Goal: Information Seeking & Learning: Learn about a topic

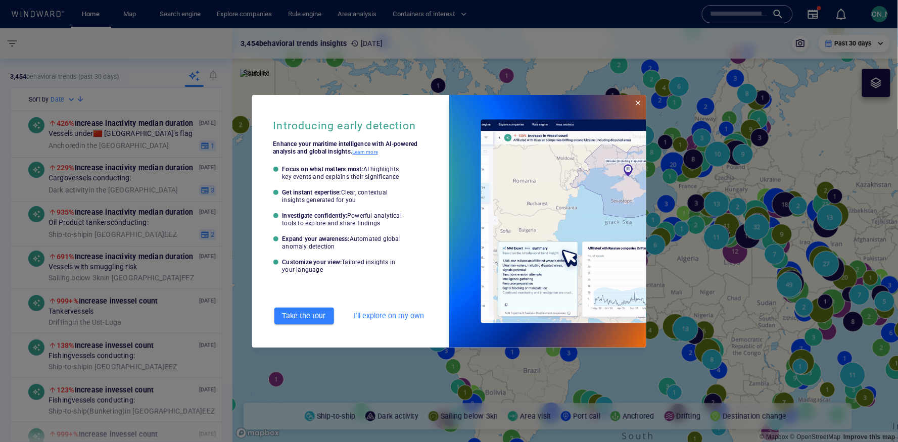
click at [639, 104] on span "Close" at bounding box center [638, 103] width 8 height 8
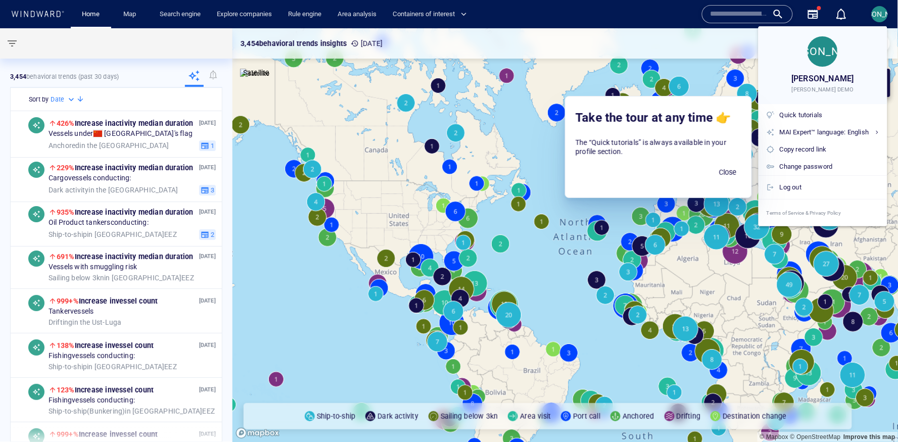
click at [539, 144] on div at bounding box center [449, 221] width 898 height 442
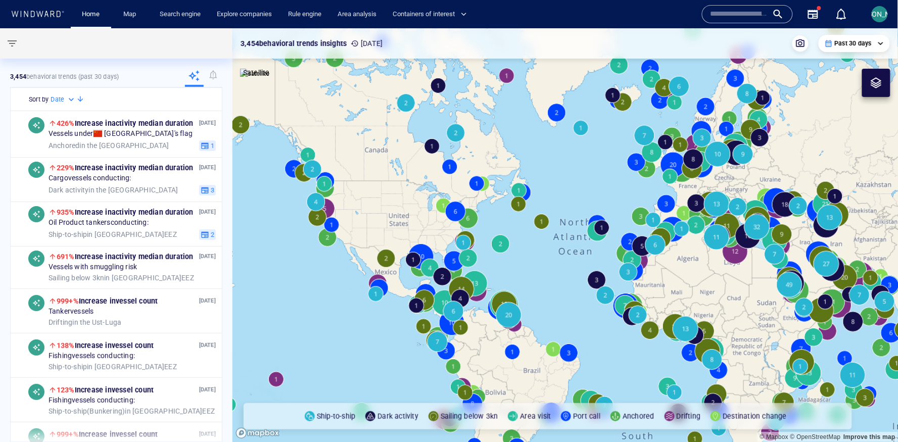
drag, startPoint x: 582, startPoint y: 301, endPoint x: 512, endPoint y: 289, distance: 71.2
click at [512, 289] on canvas "Map" at bounding box center [565, 235] width 666 height 414
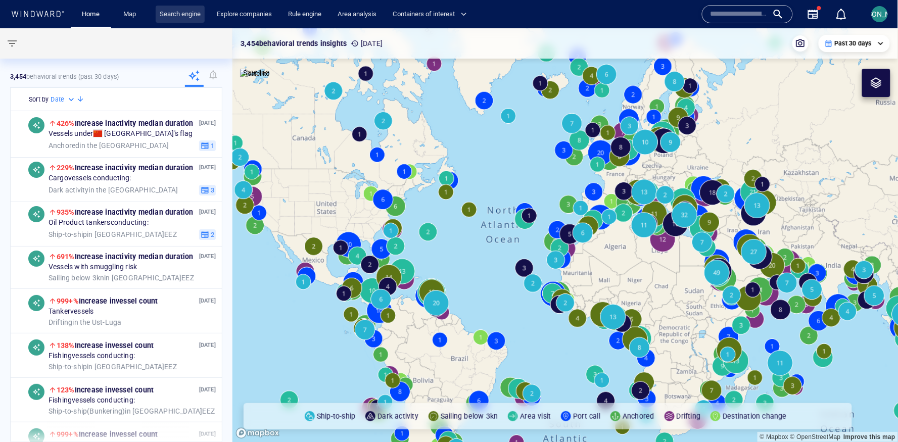
click at [193, 14] on link "Search engine" at bounding box center [180, 15] width 49 height 18
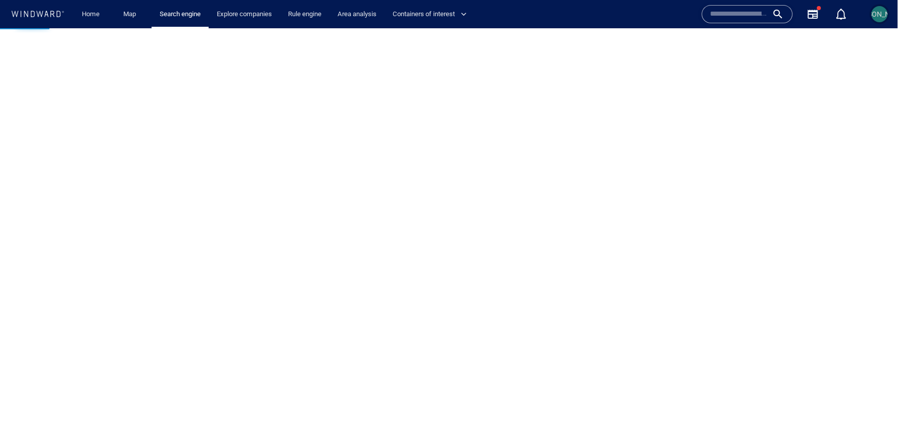
click at [878, 22] on button "[PERSON_NAME]" at bounding box center [879, 14] width 20 height 20
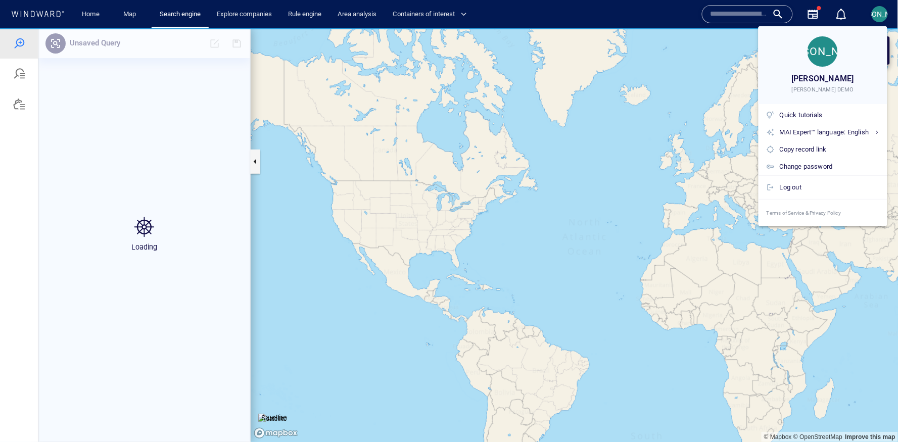
click at [880, 17] on div at bounding box center [449, 221] width 898 height 442
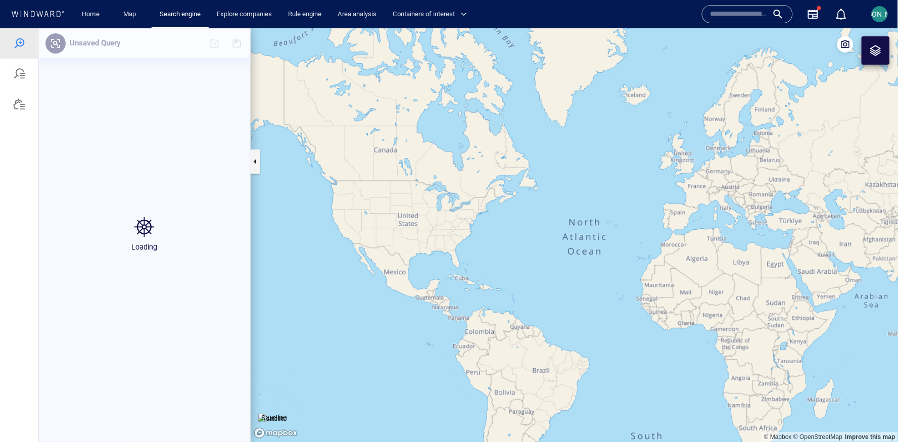
click at [143, 117] on div "Loading" at bounding box center [144, 235] width 212 height 414
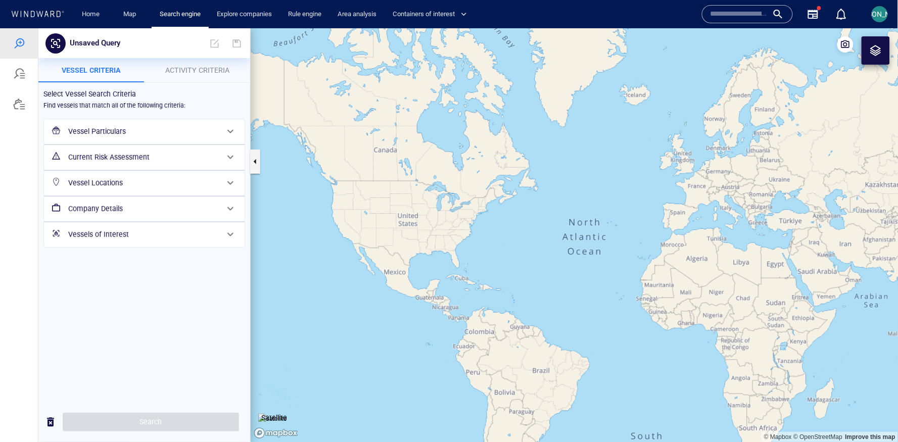
click at [125, 210] on h6 "Company Details" at bounding box center [143, 208] width 150 height 13
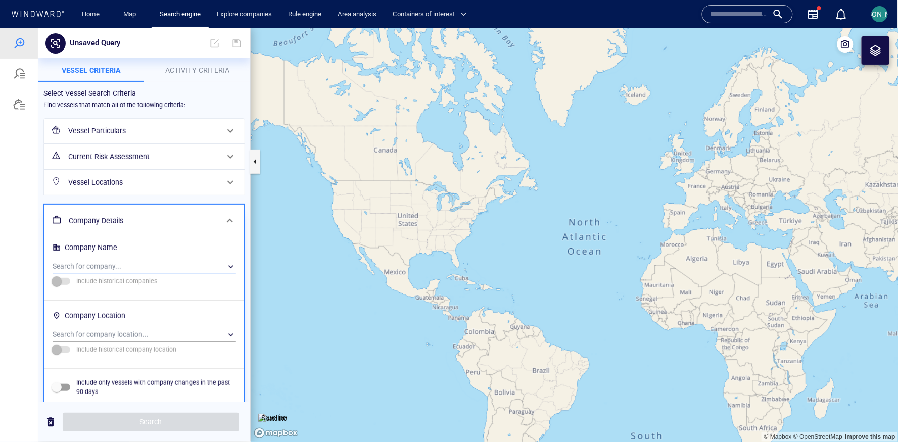
click at [109, 265] on div "​" at bounding box center [144, 266] width 183 height 15
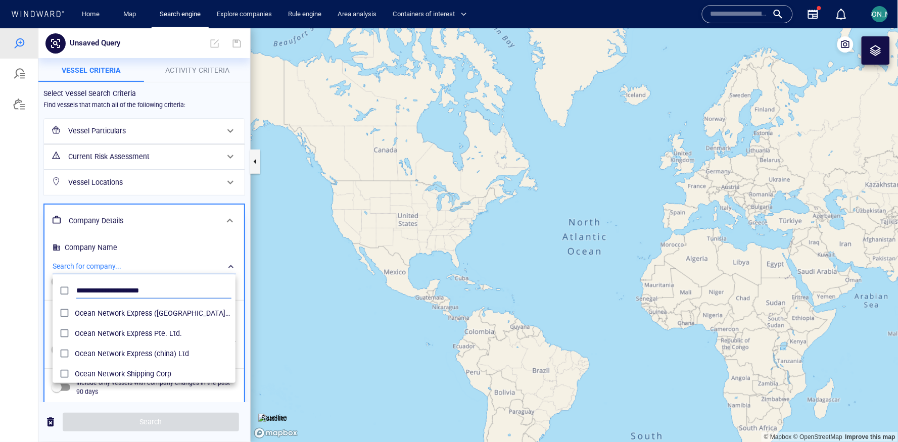
type input "**********"
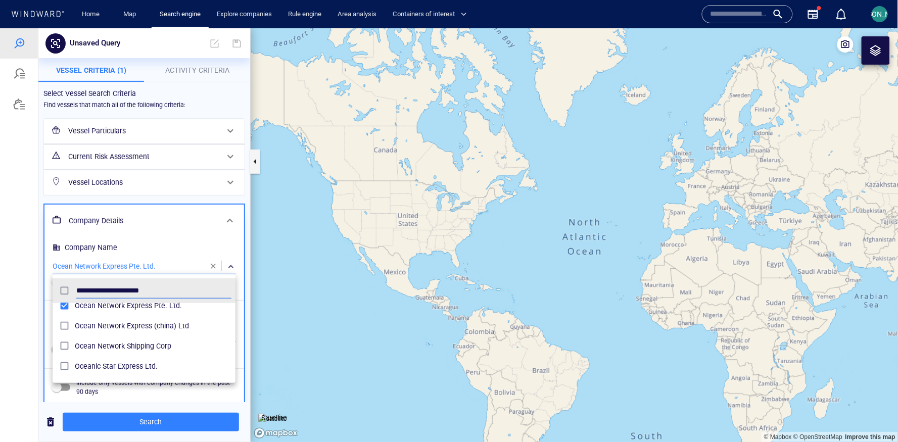
scroll to position [34, 0]
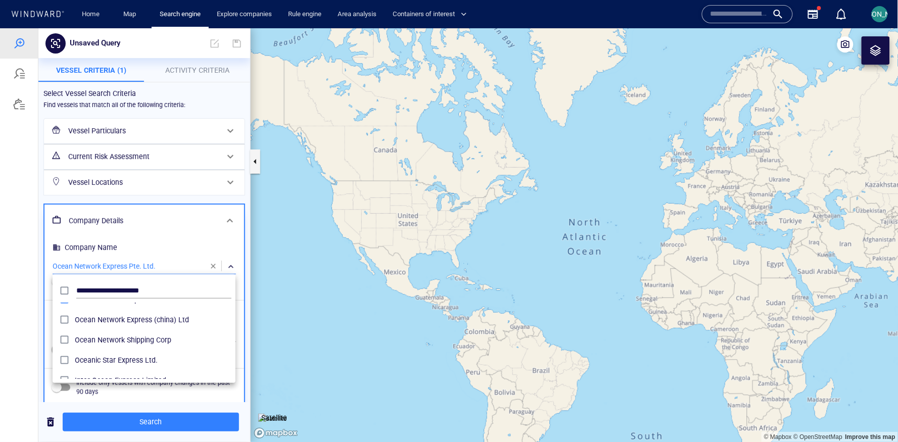
click at [115, 427] on div at bounding box center [449, 235] width 898 height 414
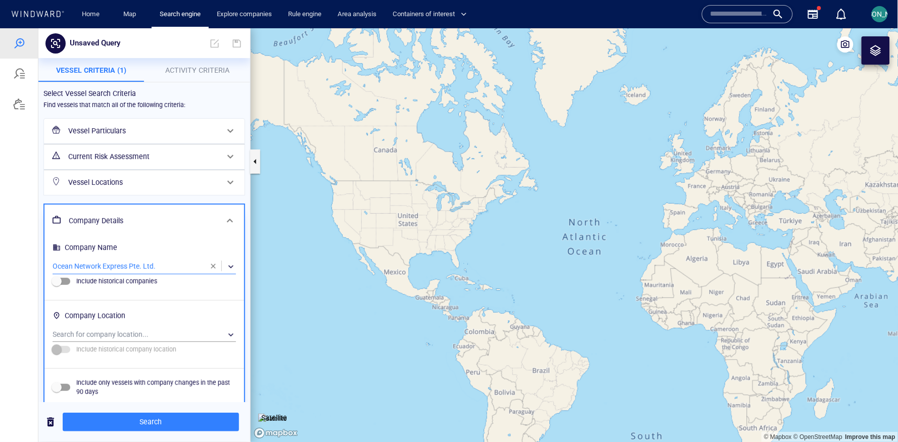
click at [126, 267] on div "​" at bounding box center [144, 266] width 183 height 15
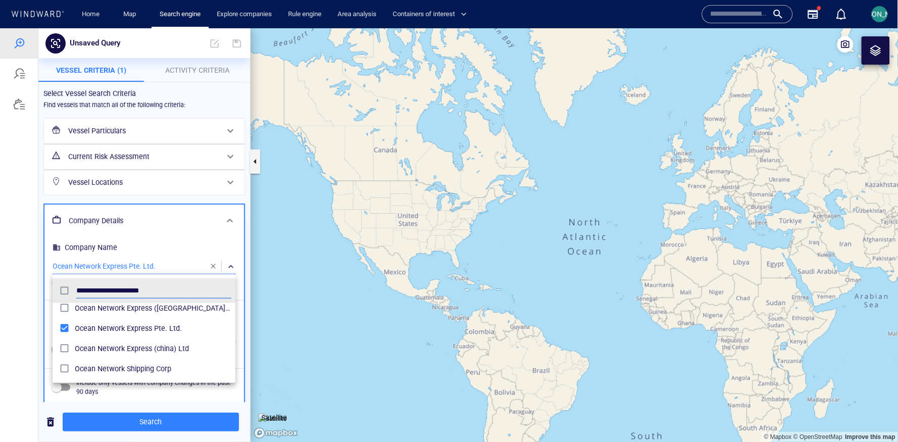
scroll to position [0, 0]
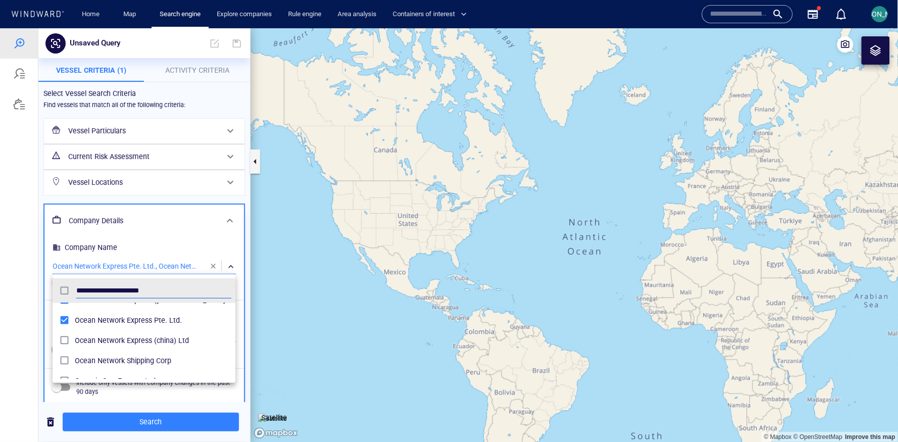
scroll to position [16, 0]
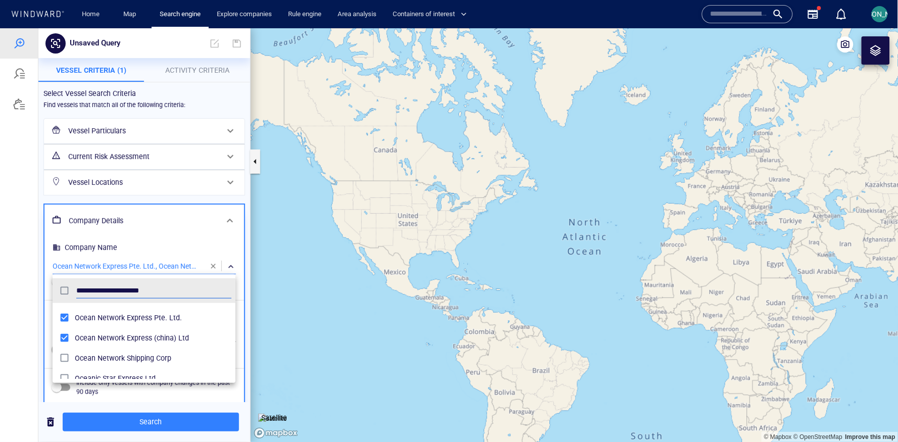
click at [121, 419] on div at bounding box center [449, 235] width 898 height 414
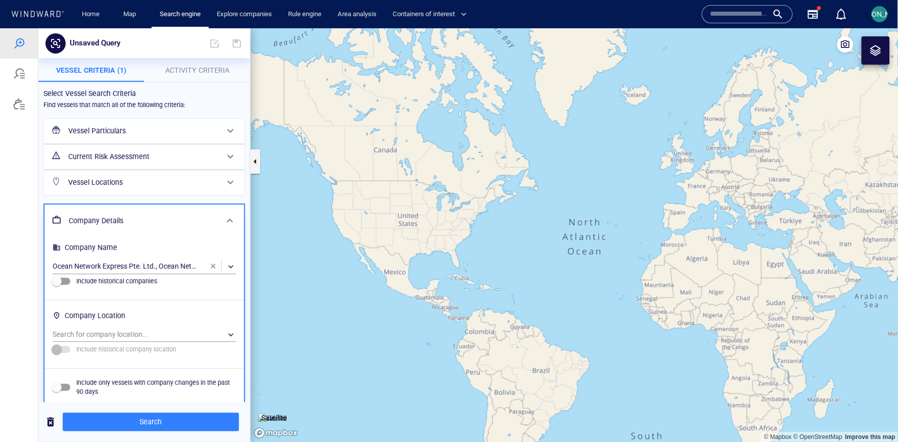
click at [124, 420] on span "Search" at bounding box center [151, 421] width 160 height 13
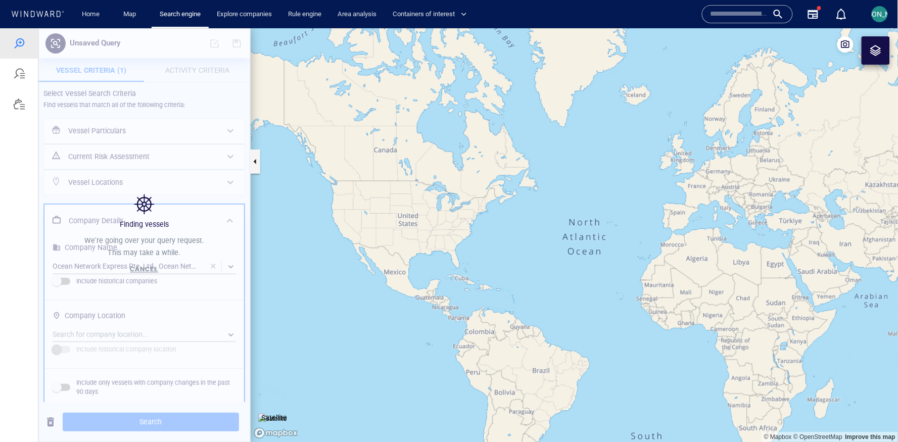
drag, startPoint x: 583, startPoint y: 328, endPoint x: 392, endPoint y: 328, distance: 190.9
click at [392, 328] on canvas "Map" at bounding box center [575, 235] width 648 height 414
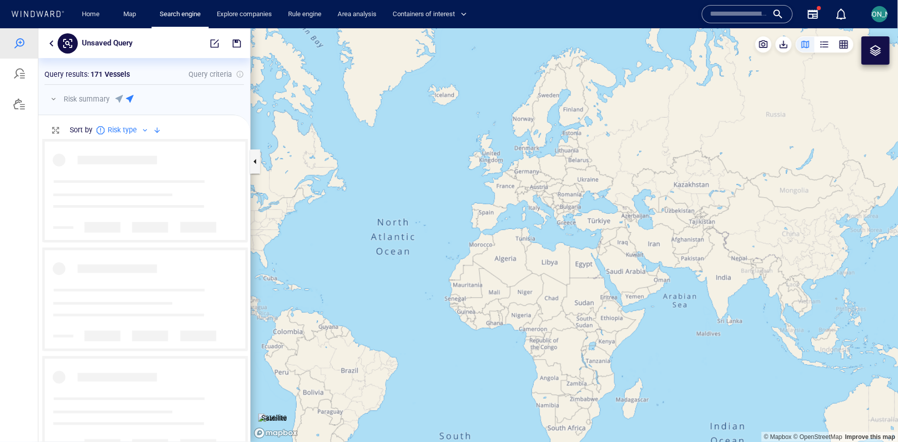
scroll to position [304, 211]
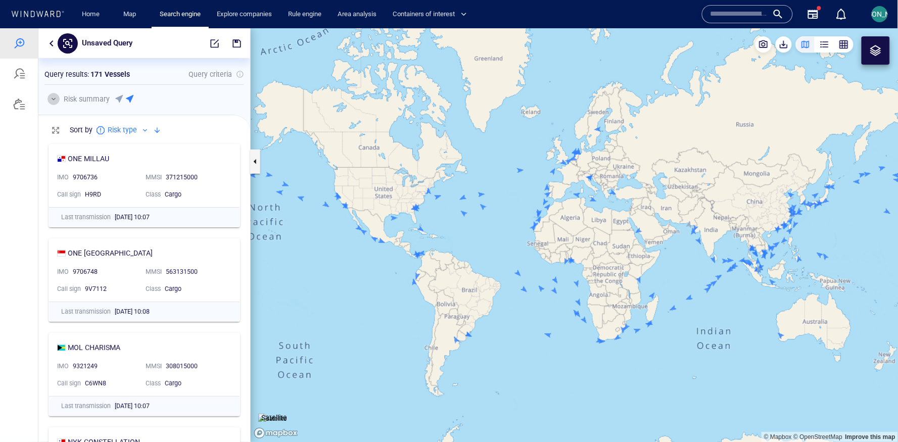
click at [56, 98] on button "button" at bounding box center [53, 98] width 12 height 12
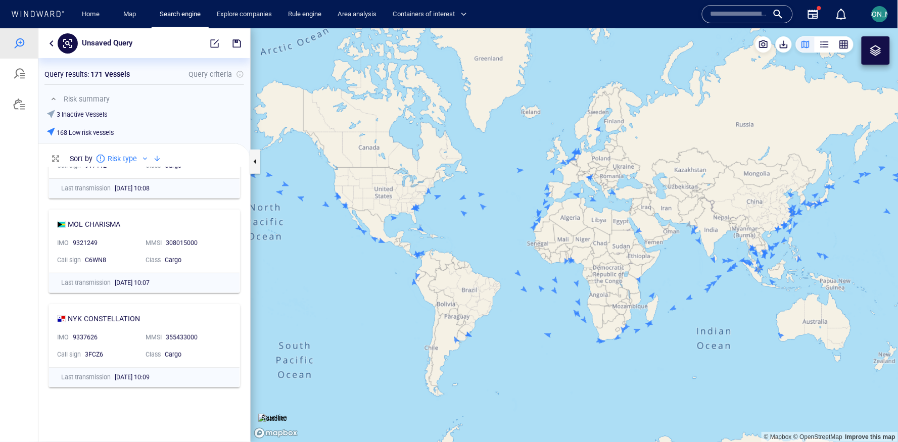
scroll to position [0, 0]
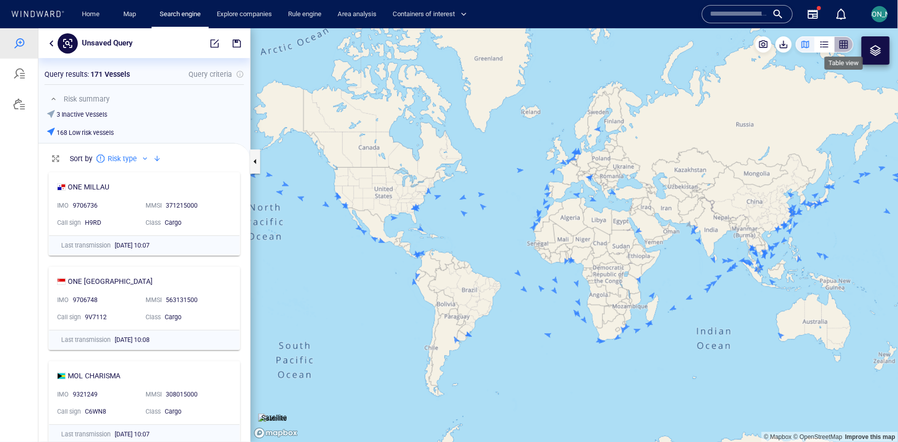
click at [848, 46] on div "button" at bounding box center [843, 44] width 10 height 10
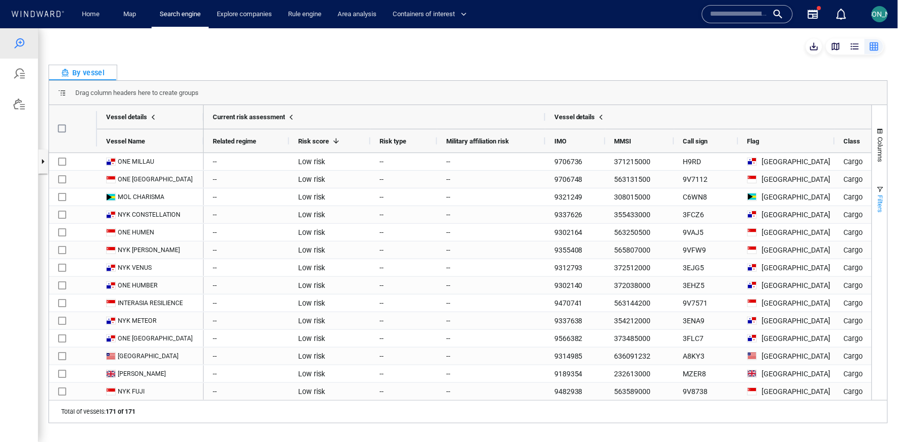
click at [882, 189] on span "button" at bounding box center [880, 189] width 8 height 8
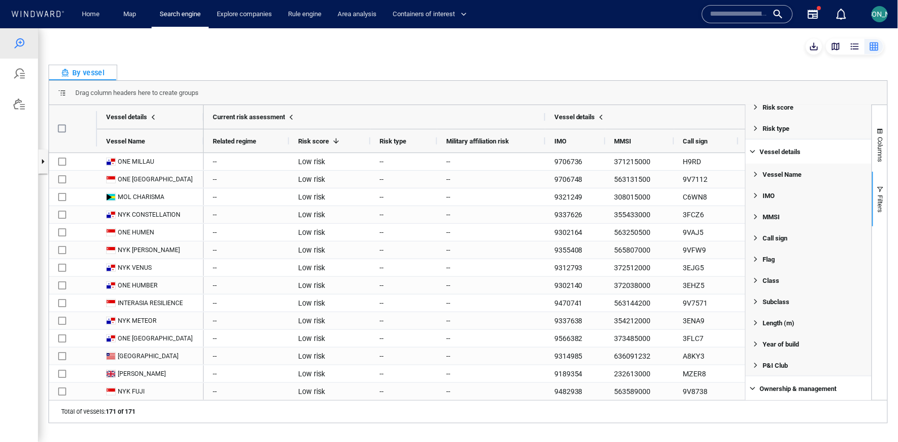
scroll to position [86, 0]
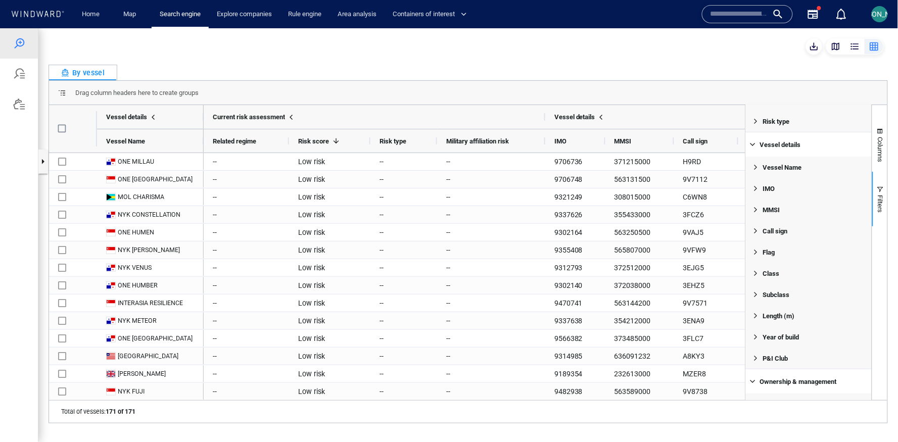
click at [757, 293] on span "Filter List 26 Filters" at bounding box center [756, 294] width 8 height 8
click at [879, 157] on span "Columns" at bounding box center [880, 148] width 8 height 25
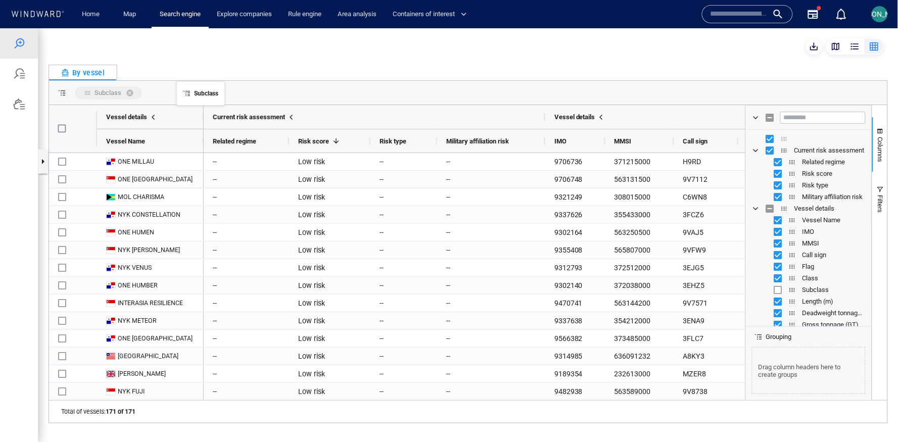
drag, startPoint x: 791, startPoint y: 291, endPoint x: 183, endPoint y: 87, distance: 641.3
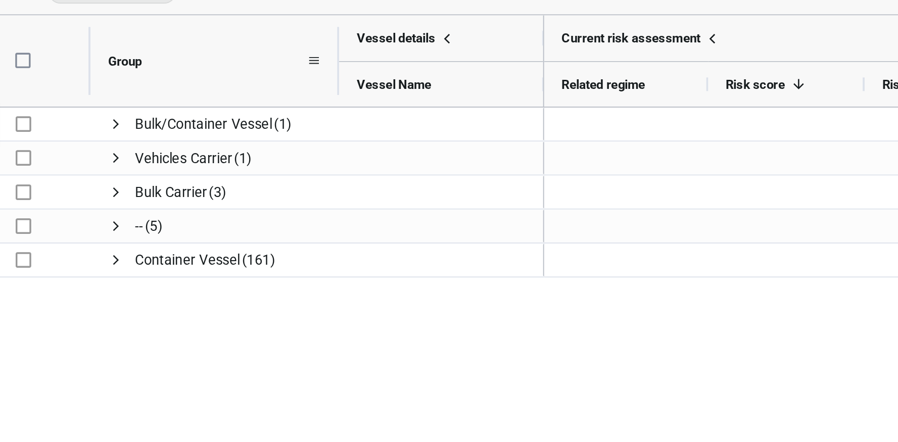
drag, startPoint x: 101, startPoint y: -14, endPoint x: 129, endPoint y: -14, distance: 28.3
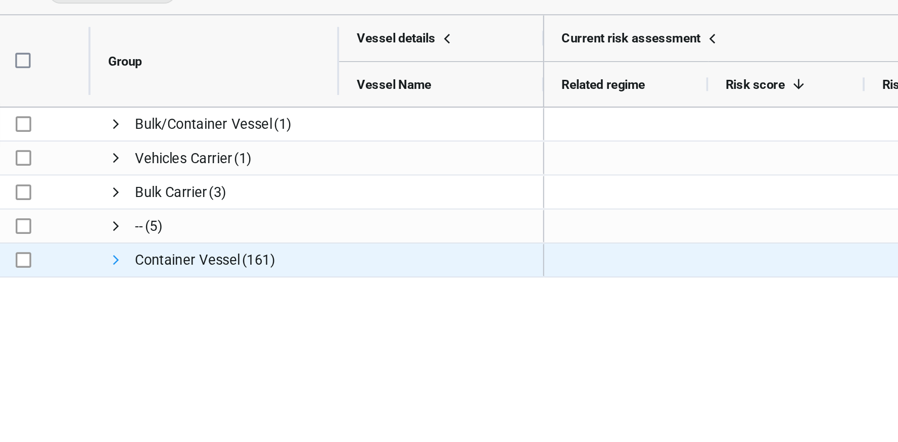
click at [16, 72] on span "Press SPACE to select this row." at bounding box center [14, 72] width 8 height 8
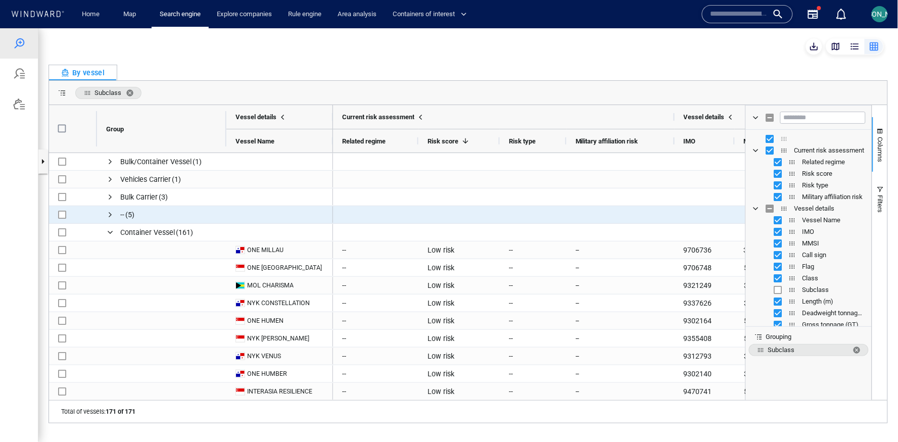
click at [109, 213] on span "Press SPACE to select this row." at bounding box center [110, 214] width 8 height 8
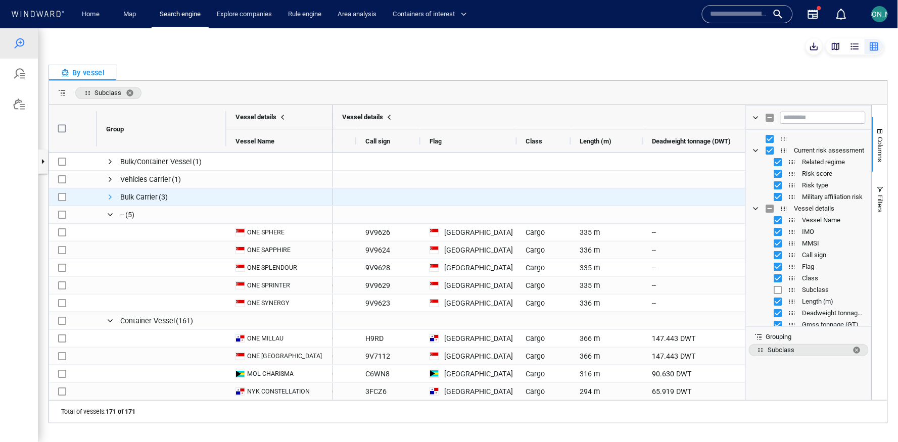
click at [109, 194] on span "Press SPACE to select this row." at bounding box center [110, 196] width 8 height 8
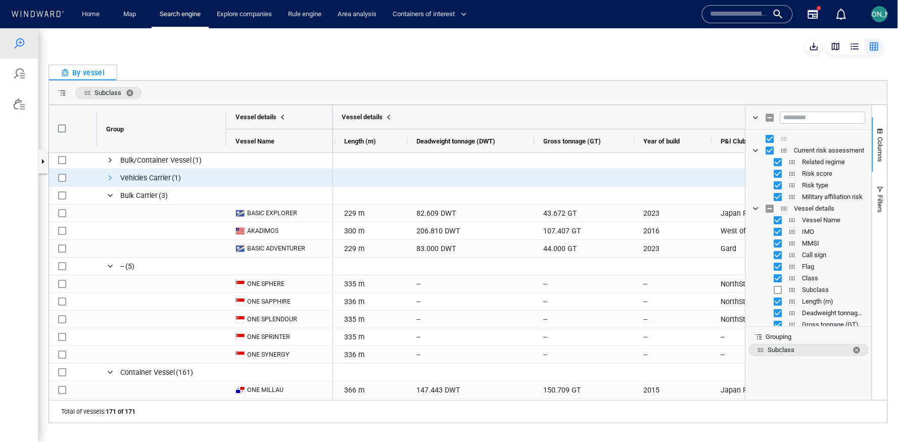
click at [111, 179] on span "Press SPACE to select this row." at bounding box center [110, 177] width 8 height 8
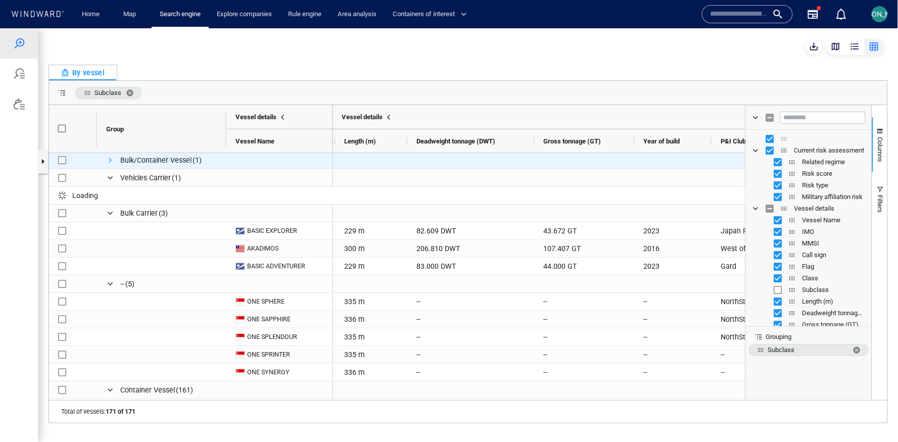
click at [108, 158] on span "Press SPACE to select this row." at bounding box center [110, 160] width 8 height 8
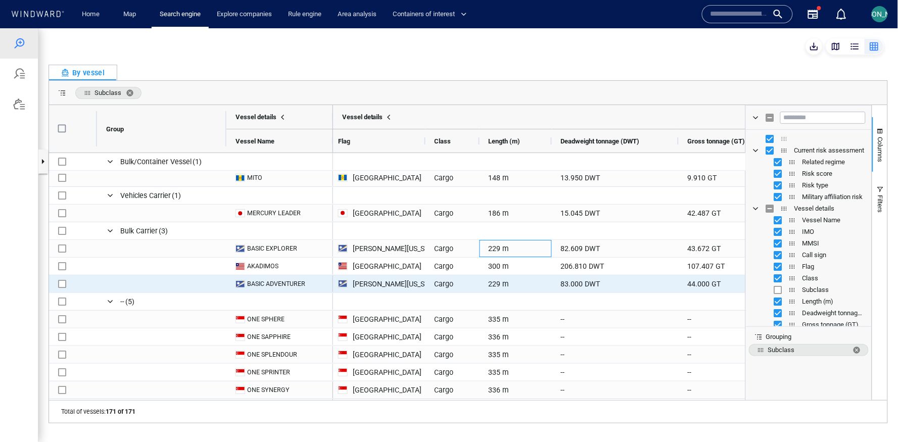
drag, startPoint x: 488, startPoint y: 248, endPoint x: 512, endPoint y: 289, distance: 47.3
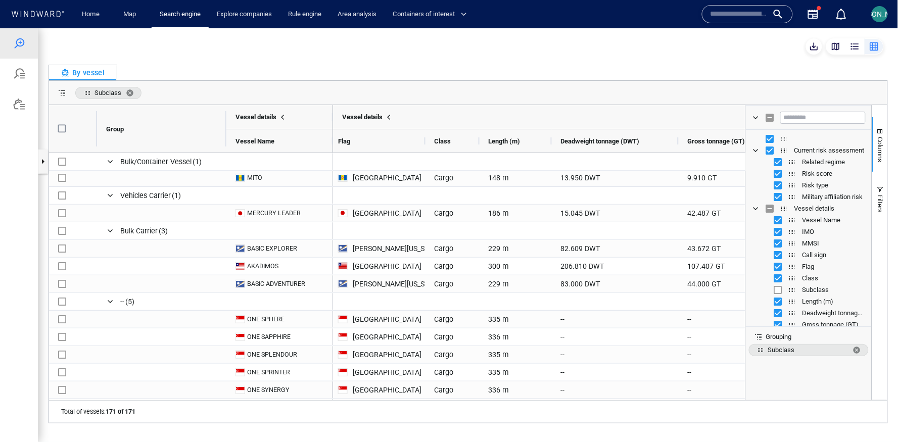
click at [836, 49] on div "button" at bounding box center [835, 46] width 10 height 10
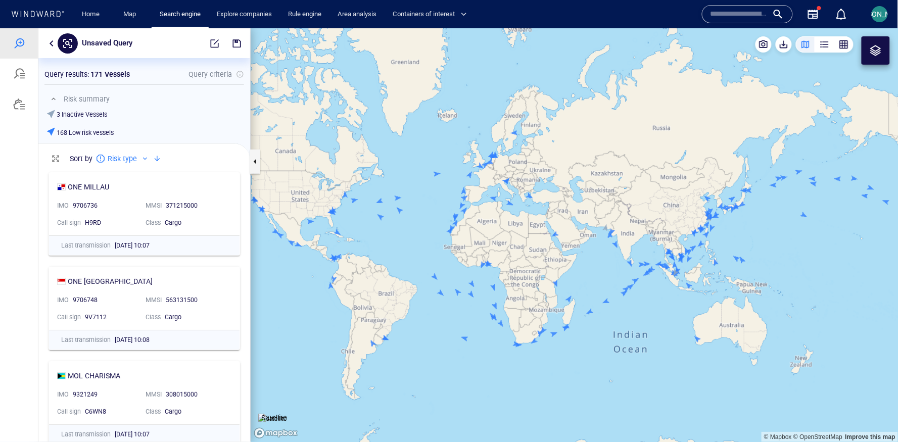
drag, startPoint x: 669, startPoint y: 275, endPoint x: 641, endPoint y: 272, distance: 27.9
click at [641, 272] on canvas "Map" at bounding box center [575, 235] width 648 height 414
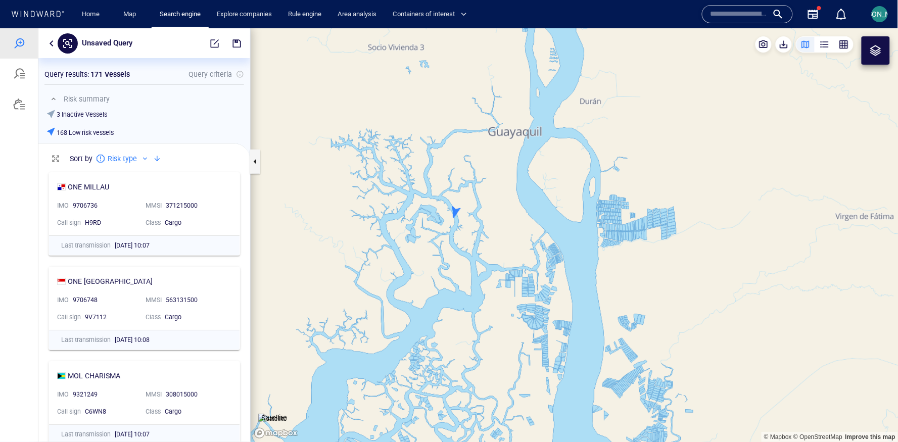
click at [279, 413] on img at bounding box center [272, 418] width 29 height 10
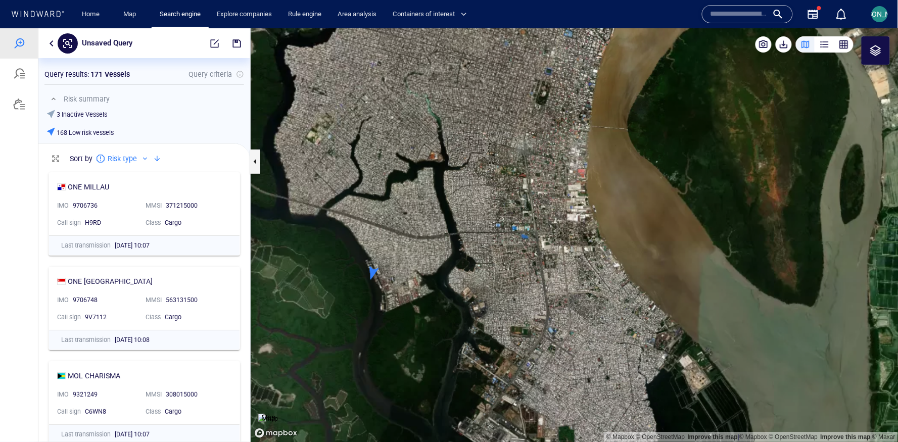
drag, startPoint x: 495, startPoint y: 263, endPoint x: 491, endPoint y: 284, distance: 21.6
click at [491, 284] on canvas "Map" at bounding box center [575, 235] width 648 height 414
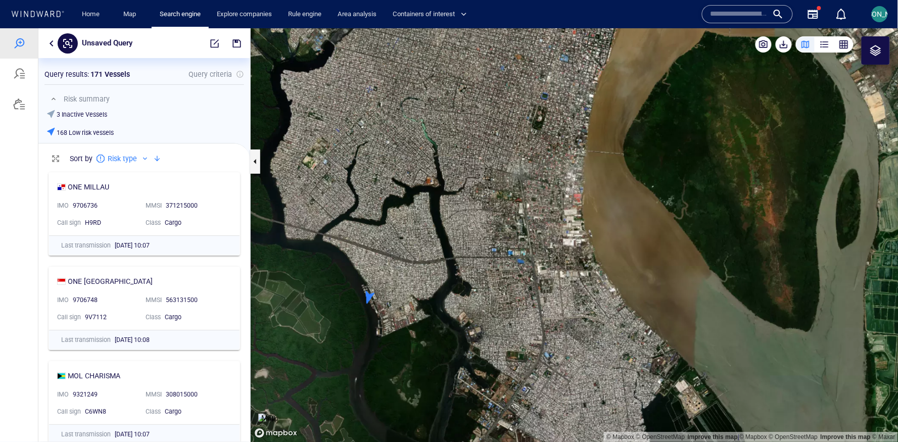
click at [368, 298] on canvas "Map" at bounding box center [575, 235] width 648 height 414
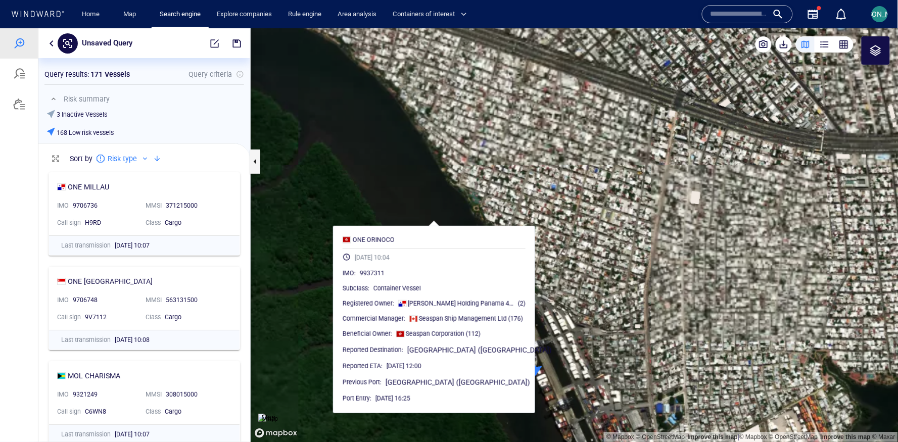
drag, startPoint x: 440, startPoint y: 322, endPoint x: 339, endPoint y: 171, distance: 181.4
click at [338, 171] on canvas "Map" at bounding box center [575, 235] width 648 height 414
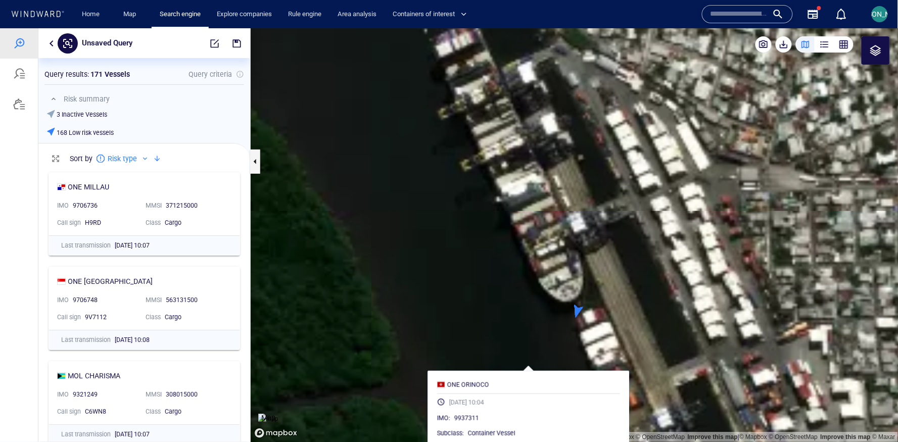
drag, startPoint x: 418, startPoint y: 205, endPoint x: 360, endPoint y: 271, distance: 87.7
click at [360, 271] on canvas "Map" at bounding box center [575, 235] width 648 height 414
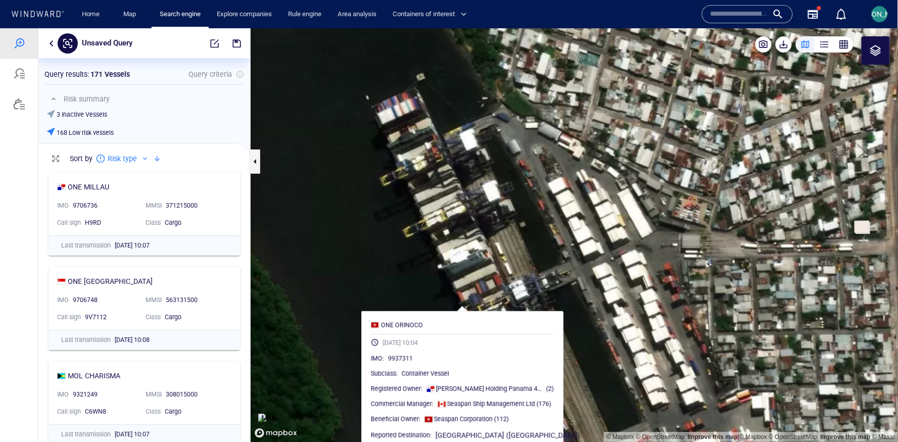
drag, startPoint x: 386, startPoint y: 297, endPoint x: 331, endPoint y: 225, distance: 90.8
click at [331, 225] on canvas "Map" at bounding box center [575, 235] width 648 height 414
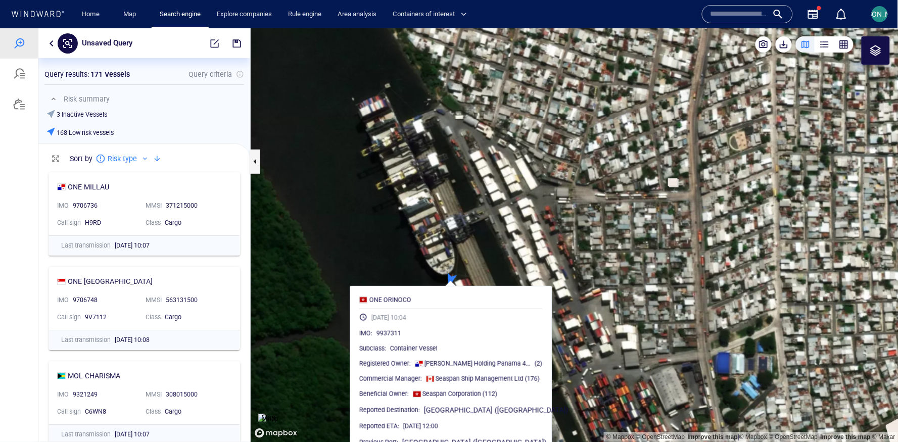
drag, startPoint x: 331, startPoint y: 225, endPoint x: 366, endPoint y: 228, distance: 34.5
click at [366, 228] on canvas "Map" at bounding box center [575, 235] width 648 height 414
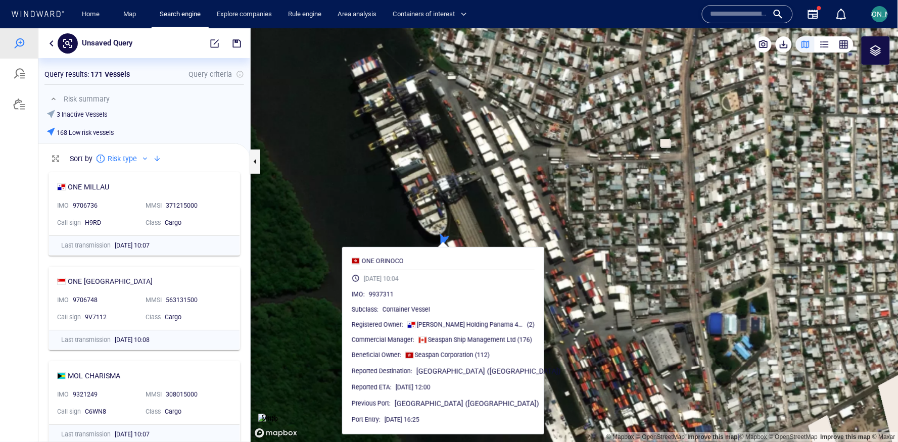
drag, startPoint x: 420, startPoint y: 262, endPoint x: 413, endPoint y: 224, distance: 39.0
click at [413, 223] on canvas "Map" at bounding box center [575, 235] width 648 height 414
click at [370, 176] on canvas "Map" at bounding box center [575, 235] width 648 height 414
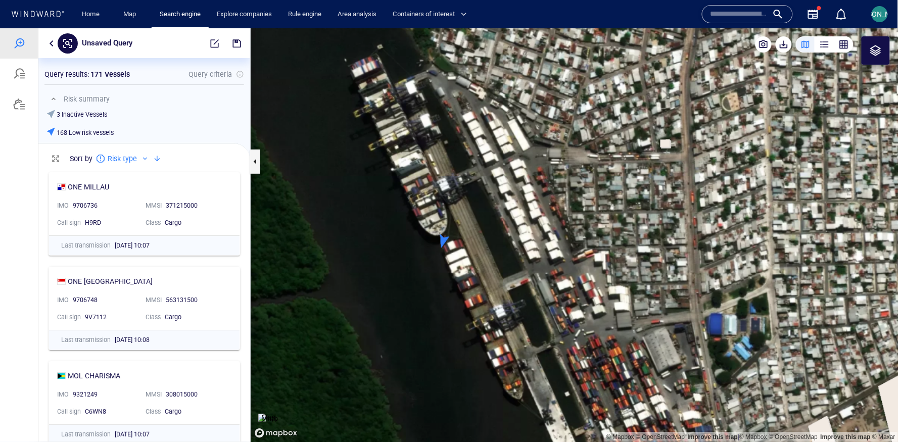
drag, startPoint x: 370, startPoint y: 176, endPoint x: 376, endPoint y: 254, distance: 77.5
click at [376, 254] on canvas "Map" at bounding box center [575, 235] width 648 height 414
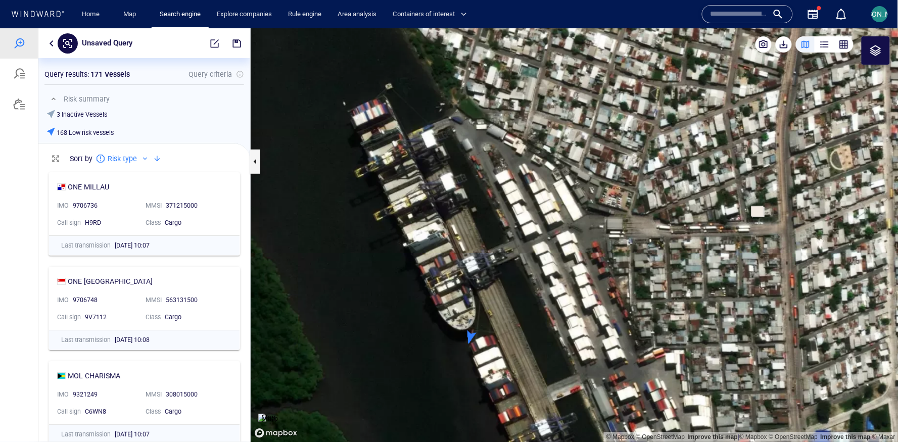
click at [520, 383] on canvas "Map" at bounding box center [575, 235] width 648 height 414
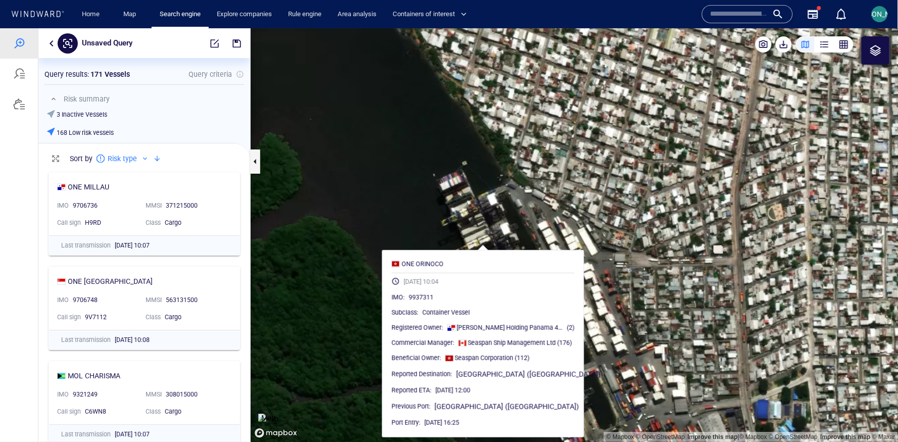
drag, startPoint x: 520, startPoint y: 298, endPoint x: 482, endPoint y: 207, distance: 98.3
click at [482, 207] on canvas "Map" at bounding box center [575, 235] width 648 height 414
drag, startPoint x: 482, startPoint y: 207, endPoint x: 467, endPoint y: 207, distance: 15.7
click at [467, 207] on canvas "Map" at bounding box center [575, 235] width 648 height 414
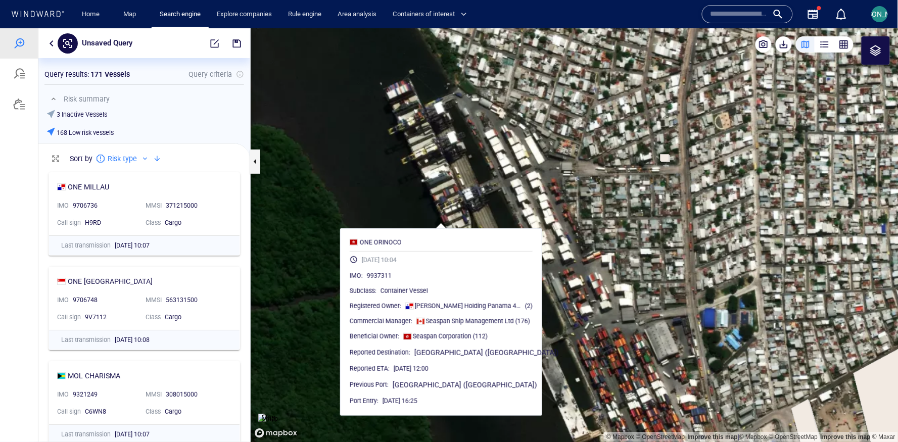
drag, startPoint x: 466, startPoint y: 207, endPoint x: 440, endPoint y: 186, distance: 33.1
click at [440, 186] on canvas "Map" at bounding box center [575, 235] width 648 height 414
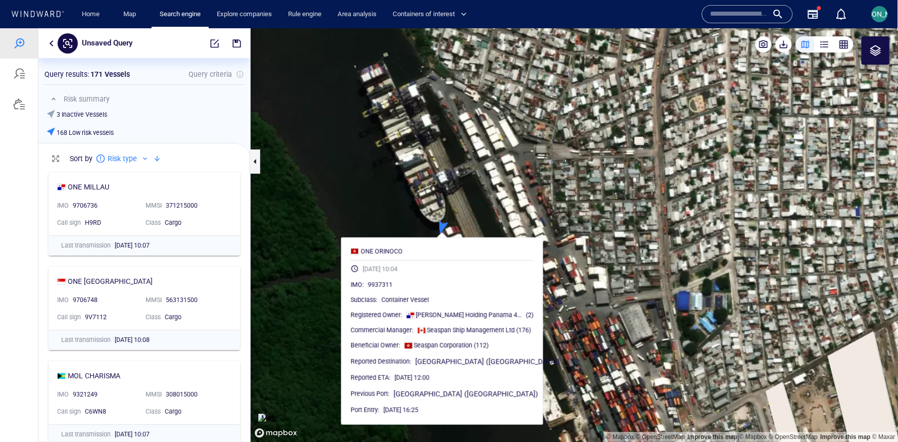
drag, startPoint x: 440, startPoint y: 186, endPoint x: 441, endPoint y: 195, distance: 8.6
click at [441, 195] on canvas "Map" at bounding box center [575, 235] width 648 height 414
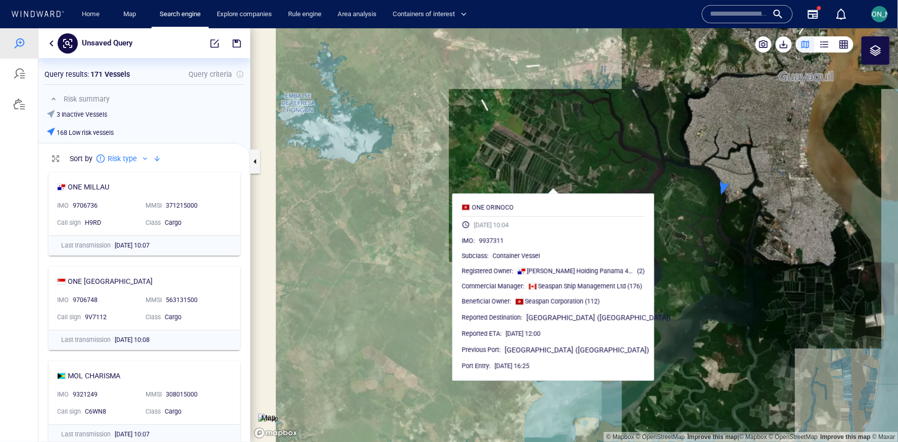
drag, startPoint x: 755, startPoint y: 161, endPoint x: 586, endPoint y: 161, distance: 168.7
click at [585, 161] on canvas "Map" at bounding box center [575, 235] width 648 height 414
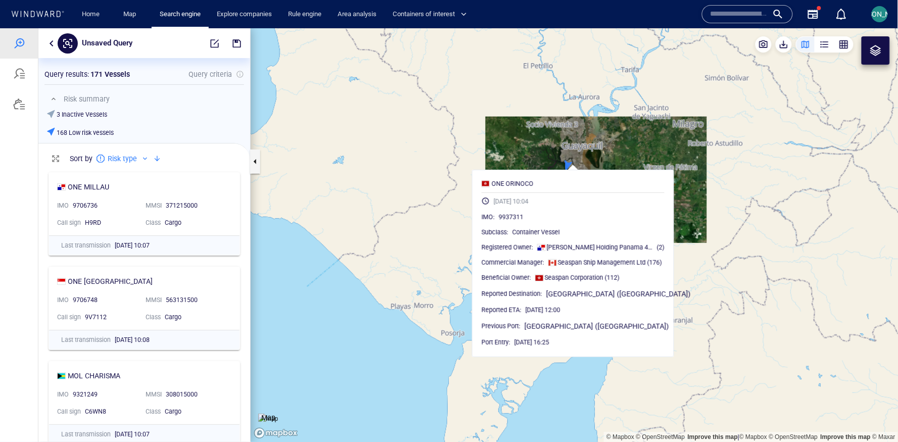
drag, startPoint x: 623, startPoint y: 112, endPoint x: 588, endPoint y: 141, distance: 45.5
click at [588, 141] on canvas "Map" at bounding box center [575, 235] width 648 height 414
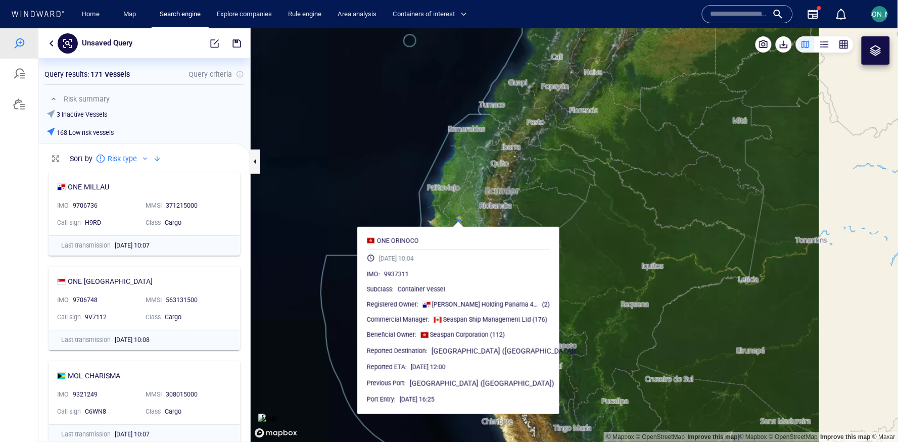
drag, startPoint x: 631, startPoint y: 115, endPoint x: 509, endPoint y: 187, distance: 142.2
click at [508, 187] on canvas "Map" at bounding box center [575, 235] width 648 height 414
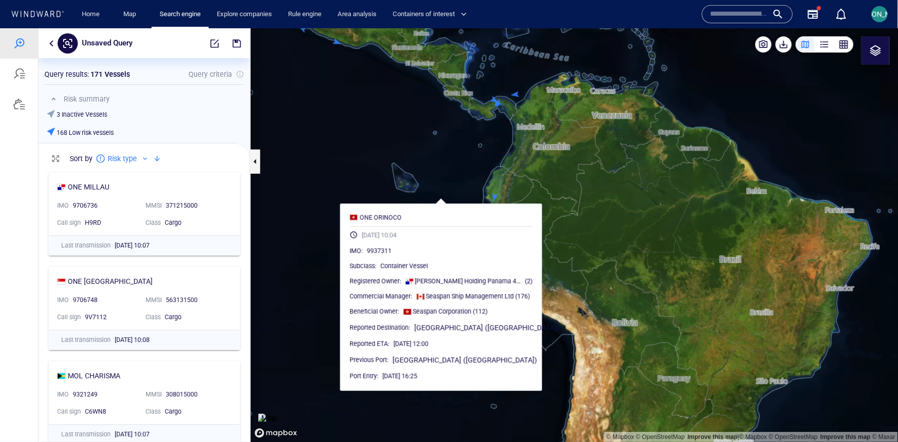
drag, startPoint x: 545, startPoint y: 165, endPoint x: 486, endPoint y: 166, distance: 58.6
click at [486, 166] on canvas "Map" at bounding box center [575, 235] width 648 height 414
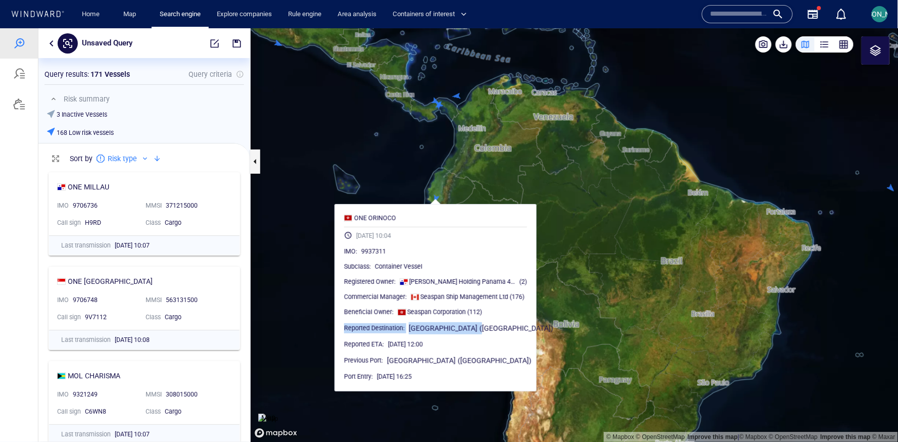
drag, startPoint x: 346, startPoint y: 328, endPoint x: 482, endPoint y: 327, distance: 135.4
click at [482, 327] on div "Reported Destination : Guayaquil (Ecuador)" at bounding box center [435, 328] width 183 height 12
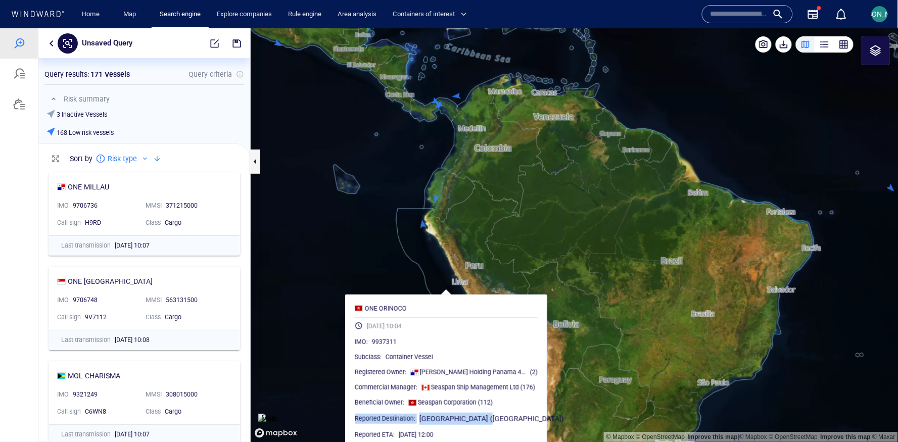
drag, startPoint x: 509, startPoint y: 135, endPoint x: 519, endPoint y: 225, distance: 90.0
click at [519, 225] on canvas "Map" at bounding box center [575, 235] width 648 height 414
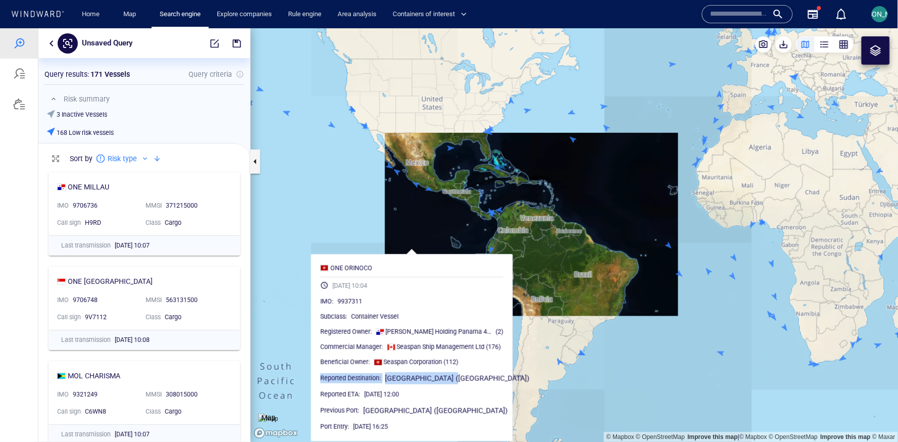
drag, startPoint x: 573, startPoint y: 222, endPoint x: 485, endPoint y: 221, distance: 87.4
click at [485, 221] on canvas "Map" at bounding box center [575, 235] width 648 height 414
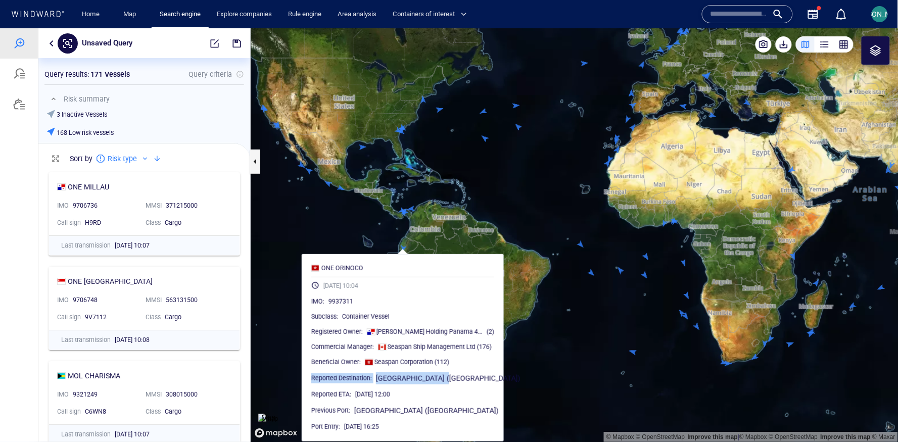
click at [278, 413] on img at bounding box center [268, 418] width 20 height 10
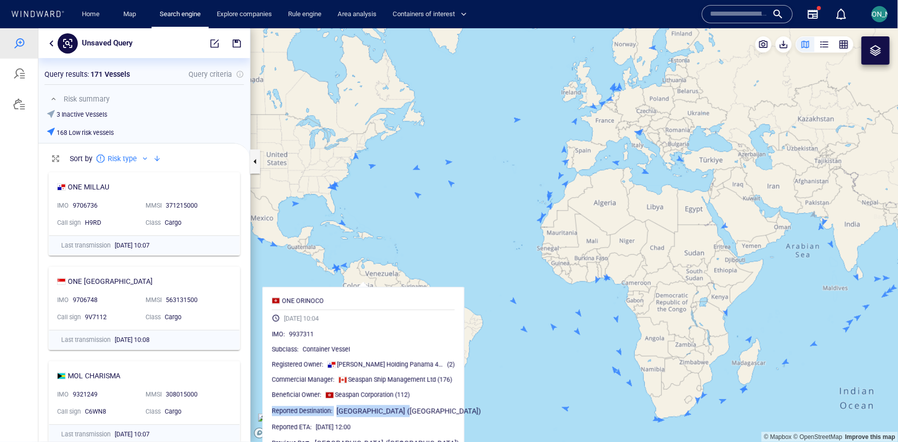
drag, startPoint x: 520, startPoint y: 194, endPoint x: 491, endPoint y: 222, distance: 40.0
click at [491, 222] on canvas "Map" at bounding box center [575, 235] width 648 height 414
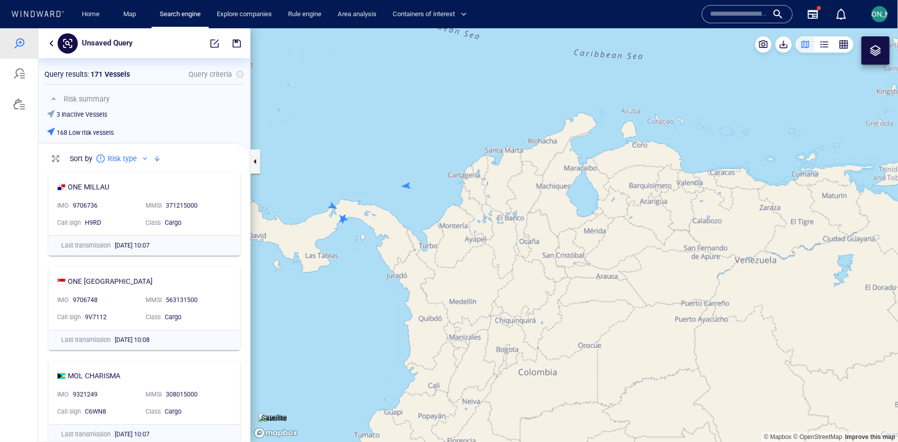
click at [405, 185] on canvas "Map" at bounding box center [575, 235] width 648 height 414
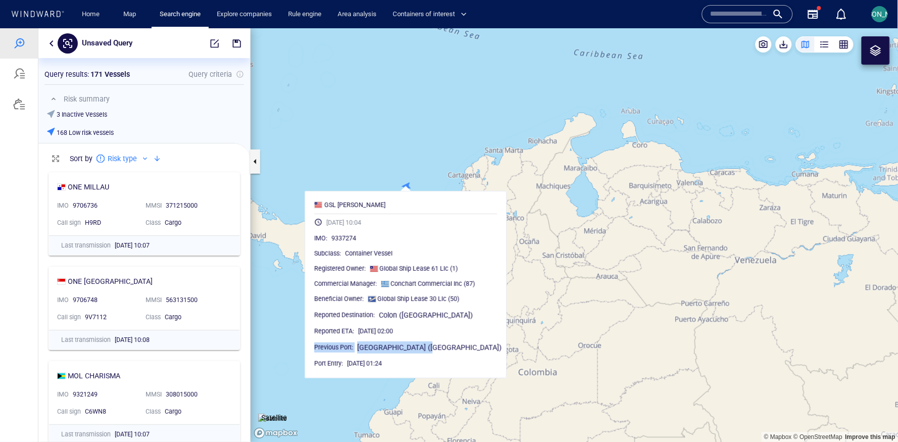
drag, startPoint x: 457, startPoint y: 351, endPoint x: 326, endPoint y: 351, distance: 130.8
click at [326, 351] on div "Previous Port : Cartagena (Colombia)" at bounding box center [405, 347] width 183 height 12
click at [563, 278] on canvas "Map" at bounding box center [575, 235] width 648 height 414
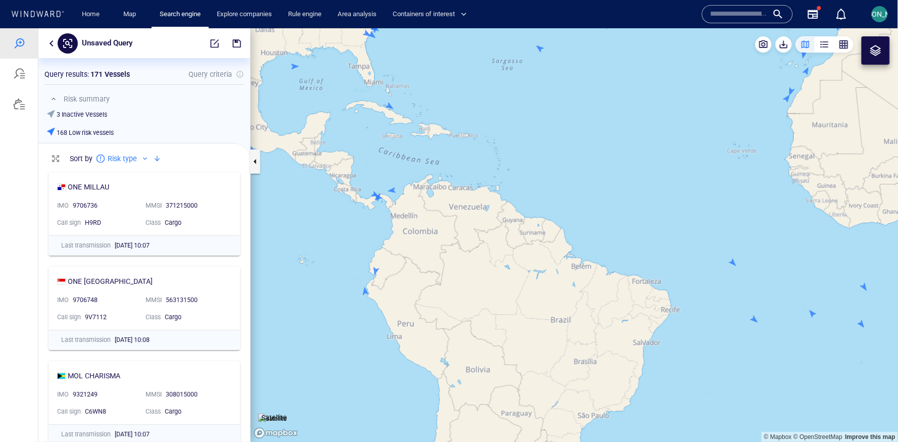
drag, startPoint x: 592, startPoint y: 230, endPoint x: 550, endPoint y: 262, distance: 53.1
click at [550, 262] on canvas "Map" at bounding box center [575, 235] width 648 height 414
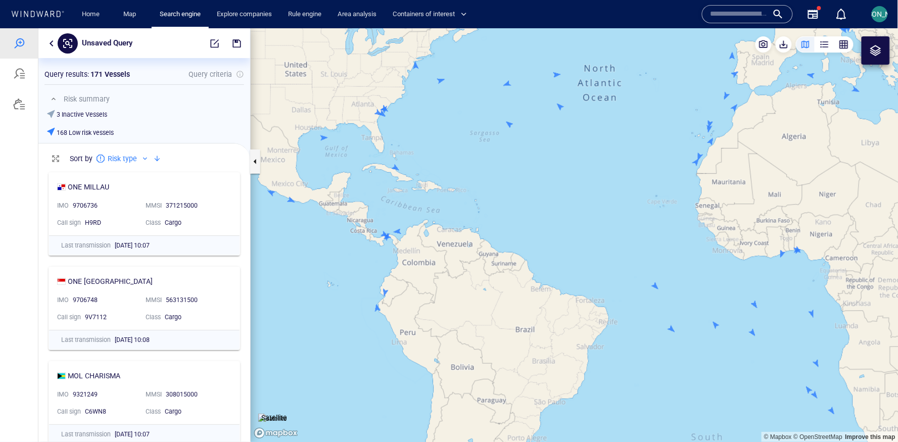
drag, startPoint x: 550, startPoint y: 262, endPoint x: 512, endPoint y: 273, distance: 39.0
click at [512, 273] on canvas "Map" at bounding box center [575, 235] width 648 height 414
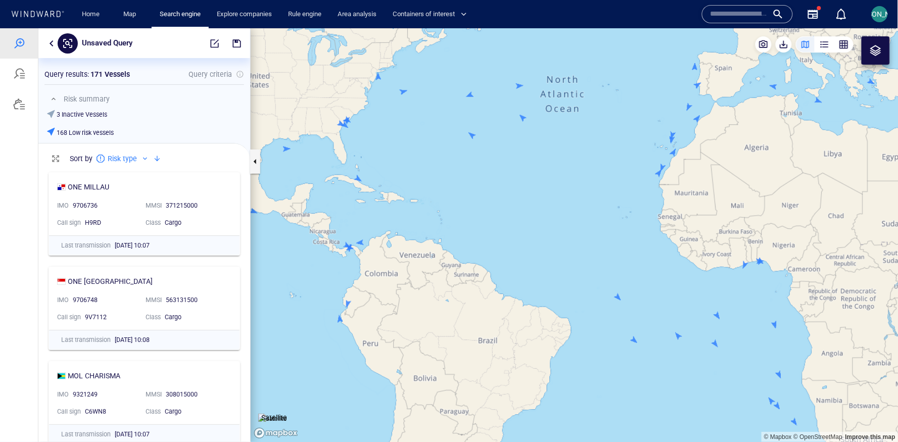
click at [48, 42] on button "button" at bounding box center [51, 43] width 12 height 12
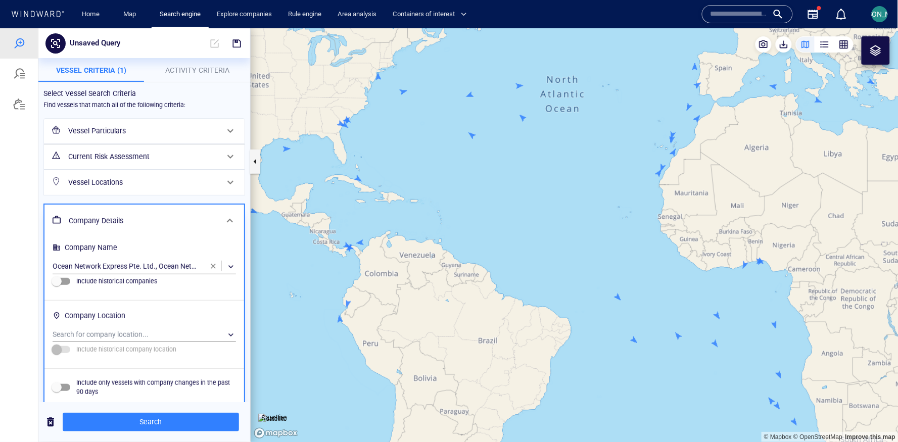
click at [211, 68] on span "Activity Criteria" at bounding box center [197, 70] width 64 height 8
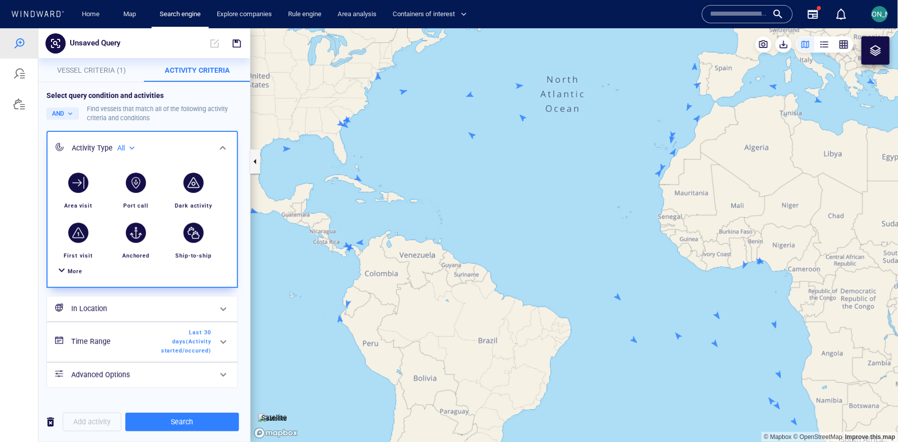
click at [75, 275] on div "More" at bounding box center [75, 271] width 15 height 10
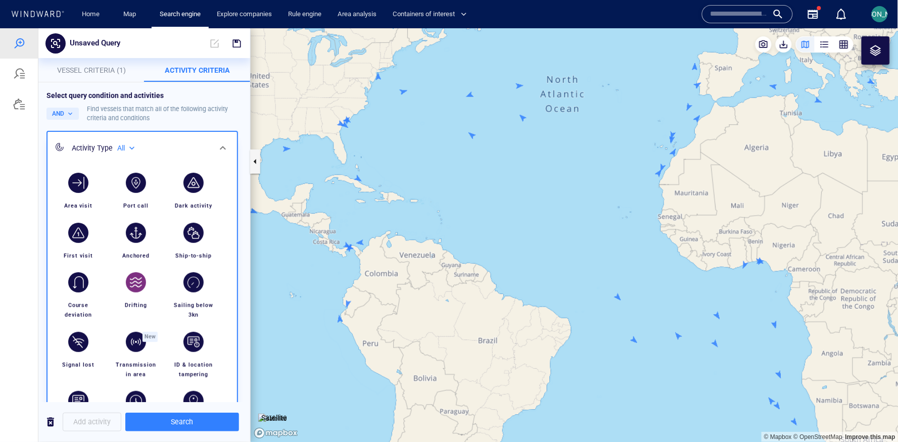
scroll to position [32, 0]
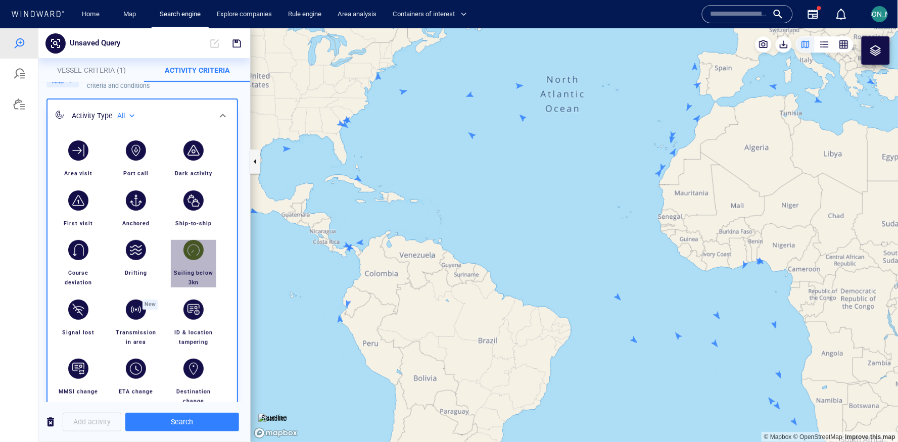
click at [192, 256] on div "button" at bounding box center [193, 249] width 20 height 20
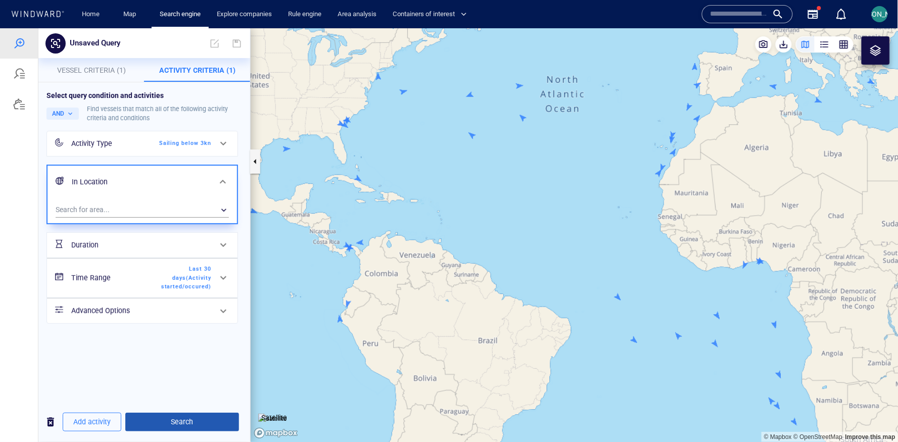
click at [195, 418] on span "Search" at bounding box center [181, 421] width 97 height 13
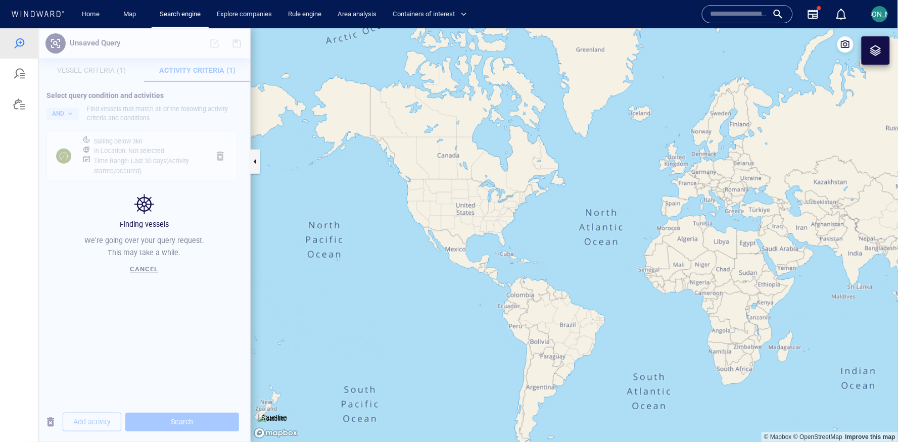
drag, startPoint x: 632, startPoint y: 312, endPoint x: 548, endPoint y: 303, distance: 84.8
click at [547, 303] on canvas "Map" at bounding box center [575, 235] width 648 height 414
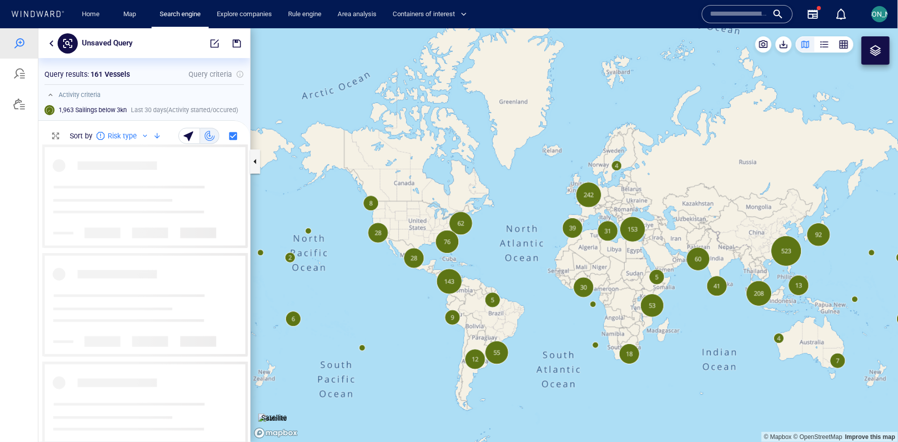
scroll to position [298, 211]
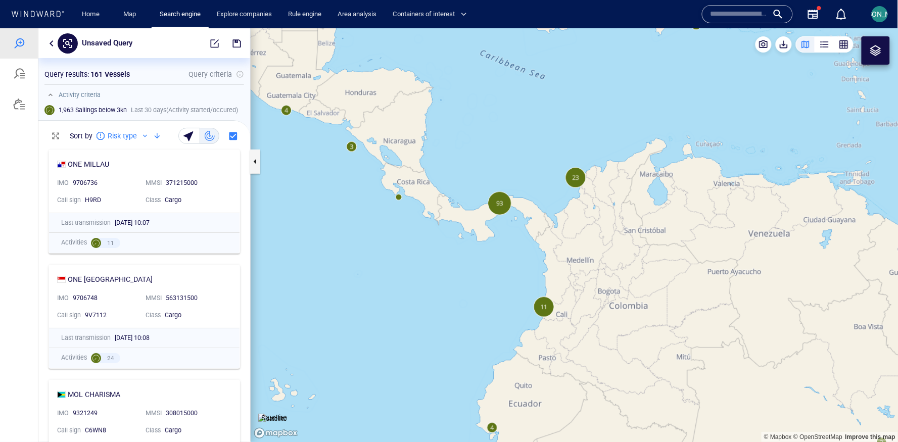
drag, startPoint x: 526, startPoint y: 348, endPoint x: 526, endPoint y: 292, distance: 55.6
click at [526, 292] on canvas "Map" at bounding box center [575, 235] width 648 height 414
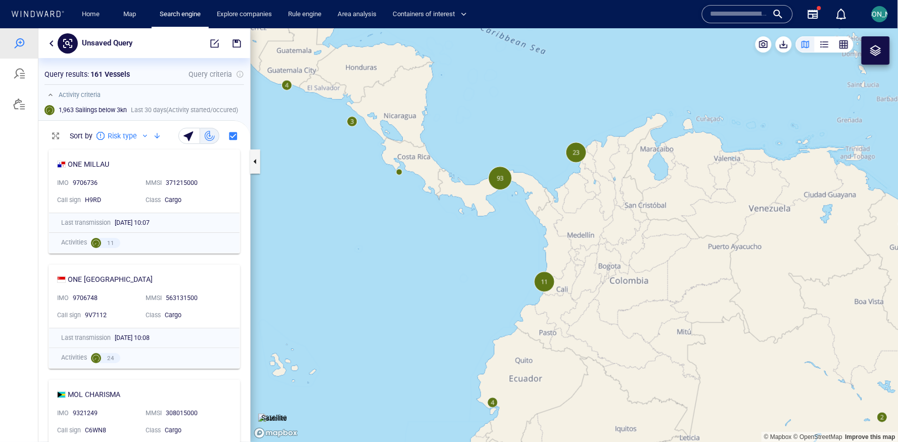
drag, startPoint x: 486, startPoint y: 429, endPoint x: 487, endPoint y: 411, distance: 18.2
click at [487, 411] on canvas "Map" at bounding box center [575, 235] width 648 height 414
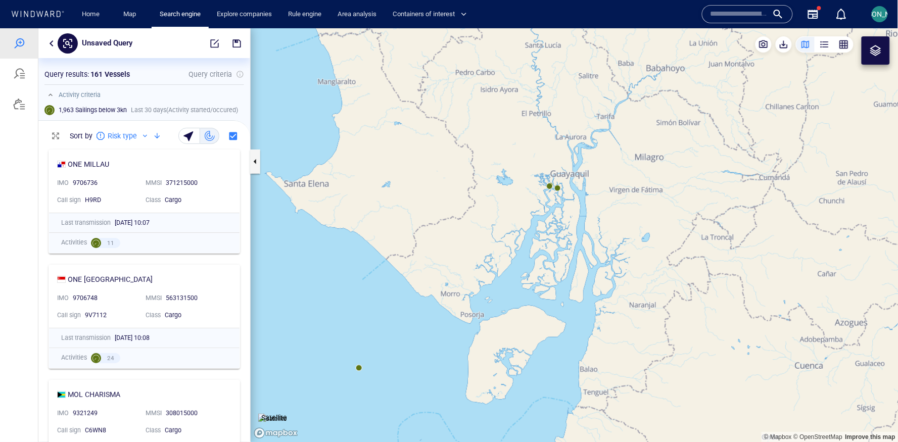
click at [287, 413] on img at bounding box center [272, 418] width 29 height 10
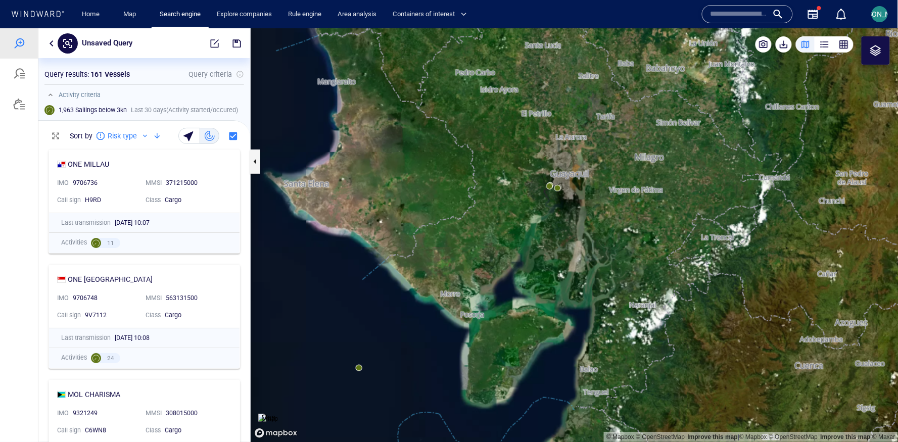
click at [358, 368] on canvas "Map" at bounding box center [575, 235] width 648 height 414
drag, startPoint x: 402, startPoint y: 333, endPoint x: 417, endPoint y: 266, distance: 68.8
click at [417, 266] on canvas "Map" at bounding box center [575, 235] width 648 height 414
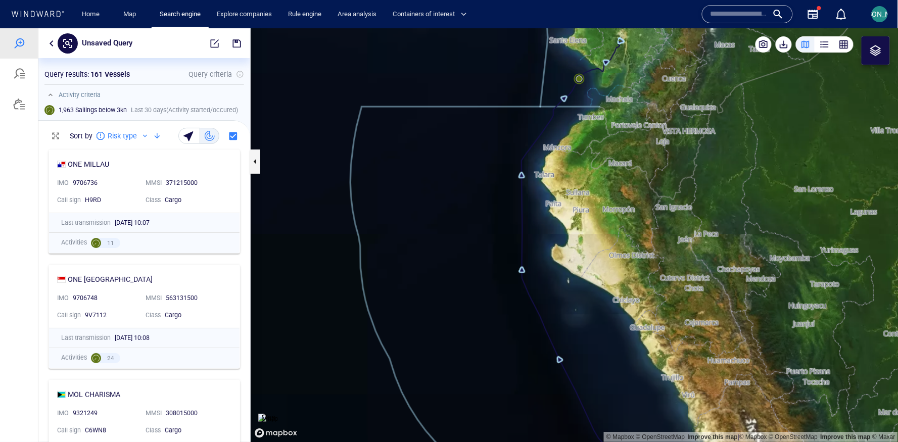
click at [278, 413] on img at bounding box center [268, 418] width 20 height 10
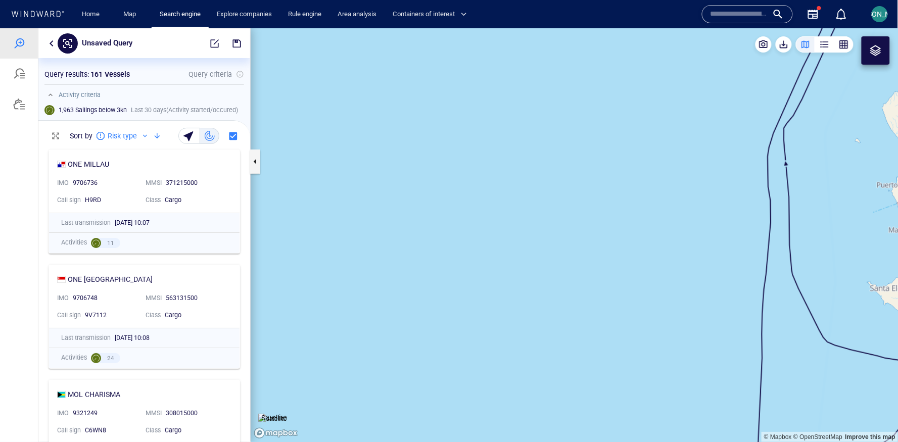
drag, startPoint x: 855, startPoint y: 392, endPoint x: 671, endPoint y: 375, distance: 184.7
click at [671, 375] on canvas "Map" at bounding box center [575, 235] width 648 height 414
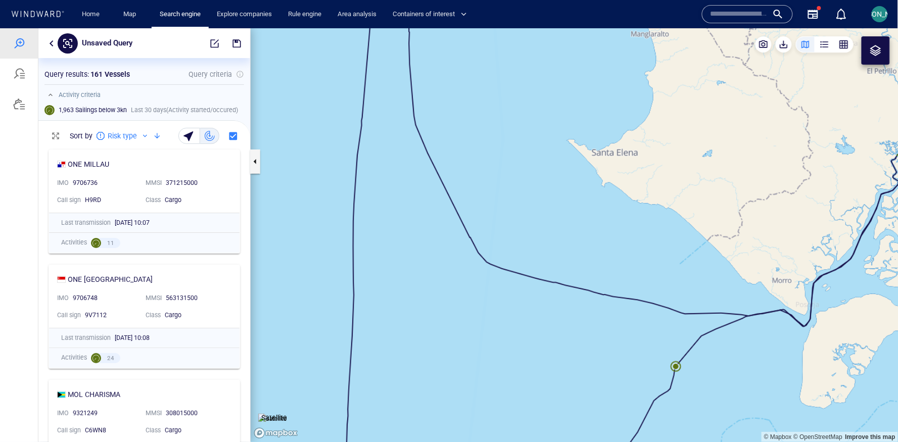
drag, startPoint x: 754, startPoint y: 385, endPoint x: 754, endPoint y: 251, distance: 134.4
click at [754, 250] on canvas "Map" at bounding box center [575, 235] width 648 height 414
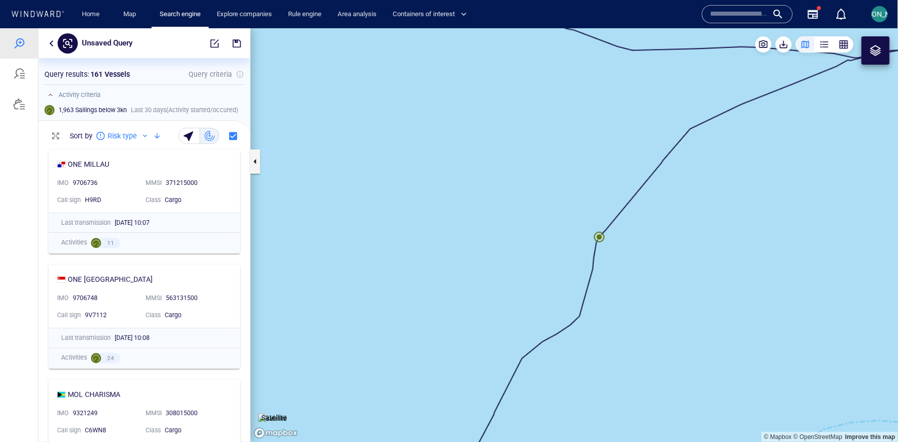
click at [601, 235] on canvas "Map" at bounding box center [575, 235] width 648 height 414
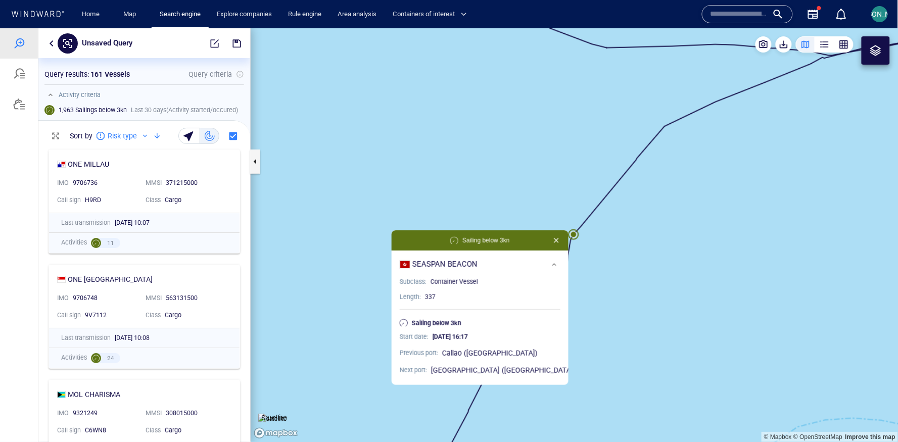
drag, startPoint x: 710, startPoint y: 211, endPoint x: 591, endPoint y: 200, distance: 119.3
click at [591, 200] on canvas "Map" at bounding box center [575, 235] width 648 height 414
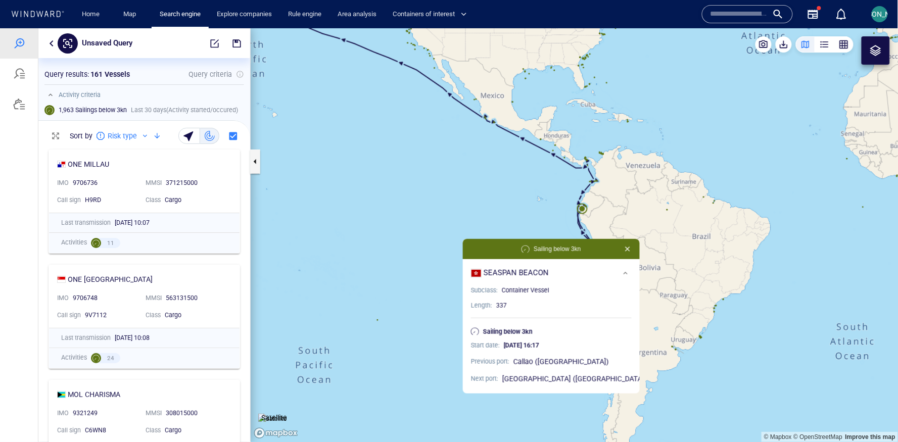
drag, startPoint x: 662, startPoint y: 180, endPoint x: 577, endPoint y: 254, distance: 112.4
click at [577, 254] on canvas "Map" at bounding box center [575, 235] width 648 height 414
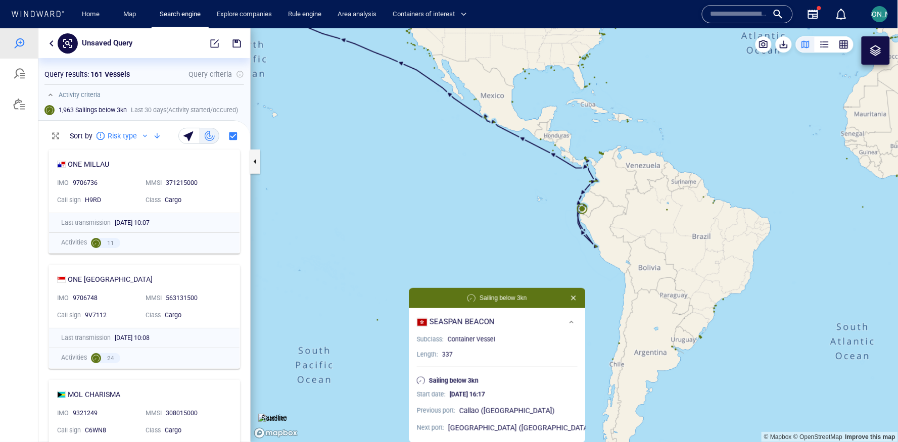
click at [636, 193] on canvas "Map" at bounding box center [575, 235] width 648 height 414
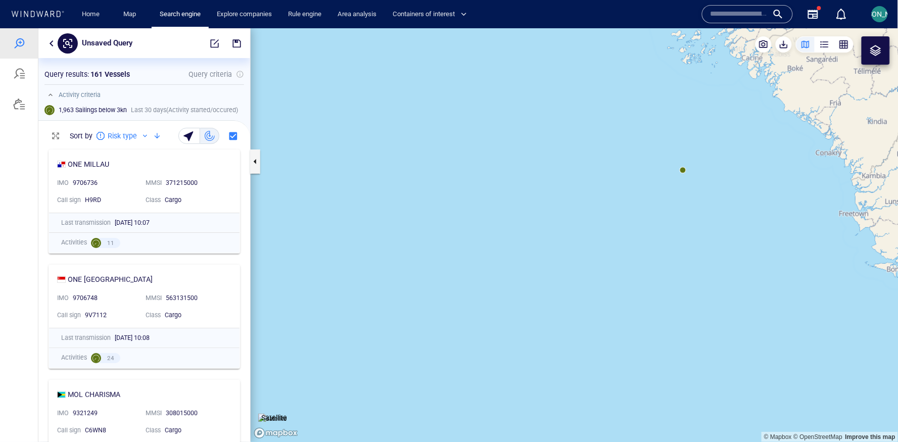
click at [682, 168] on canvas "Map" at bounding box center [575, 235] width 648 height 414
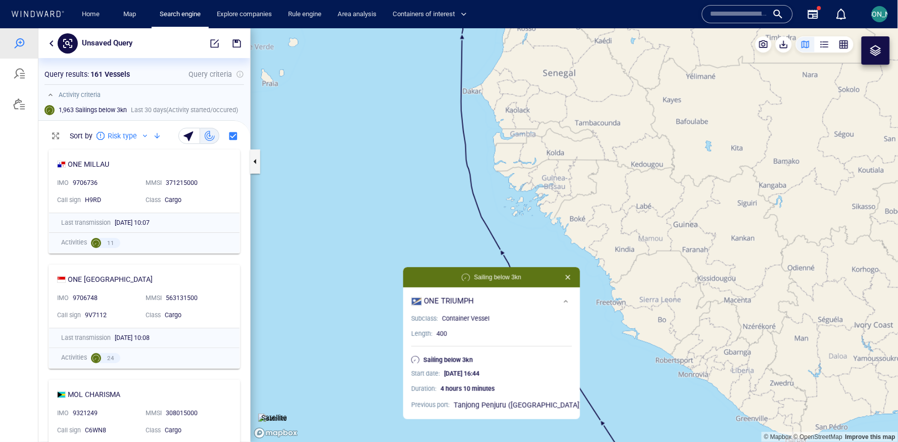
drag, startPoint x: 510, startPoint y: 280, endPoint x: 381, endPoint y: 233, distance: 137.6
click at [380, 233] on canvas "Map" at bounding box center [575, 235] width 648 height 414
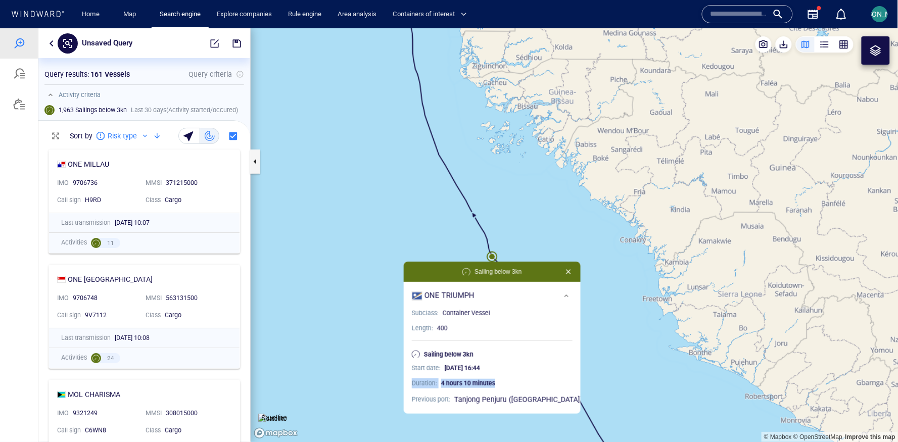
drag, startPoint x: 513, startPoint y: 380, endPoint x: 421, endPoint y: 380, distance: 91.9
click at [420, 380] on div "Start date : 25/08/2025 16:44 Duration : 4 hours 10 minutes Previous port : Tan…" at bounding box center [492, 384] width 169 height 51
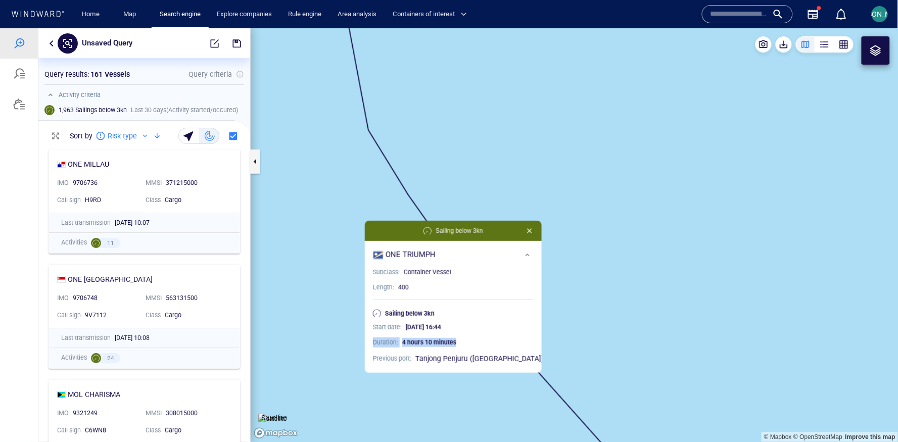
drag, startPoint x: 480, startPoint y: 257, endPoint x: 502, endPoint y: 210, distance: 52.0
click at [502, 209] on canvas "Map" at bounding box center [575, 235] width 648 height 414
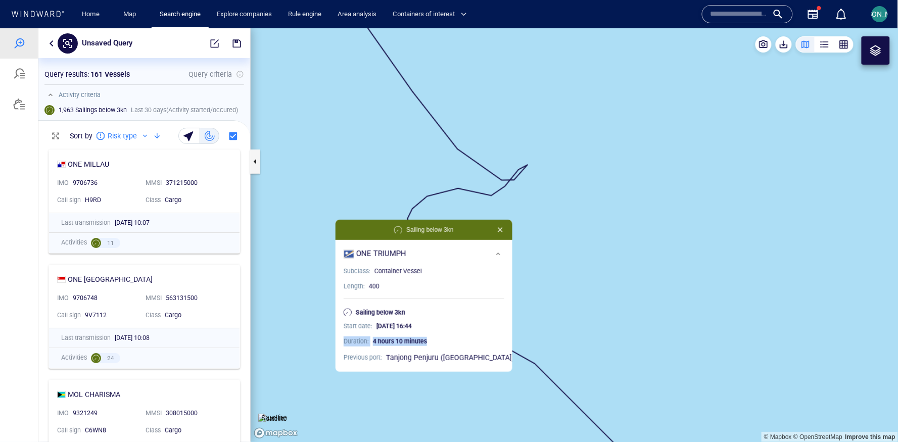
drag, startPoint x: 575, startPoint y: 266, endPoint x: 578, endPoint y: 197, distance: 68.7
click at [578, 196] on canvas "Map" at bounding box center [575, 235] width 648 height 414
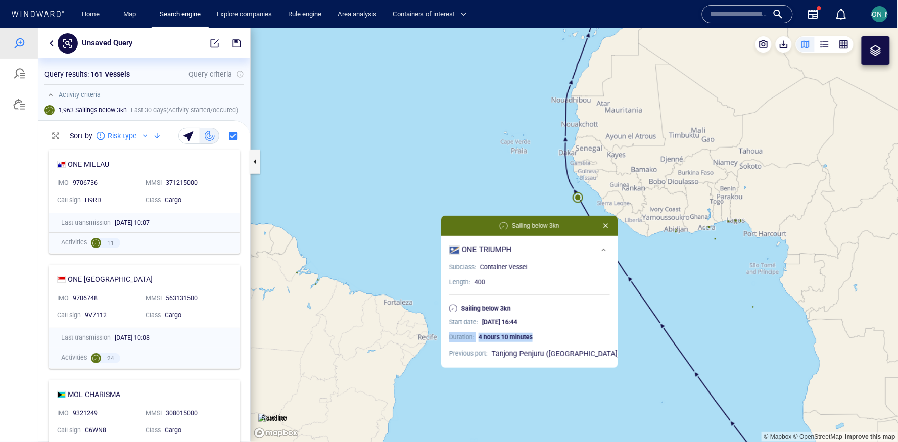
drag, startPoint x: 637, startPoint y: 151, endPoint x: 496, endPoint y: 188, distance: 145.3
click at [495, 188] on canvas "Map" at bounding box center [575, 235] width 648 height 414
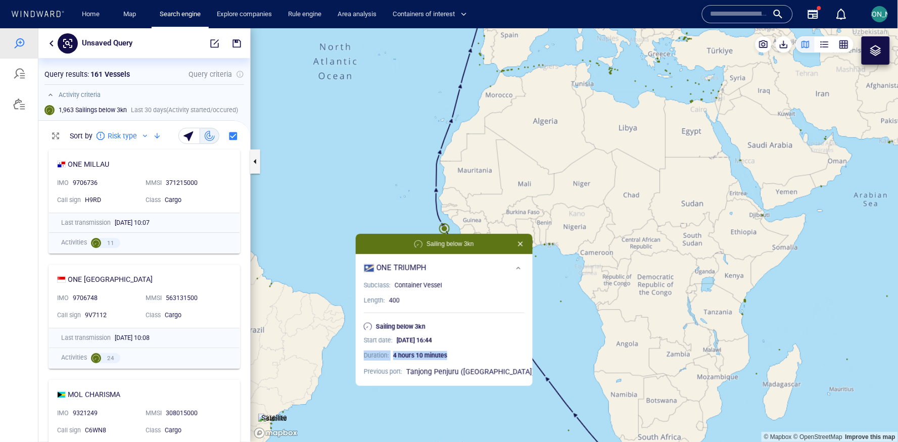
click at [540, 272] on canvas "Map" at bounding box center [575, 235] width 648 height 414
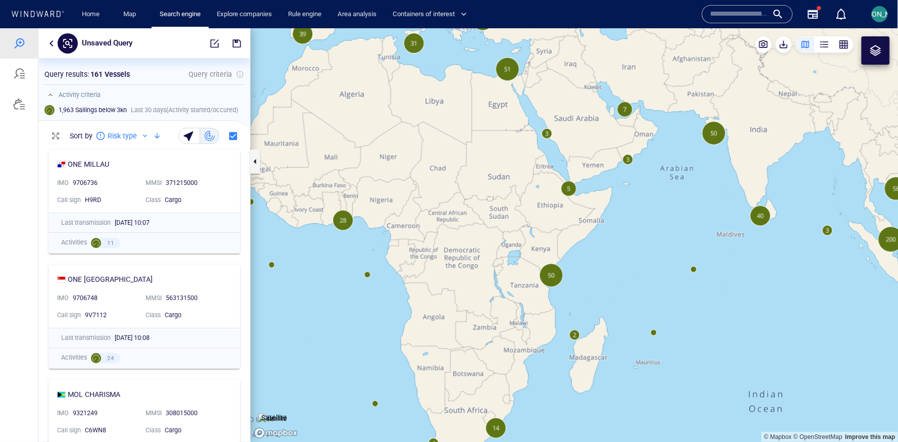
drag, startPoint x: 583, startPoint y: 274, endPoint x: 379, endPoint y: 245, distance: 206.6
click at [378, 245] on canvas "Map" at bounding box center [575, 235] width 648 height 414
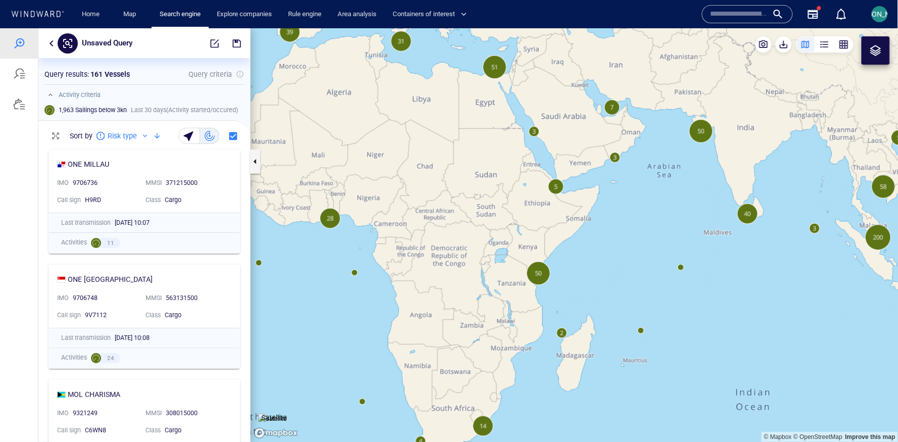
drag, startPoint x: 559, startPoint y: 277, endPoint x: 570, endPoint y: 241, distance: 38.2
click at [570, 241] on canvas "Map" at bounding box center [575, 235] width 648 height 414
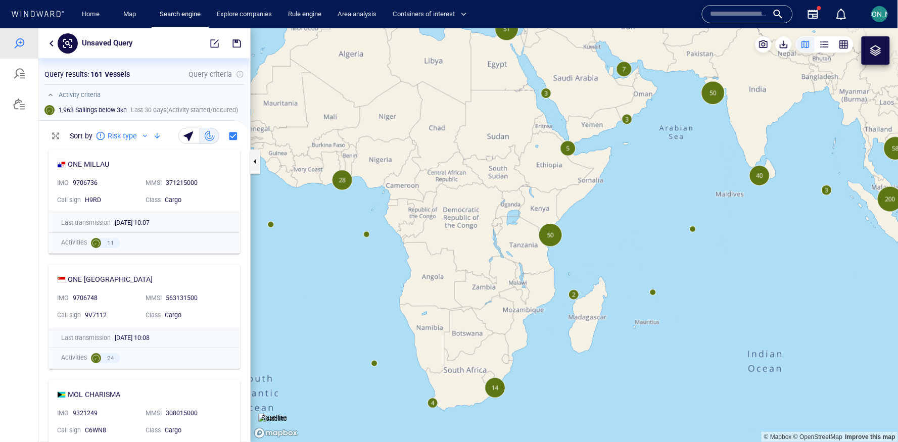
drag, startPoint x: 618, startPoint y: 238, endPoint x: 428, endPoint y: 321, distance: 207.2
click at [428, 322] on canvas "Map" at bounding box center [575, 235] width 648 height 414
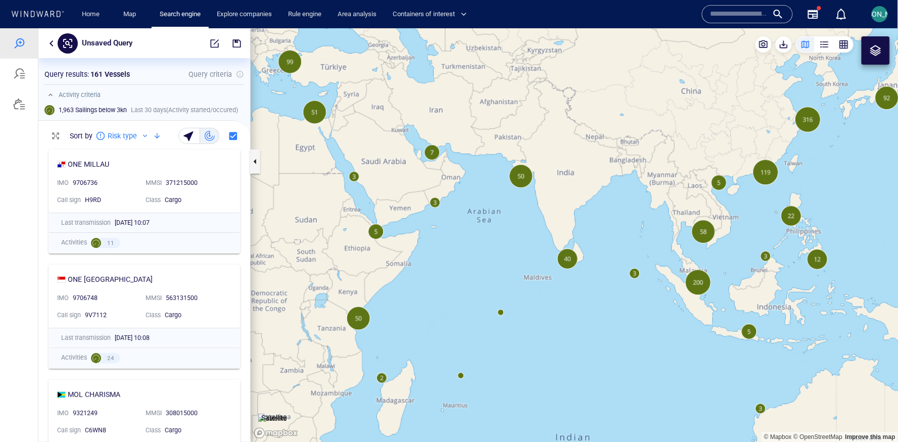
drag, startPoint x: 318, startPoint y: 214, endPoint x: 535, endPoint y: 214, distance: 217.2
click at [535, 214] on canvas "Map" at bounding box center [575, 235] width 648 height 414
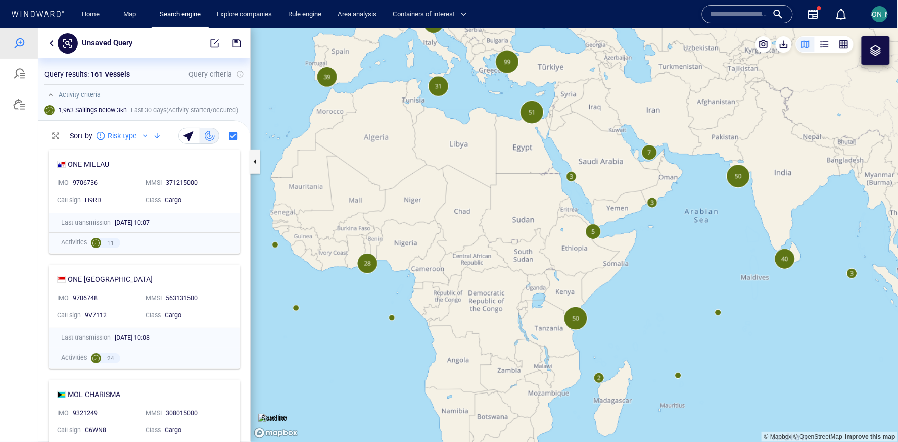
drag, startPoint x: 266, startPoint y: 239, endPoint x: 332, endPoint y: 247, distance: 66.7
click at [332, 247] on canvas "Map" at bounding box center [575, 235] width 648 height 414
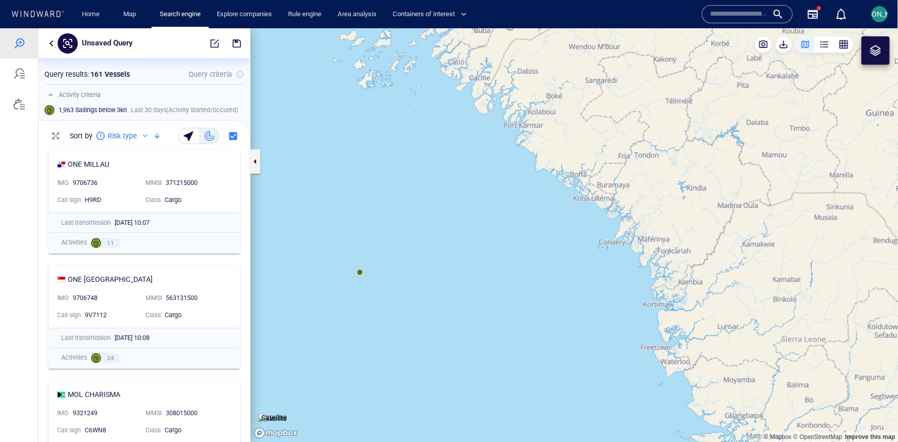
click at [358, 273] on canvas "Map" at bounding box center [575, 235] width 648 height 414
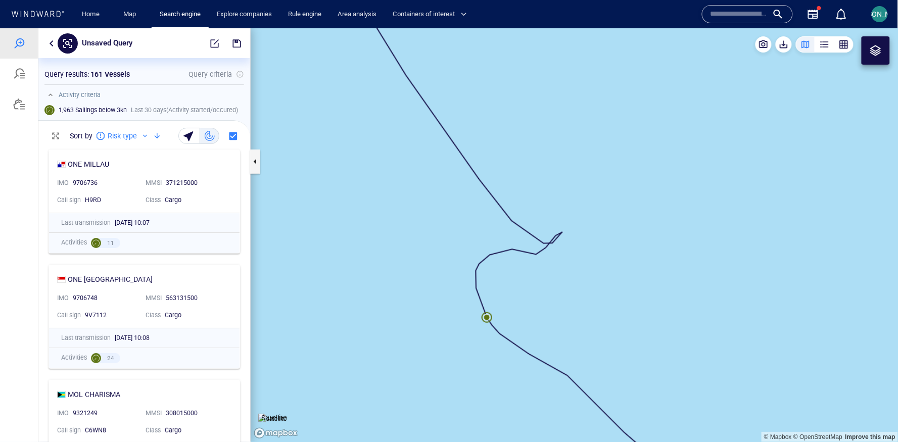
drag, startPoint x: 565, startPoint y: 166, endPoint x: 533, endPoint y: 166, distance: 31.8
click at [533, 166] on canvas "Map" at bounding box center [575, 235] width 648 height 414
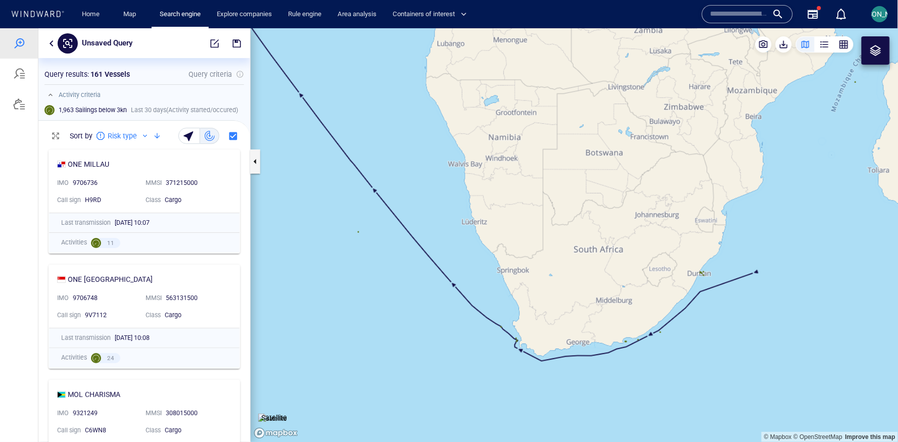
drag, startPoint x: 399, startPoint y: 120, endPoint x: 604, endPoint y: 340, distance: 300.9
click at [601, 337] on canvas "Map" at bounding box center [575, 235] width 648 height 414
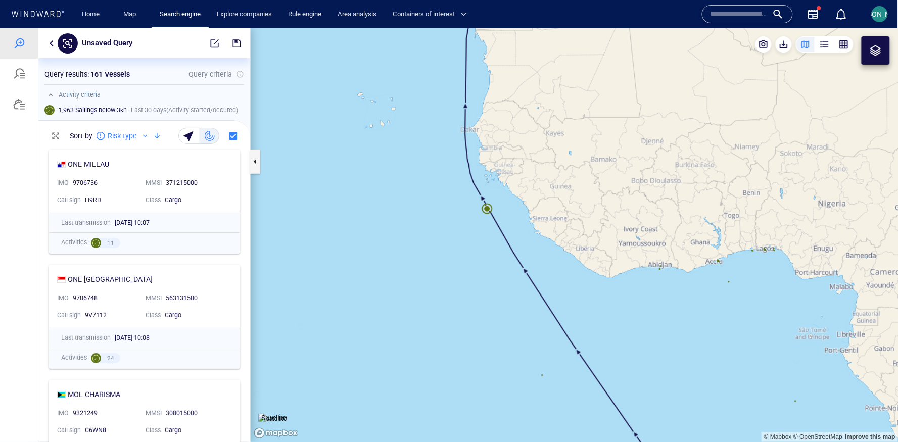
drag, startPoint x: 384, startPoint y: 128, endPoint x: 515, endPoint y: 289, distance: 207.2
click at [515, 291] on canvas "Map" at bounding box center [575, 235] width 648 height 414
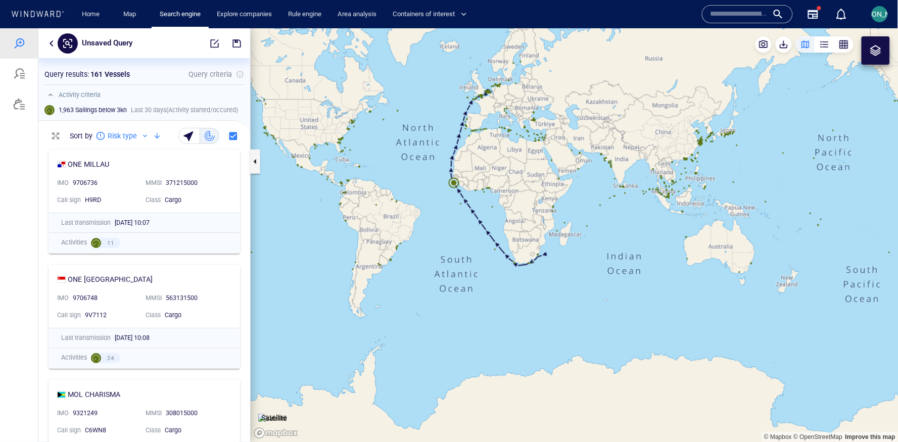
drag, startPoint x: 416, startPoint y: 187, endPoint x: 450, endPoint y: 204, distance: 37.0
click at [448, 204] on canvas "Map" at bounding box center [575, 235] width 648 height 414
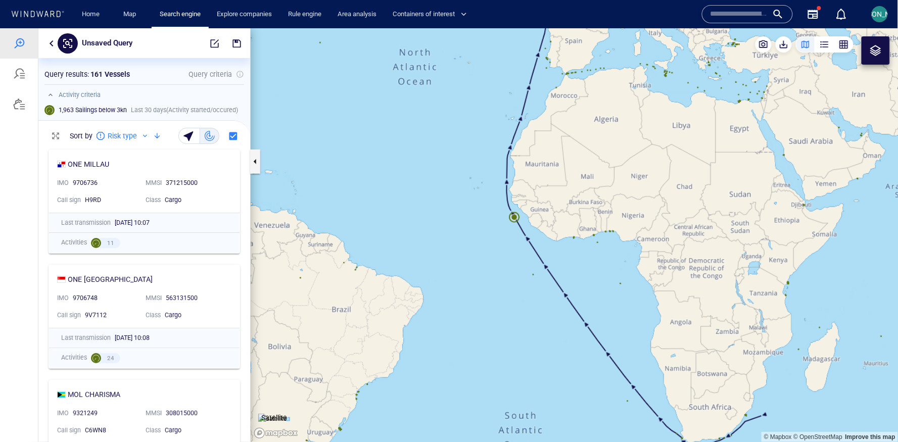
drag, startPoint x: 400, startPoint y: 205, endPoint x: 452, endPoint y: 205, distance: 52.0
click at [452, 205] on canvas "Map" at bounding box center [575, 235] width 648 height 414
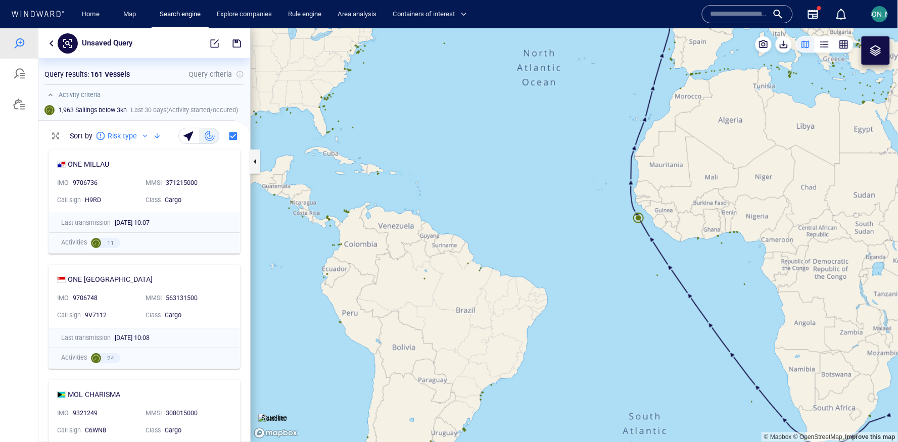
drag, startPoint x: 496, startPoint y: 213, endPoint x: 485, endPoint y: 286, distance: 73.7
click at [485, 286] on canvas "Map" at bounding box center [575, 235] width 648 height 414
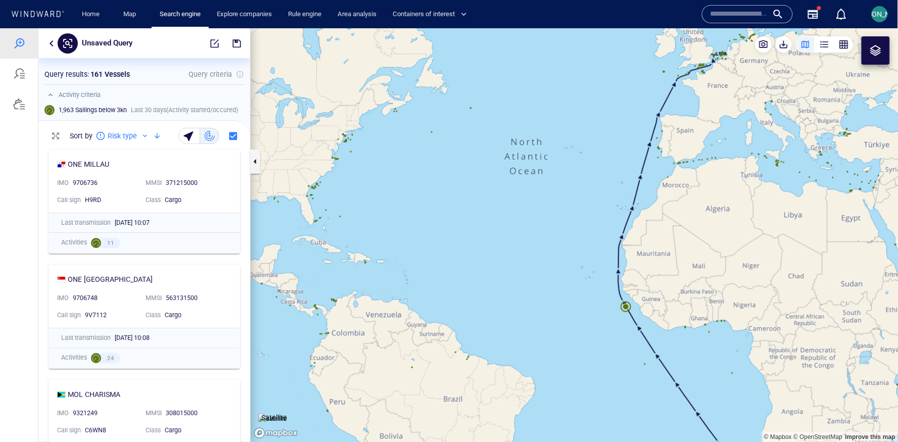
drag, startPoint x: 758, startPoint y: 287, endPoint x: 676, endPoint y: 239, distance: 95.5
click at [675, 239] on canvas "Map" at bounding box center [575, 235] width 648 height 414
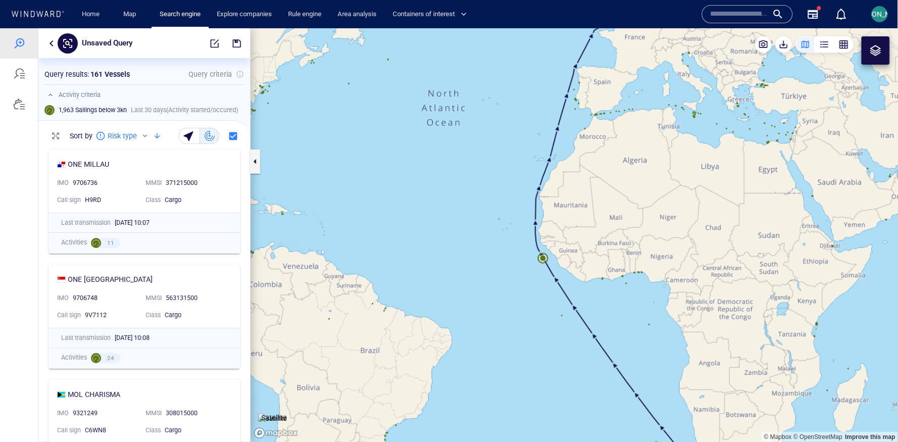
drag, startPoint x: 683, startPoint y: 217, endPoint x: 552, endPoint y: 301, distance: 155.8
click at [551, 302] on canvas "Map" at bounding box center [575, 235] width 648 height 414
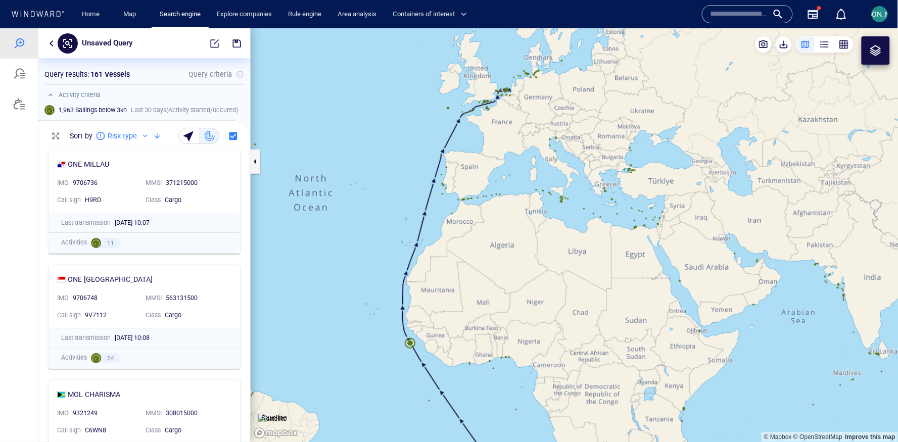
click at [589, 216] on canvas "Map" at bounding box center [575, 235] width 648 height 414
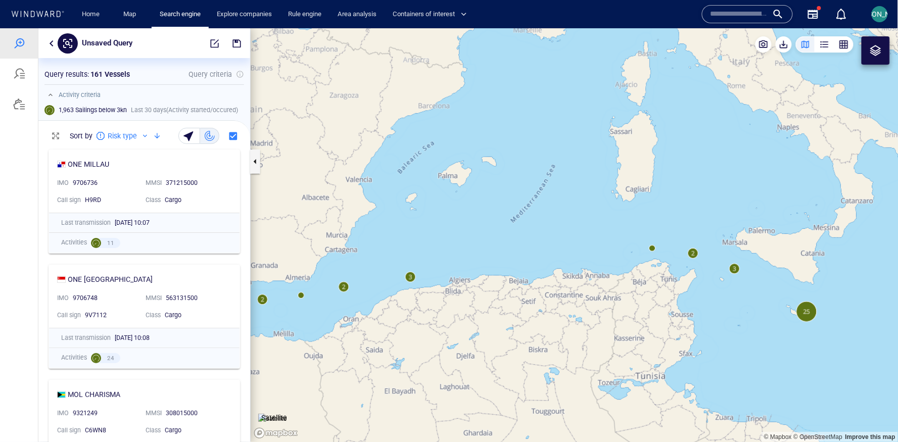
drag, startPoint x: 717, startPoint y: 112, endPoint x: 640, endPoint y: 229, distance: 140.4
click at [640, 229] on canvas "Map" at bounding box center [575, 235] width 648 height 414
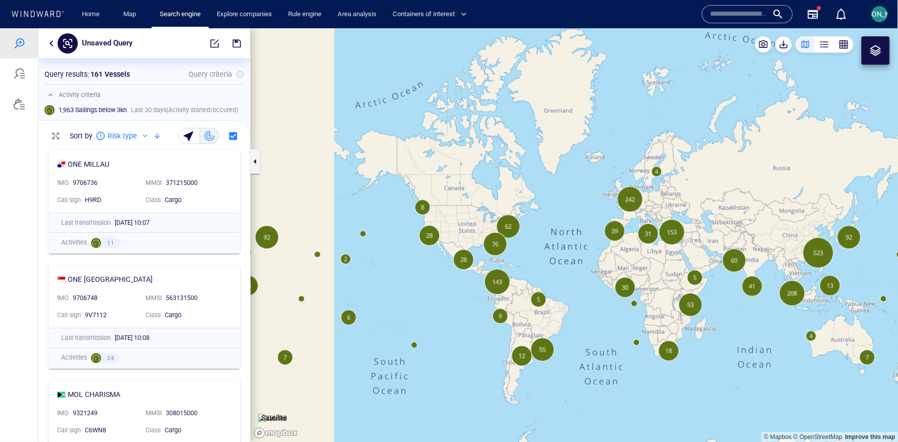
drag, startPoint x: 672, startPoint y: 279, endPoint x: 608, endPoint y: 264, distance: 65.9
click at [607, 263] on canvas "Map" at bounding box center [575, 235] width 648 height 414
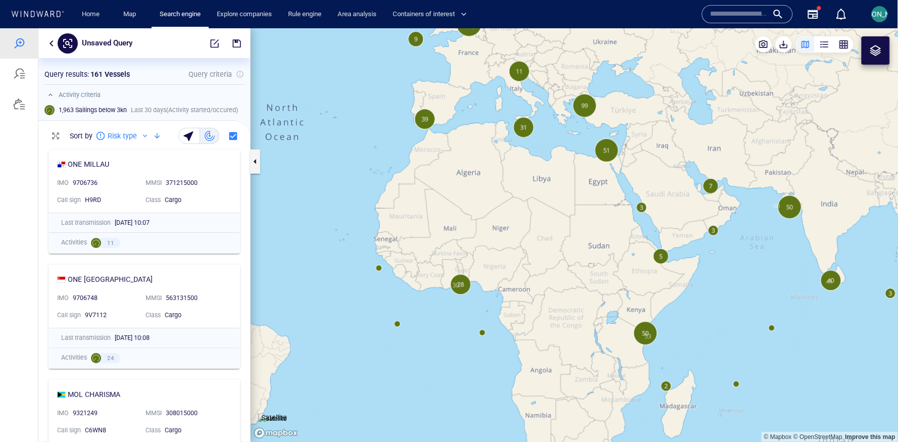
drag, startPoint x: 587, startPoint y: 259, endPoint x: 594, endPoint y: 262, distance: 7.7
click at [594, 262] on canvas "Map" at bounding box center [575, 235] width 648 height 414
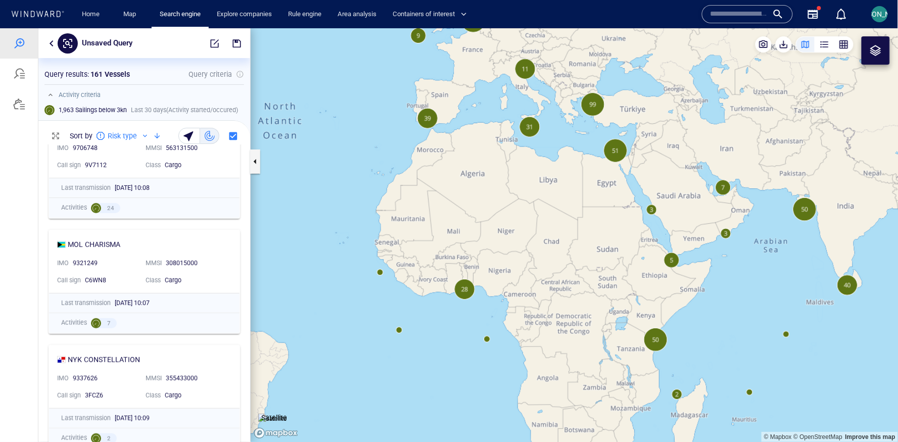
scroll to position [0, 0]
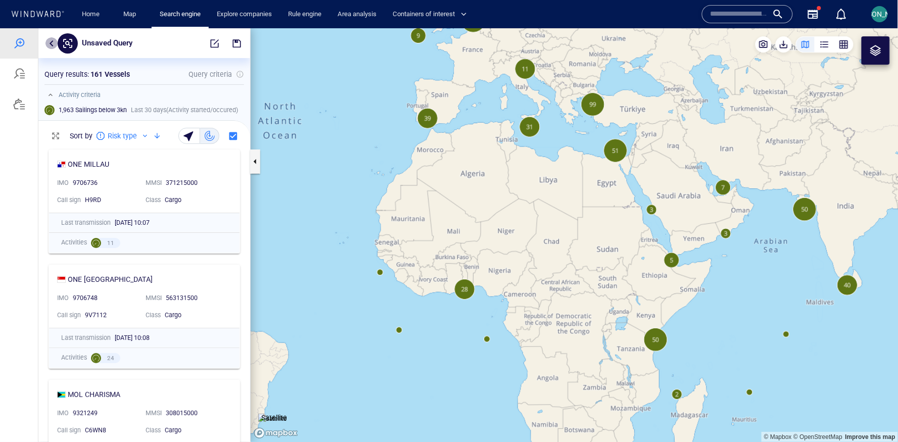
click at [50, 39] on button "button" at bounding box center [51, 43] width 12 height 12
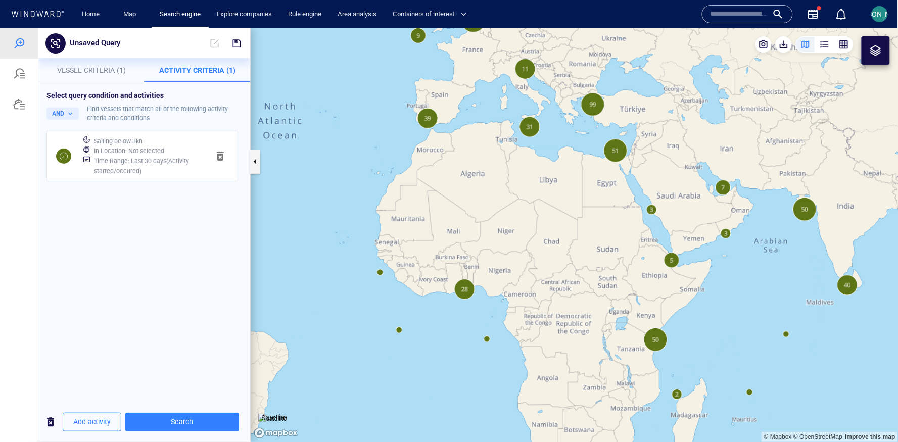
click at [113, 158] on h6 "Time Range : Last 30 days ( Activity started/occured )" at bounding box center [147, 166] width 107 height 20
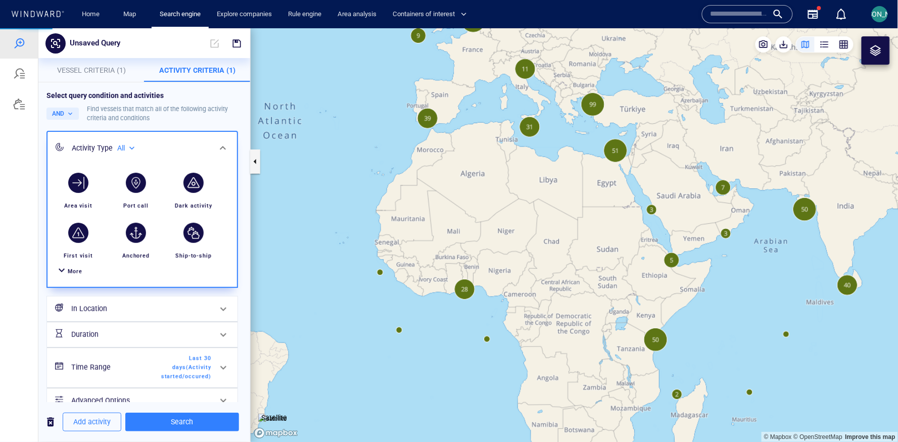
click at [69, 273] on span "More" at bounding box center [75, 271] width 15 height 7
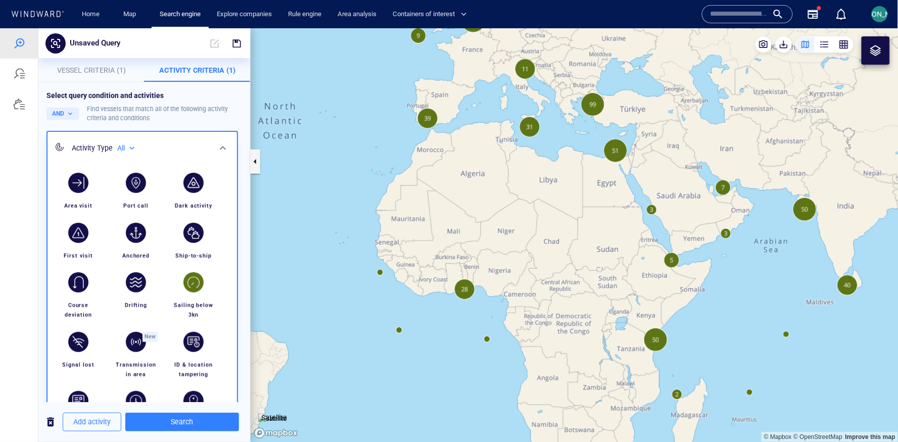
scroll to position [14, 0]
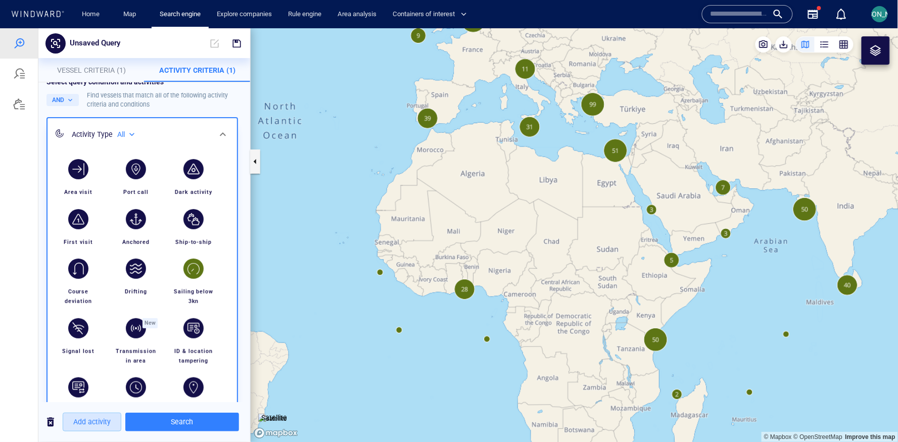
click at [101, 420] on span "Add activity" at bounding box center [91, 421] width 37 height 13
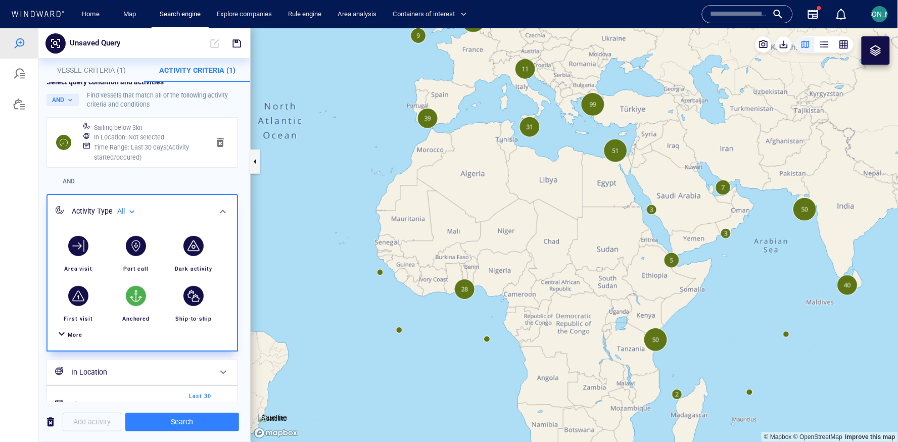
scroll to position [14, 0]
click at [64, 96] on button "AND" at bounding box center [62, 99] width 32 height 12
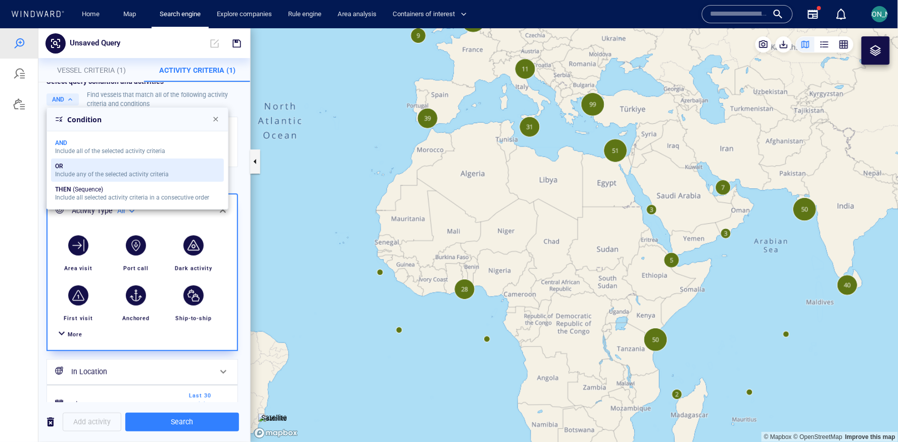
click at [75, 167] on div "OR" at bounding box center [112, 165] width 114 height 7
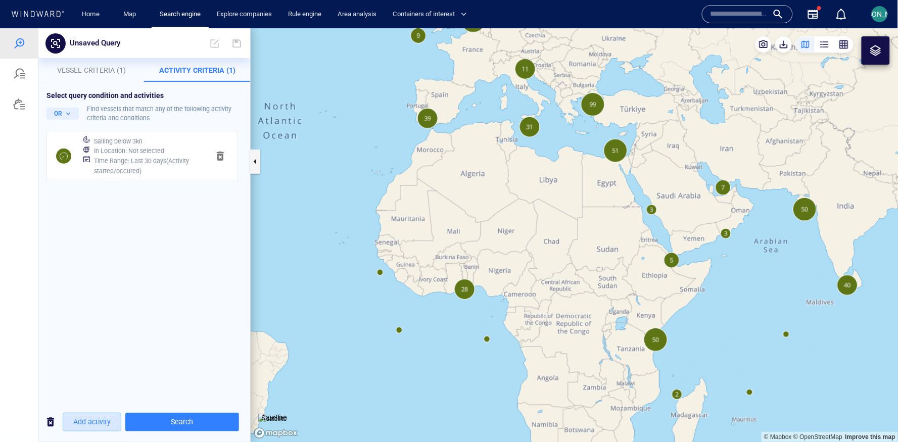
click at [97, 418] on span "Add activity" at bounding box center [91, 421] width 37 height 13
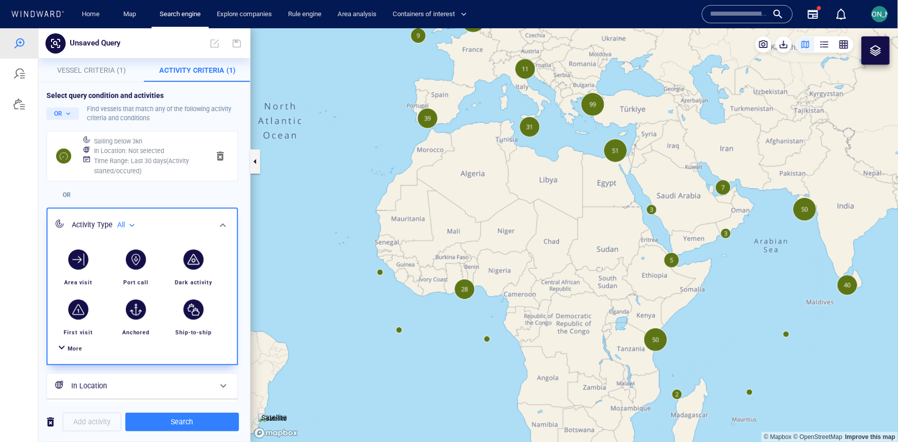
click at [70, 346] on span "More" at bounding box center [75, 348] width 15 height 7
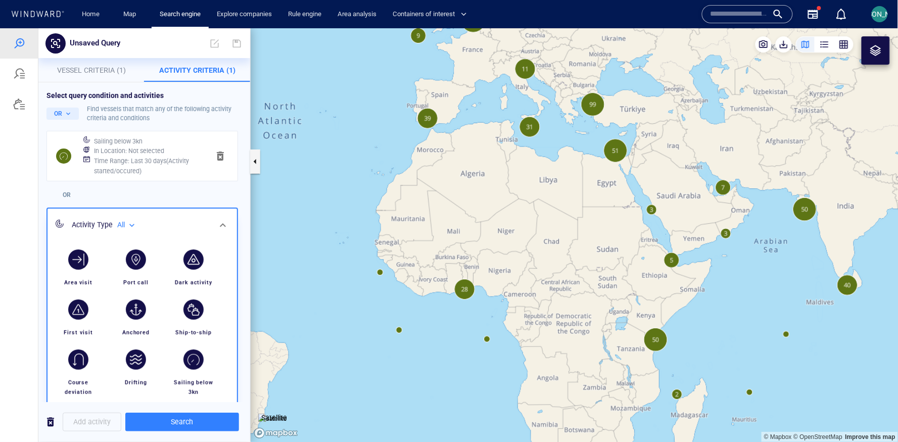
scroll to position [92, 0]
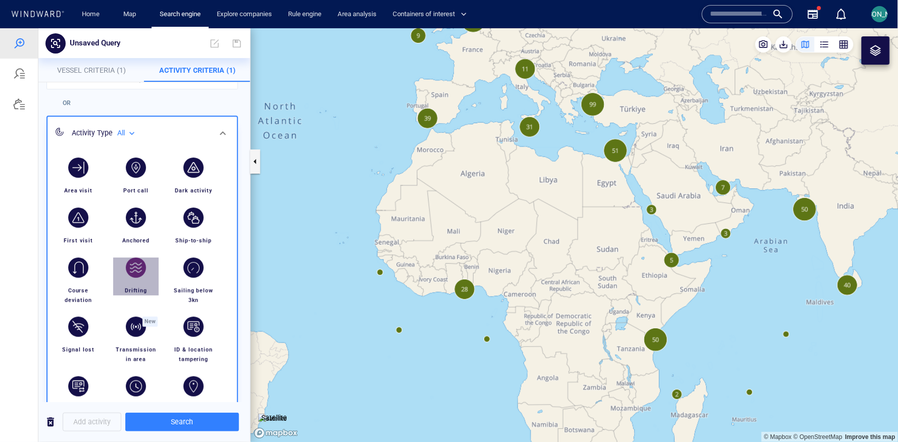
click at [135, 268] on div "button" at bounding box center [136, 267] width 20 height 20
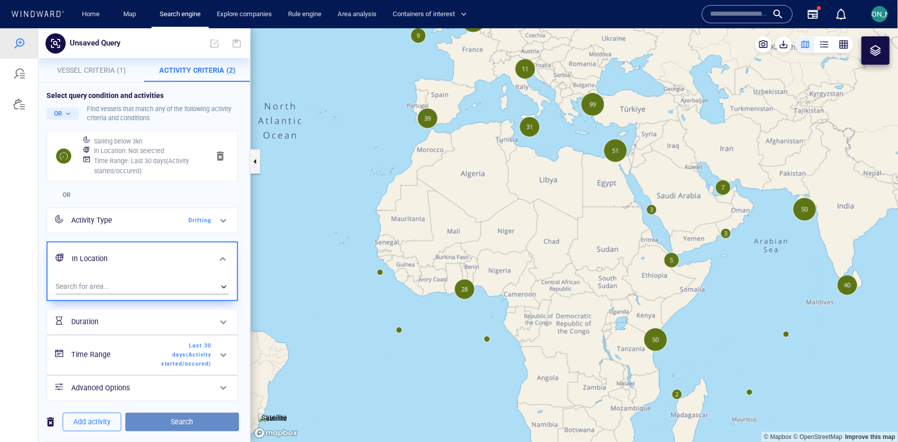
click at [155, 416] on span "Search" at bounding box center [181, 421] width 97 height 13
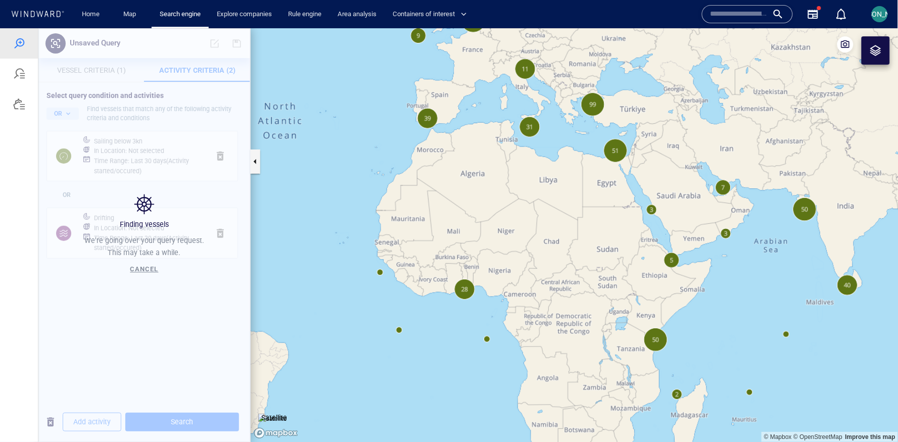
click at [461, 352] on canvas "Map" at bounding box center [575, 235] width 648 height 414
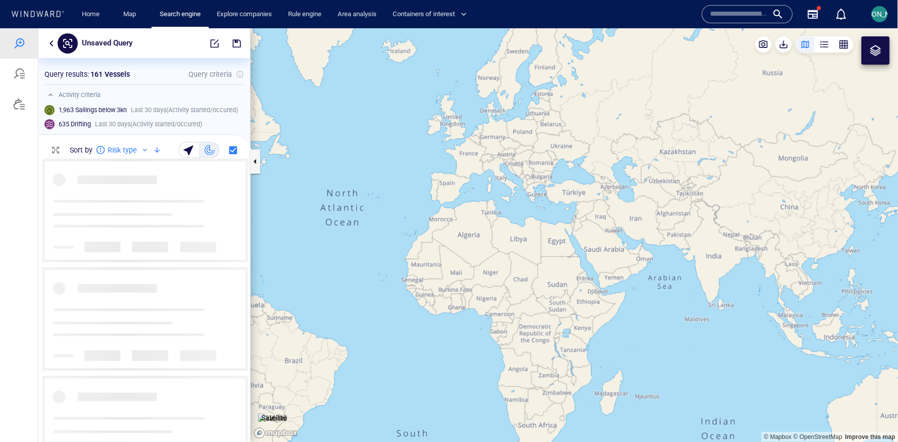
scroll to position [283, 211]
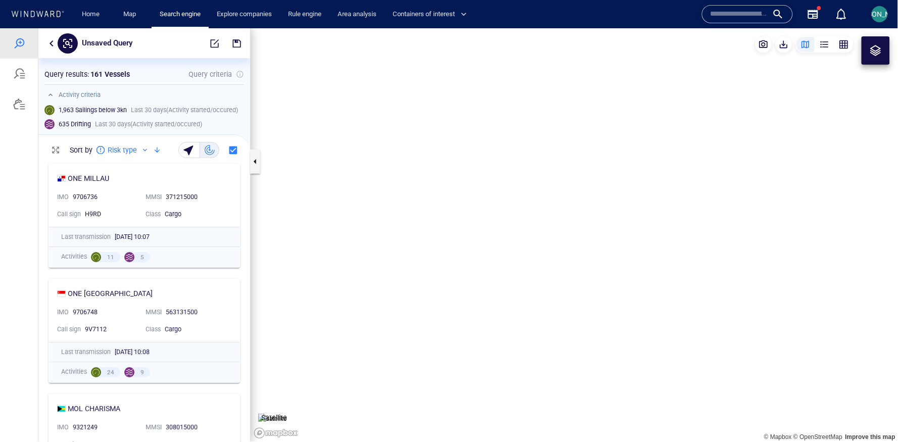
scroll to position [283, 211]
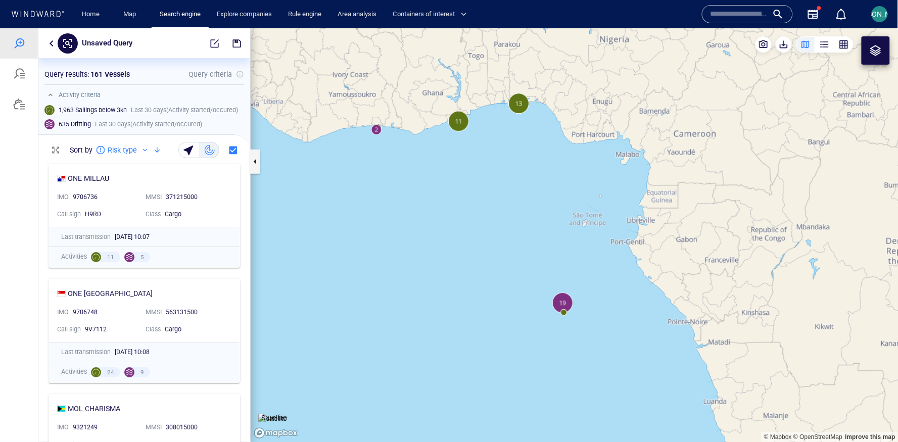
click at [47, 43] on button "button" at bounding box center [51, 43] width 12 height 12
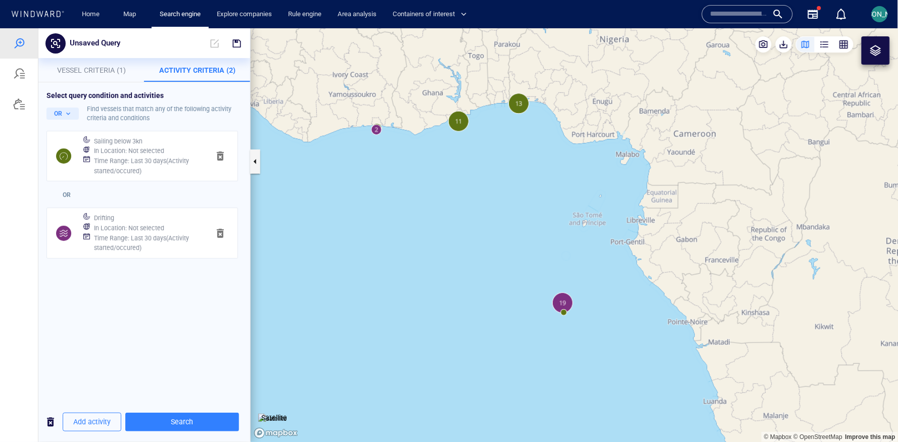
drag, startPoint x: 406, startPoint y: 301, endPoint x: 466, endPoint y: 292, distance: 60.7
click at [466, 292] on canvas "Map" at bounding box center [575, 235] width 648 height 414
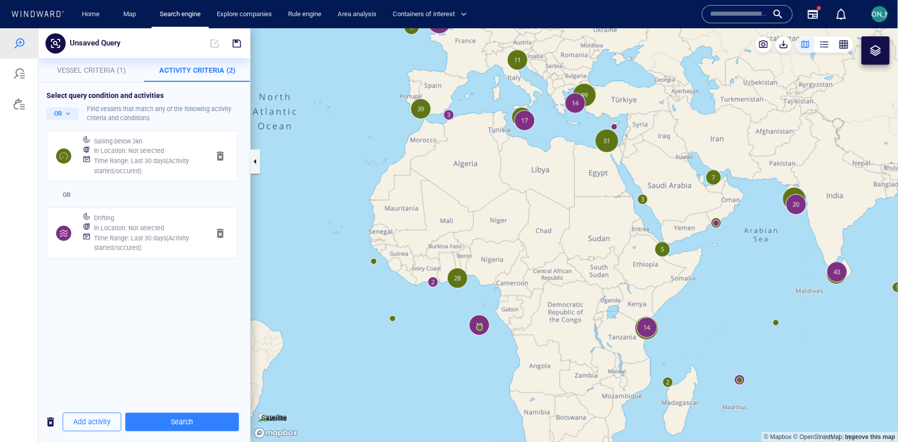
drag, startPoint x: 684, startPoint y: 336, endPoint x: 666, endPoint y: 300, distance: 40.7
click at [666, 300] on canvas "Map" at bounding box center [575, 235] width 648 height 414
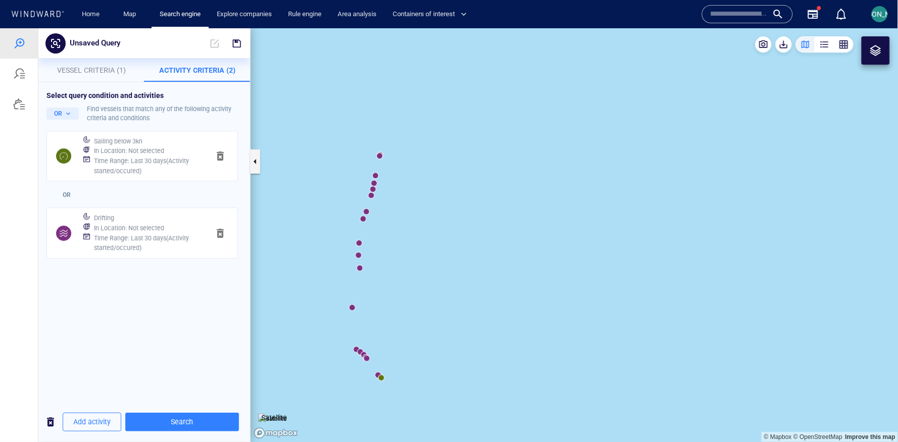
drag, startPoint x: 365, startPoint y: 282, endPoint x: 404, endPoint y: 258, distance: 45.8
click at [404, 258] on canvas "Map" at bounding box center [575, 235] width 648 height 414
click at [386, 285] on canvas "Map" at bounding box center [575, 235] width 648 height 414
click at [388, 282] on canvas "Map" at bounding box center [575, 235] width 648 height 414
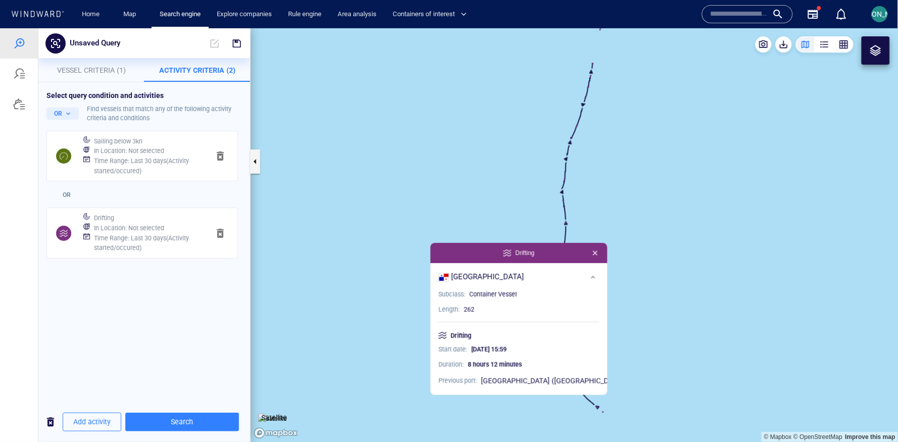
drag, startPoint x: 489, startPoint y: 272, endPoint x: 455, endPoint y: 219, distance: 62.9
click at [455, 219] on canvas "Map" at bounding box center [575, 235] width 648 height 414
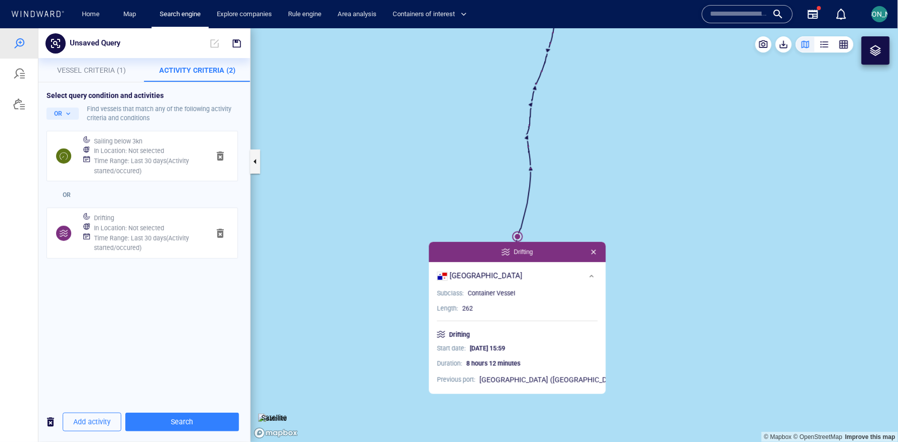
click at [455, 219] on canvas "Map" at bounding box center [575, 235] width 648 height 414
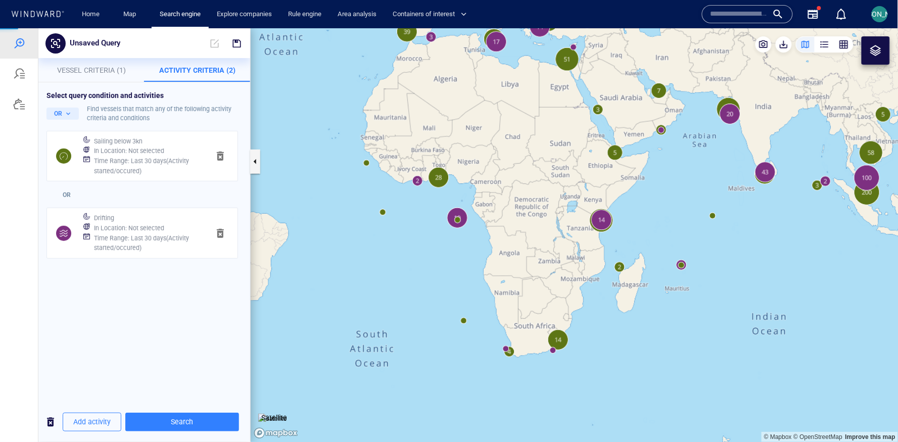
click at [383, 211] on canvas "Map" at bounding box center [575, 235] width 648 height 414
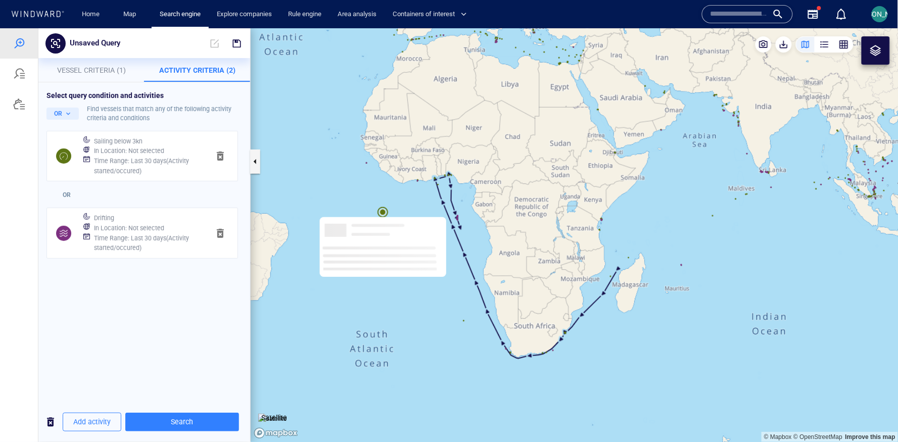
click at [383, 211] on canvas "Map" at bounding box center [575, 235] width 648 height 414
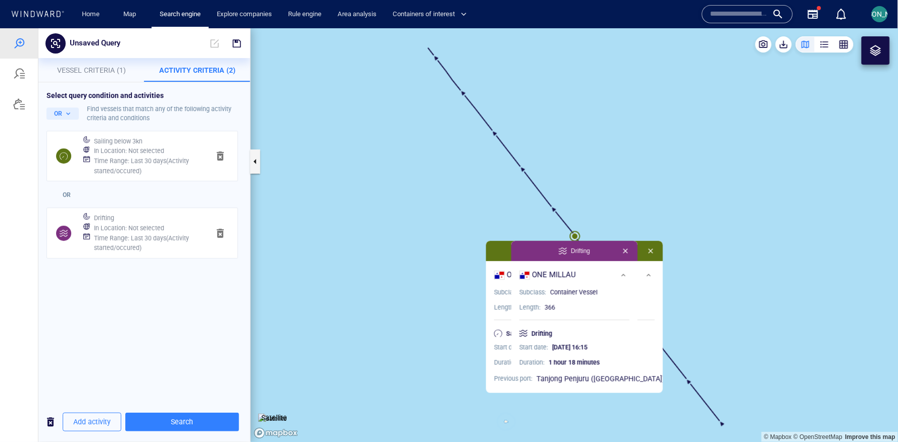
click at [573, 231] on canvas "Map" at bounding box center [575, 235] width 648 height 414
click at [469, 253] on canvas "Map" at bounding box center [575, 235] width 648 height 414
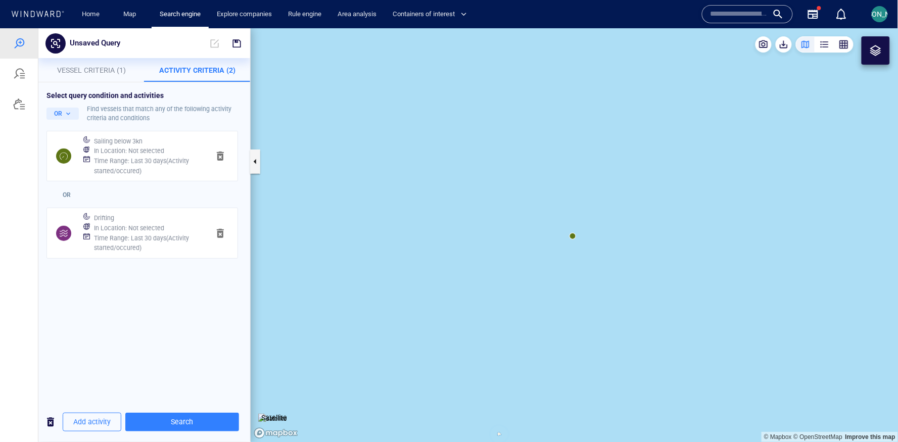
click at [574, 233] on canvas "Map" at bounding box center [575, 235] width 648 height 414
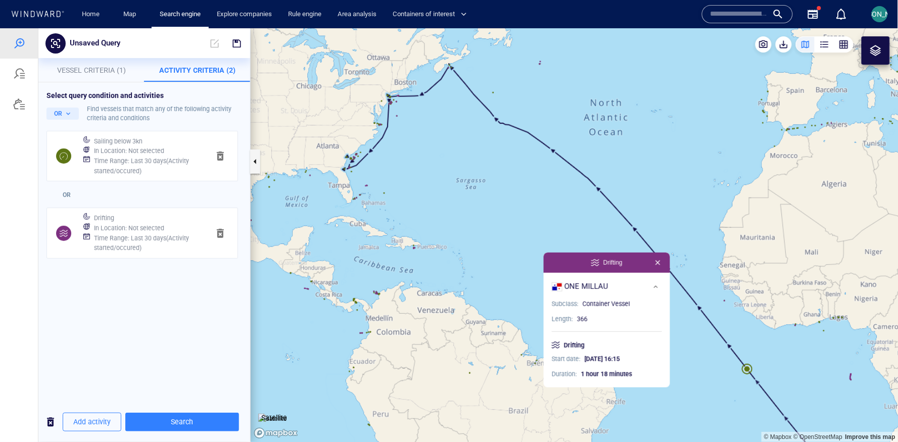
drag, startPoint x: 650, startPoint y: 289, endPoint x: 634, endPoint y: 219, distance: 72.3
click at [634, 219] on canvas "Map" at bounding box center [575, 235] width 648 height 414
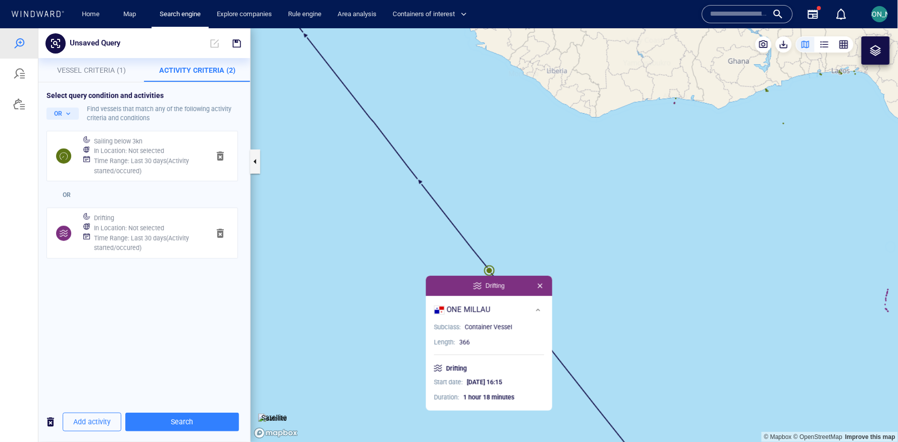
click at [643, 238] on canvas "Map" at bounding box center [575, 235] width 648 height 414
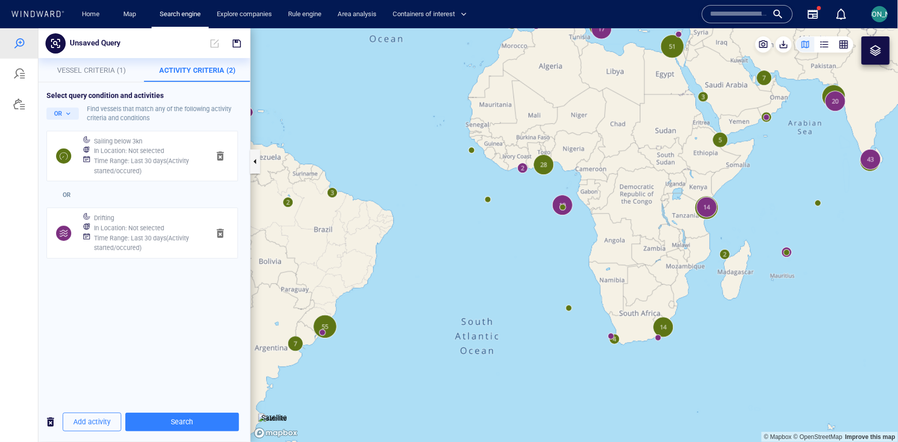
drag, startPoint x: 666, startPoint y: 286, endPoint x: 539, endPoint y: 241, distance: 133.9
click at [539, 241] on canvas "Map" at bounding box center [575, 235] width 648 height 414
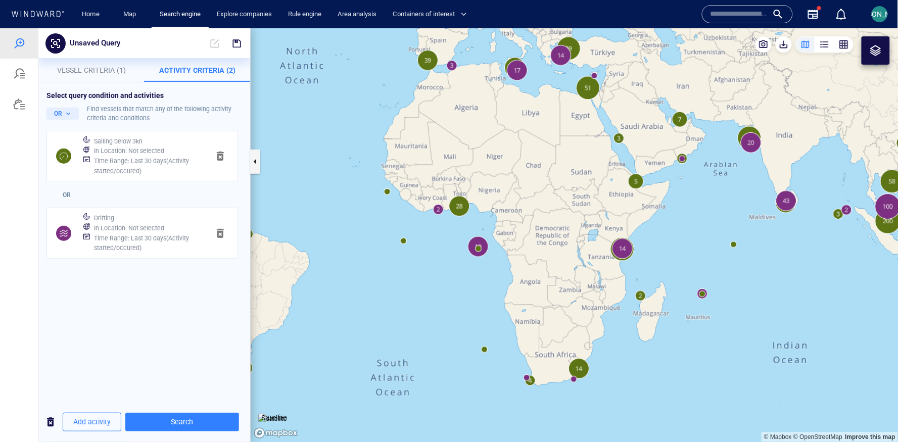
drag, startPoint x: 718, startPoint y: 269, endPoint x: 633, endPoint y: 311, distance: 94.6
click at [633, 311] on canvas "Map" at bounding box center [575, 235] width 648 height 414
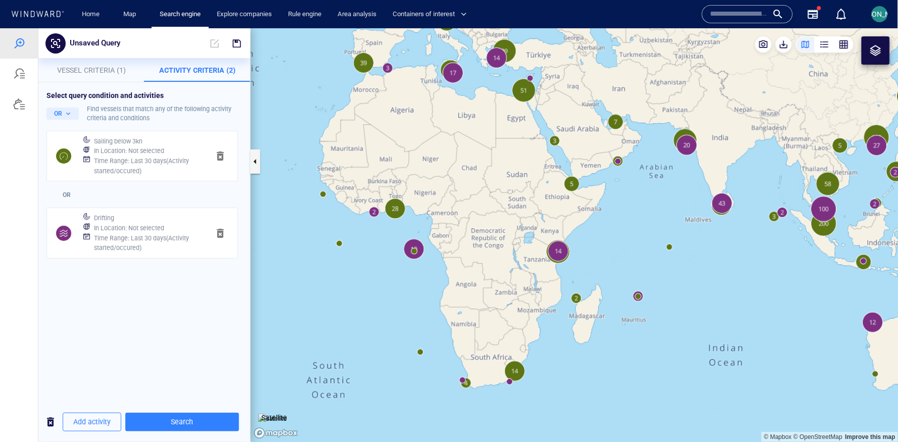
drag, startPoint x: 687, startPoint y: 234, endPoint x: 624, endPoint y: 236, distance: 63.2
click at [624, 236] on canvas "Map" at bounding box center [575, 235] width 648 height 414
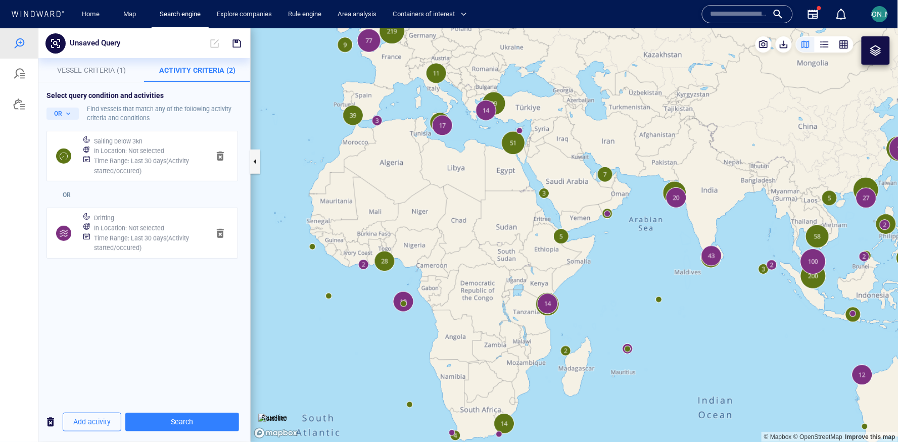
drag, startPoint x: 624, startPoint y: 236, endPoint x: 613, endPoint y: 288, distance: 53.1
click at [613, 288] on canvas "Map" at bounding box center [575, 235] width 648 height 414
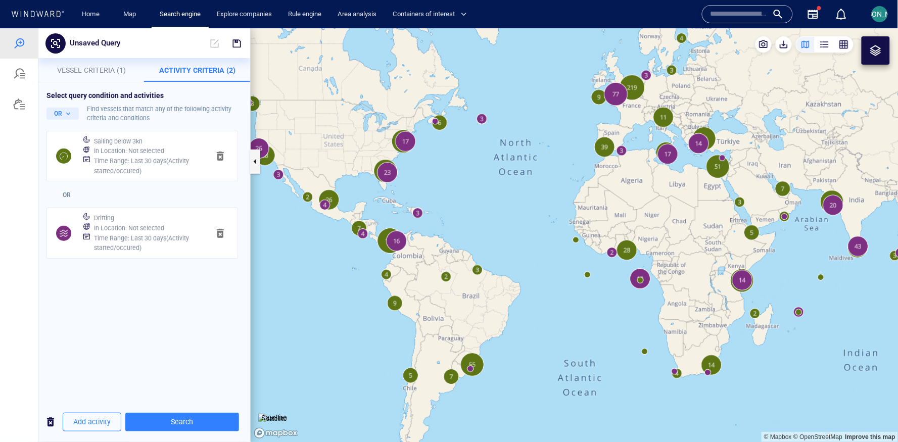
drag, startPoint x: 514, startPoint y: 237, endPoint x: 687, endPoint y: 235, distance: 173.8
click at [687, 235] on canvas "Map" at bounding box center [575, 235] width 648 height 414
click at [83, 421] on span "Add activity" at bounding box center [91, 421] width 37 height 13
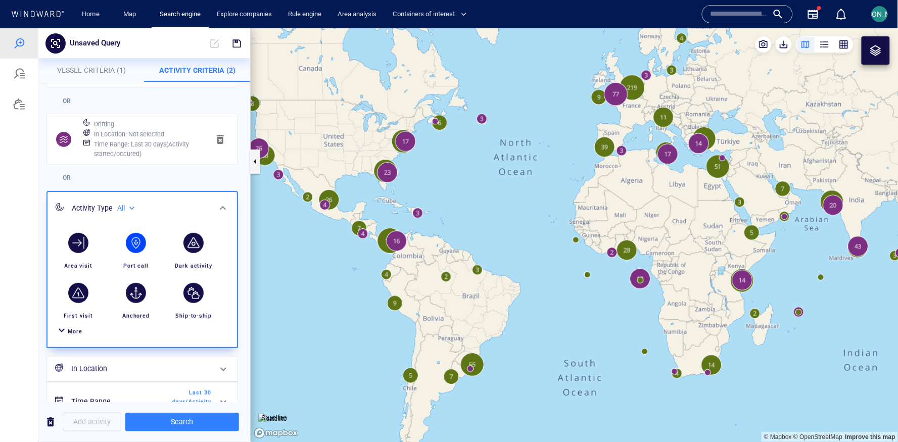
scroll to position [105, 0]
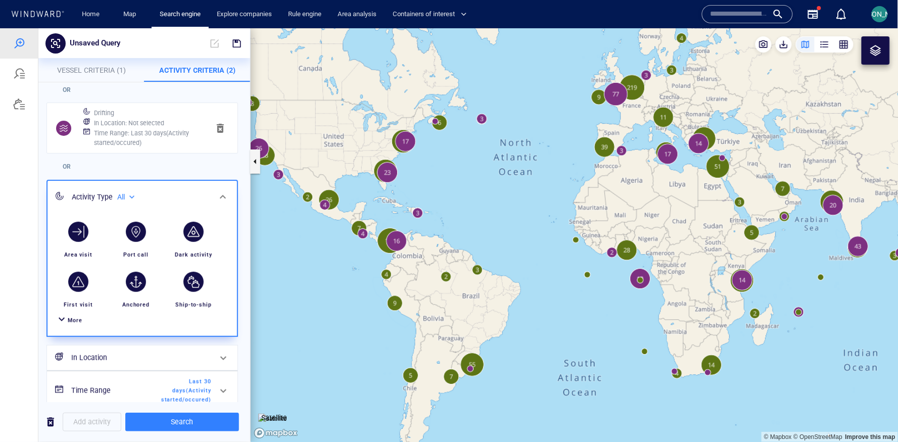
click at [74, 318] on span "More" at bounding box center [75, 320] width 15 height 7
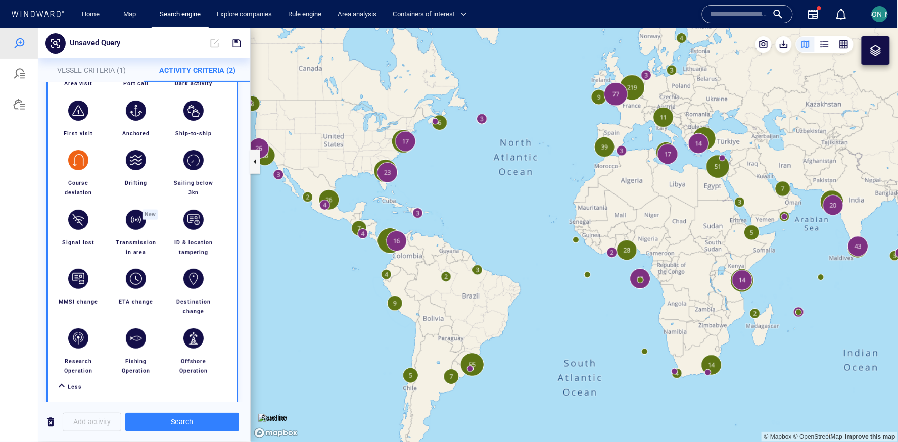
scroll to position [283, 0]
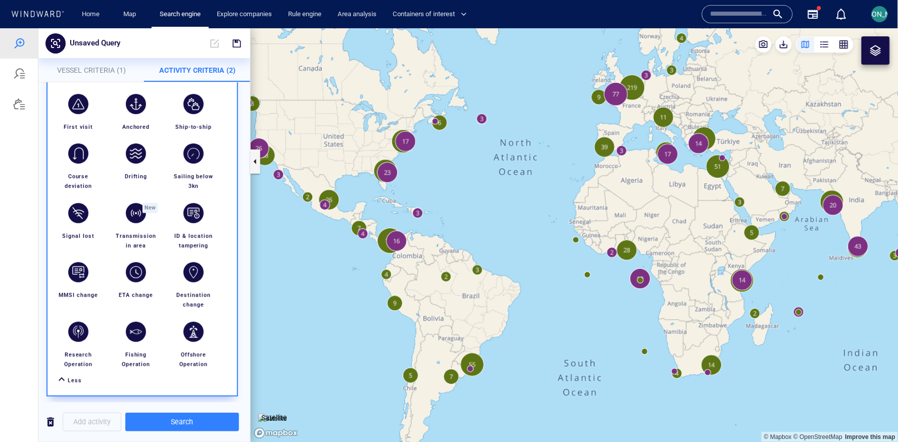
click at [521, 253] on canvas "Map" at bounding box center [575, 235] width 648 height 414
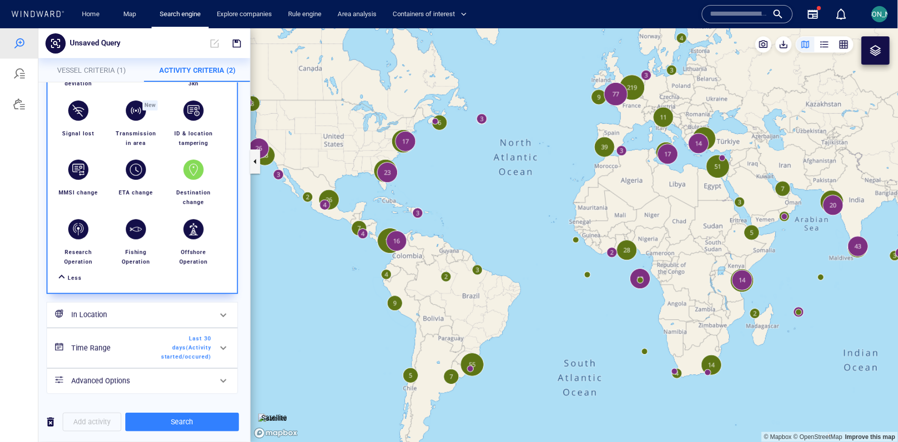
scroll to position [0, 0]
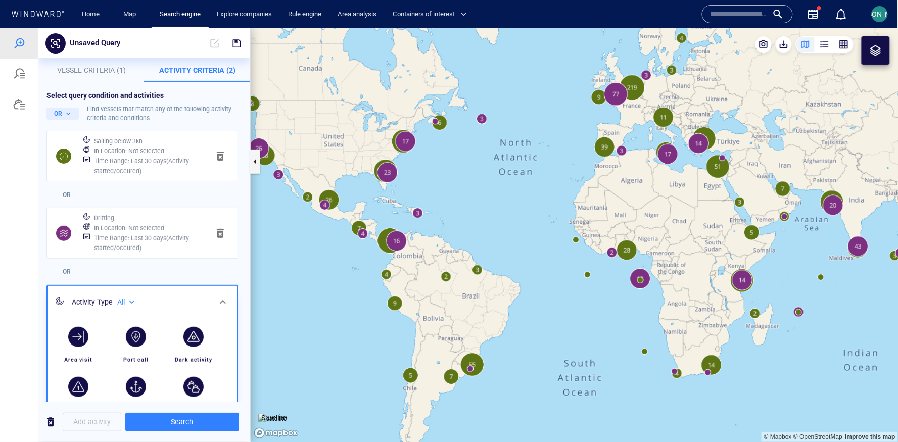
click at [96, 268] on div "OR" at bounding box center [141, 271] width 195 height 22
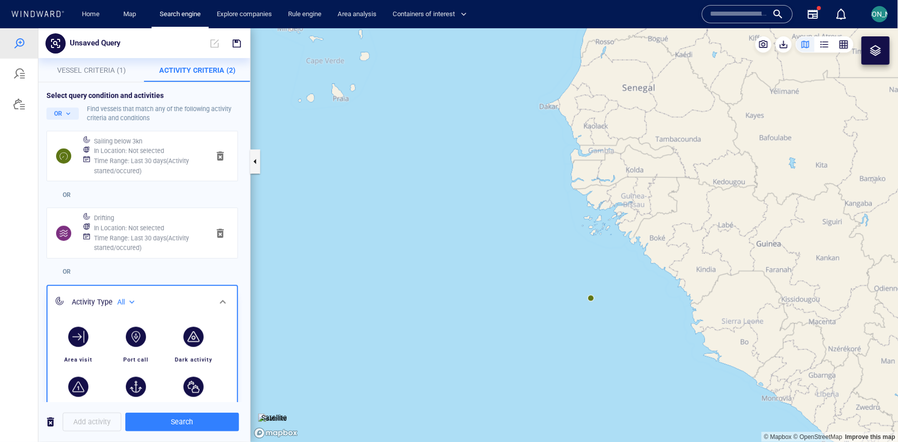
click at [591, 296] on canvas "Map" at bounding box center [575, 235] width 648 height 414
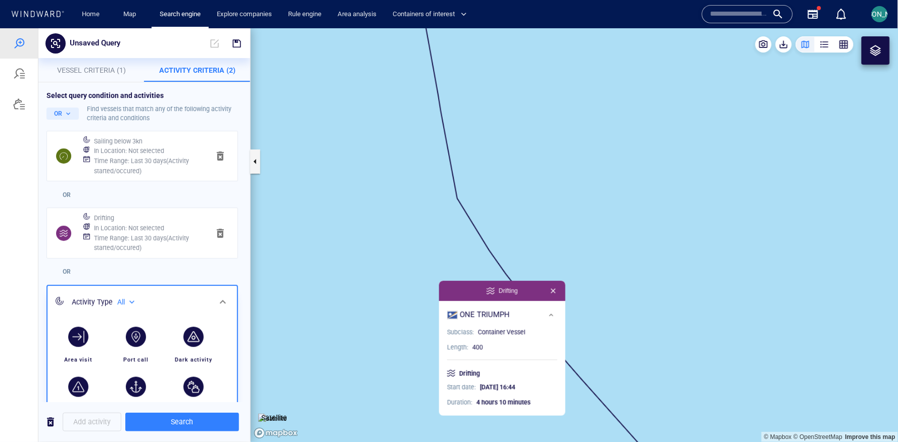
drag, startPoint x: 510, startPoint y: 278, endPoint x: 505, endPoint y: 249, distance: 29.2
click at [505, 249] on canvas "Map" at bounding box center [575, 235] width 648 height 414
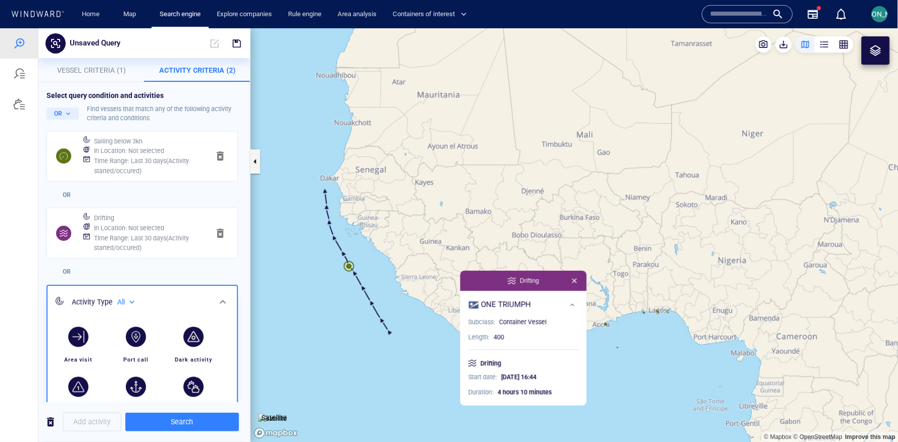
drag, startPoint x: 325, startPoint y: 237, endPoint x: 500, endPoint y: 237, distance: 174.8
click at [500, 237] on canvas "Map" at bounding box center [575, 235] width 648 height 414
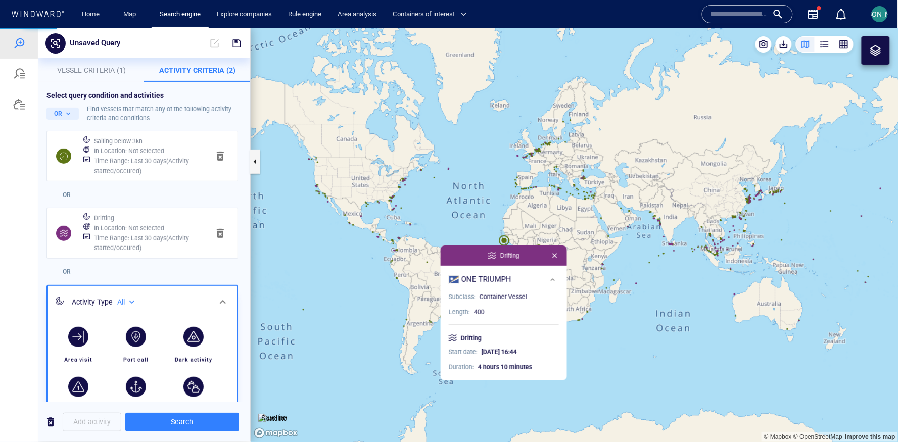
click at [479, 219] on canvas "Map" at bounding box center [575, 235] width 648 height 414
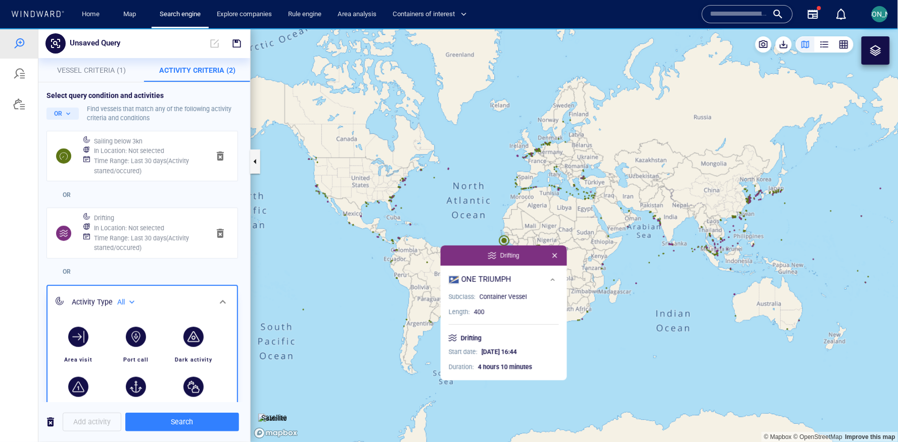
click at [479, 219] on canvas "Map" at bounding box center [575, 235] width 648 height 414
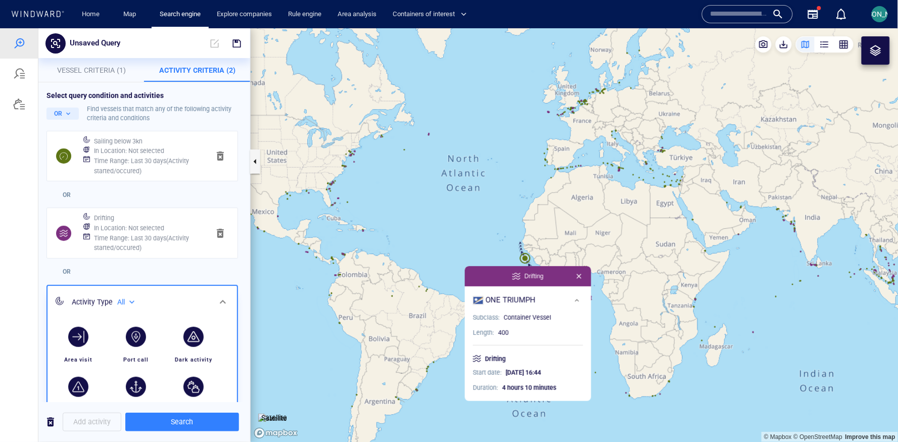
click at [582, 274] on button "button" at bounding box center [579, 276] width 12 height 12
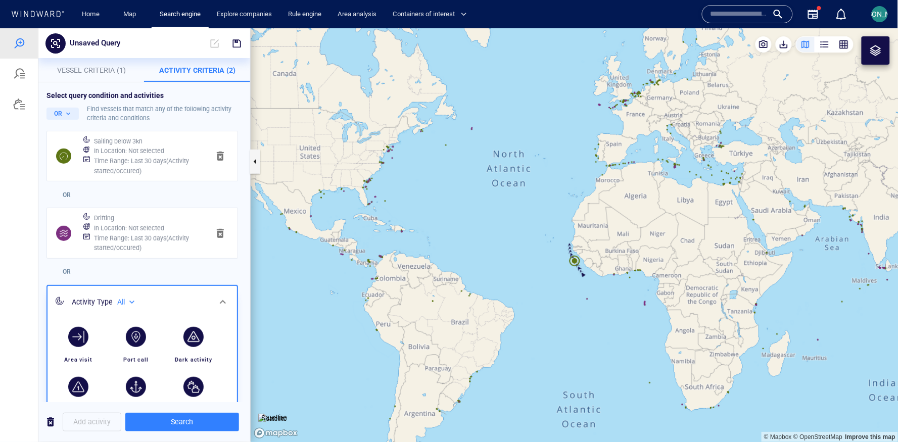
drag, startPoint x: 417, startPoint y: 251, endPoint x: 464, endPoint y: 251, distance: 46.5
click at [464, 251] on canvas "Map" at bounding box center [575, 235] width 648 height 414
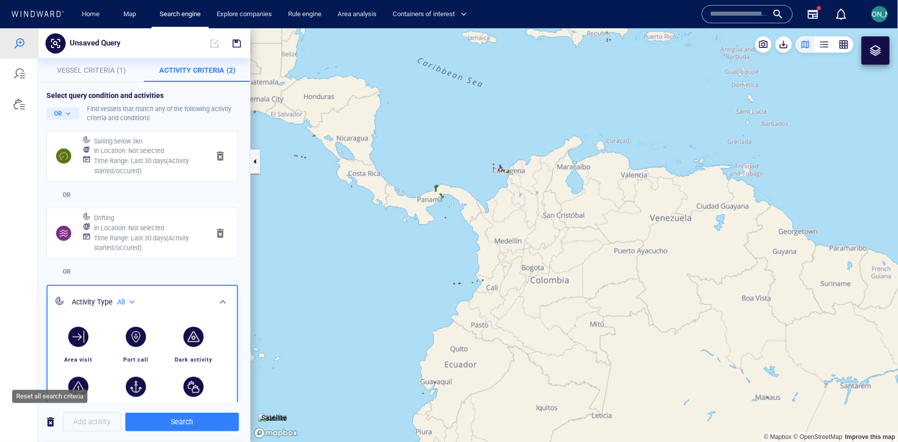
click at [42, 417] on button "button" at bounding box center [50, 421] width 24 height 25
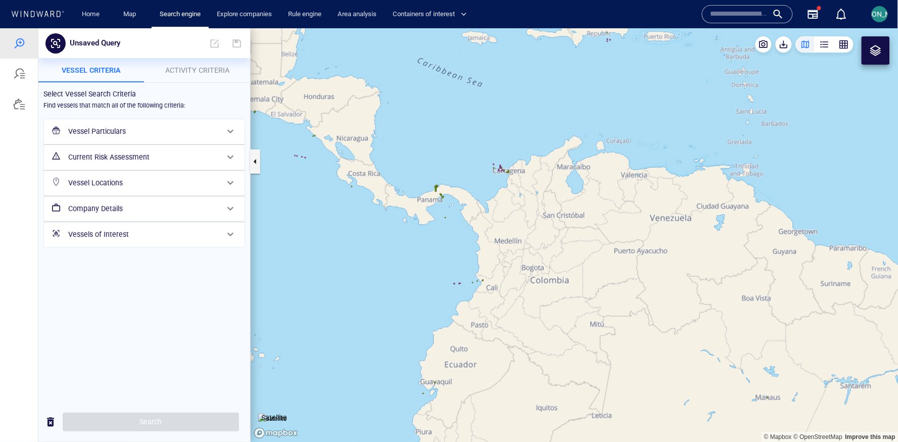
click at [108, 134] on h6 "Vessel Particulars" at bounding box center [143, 131] width 150 height 13
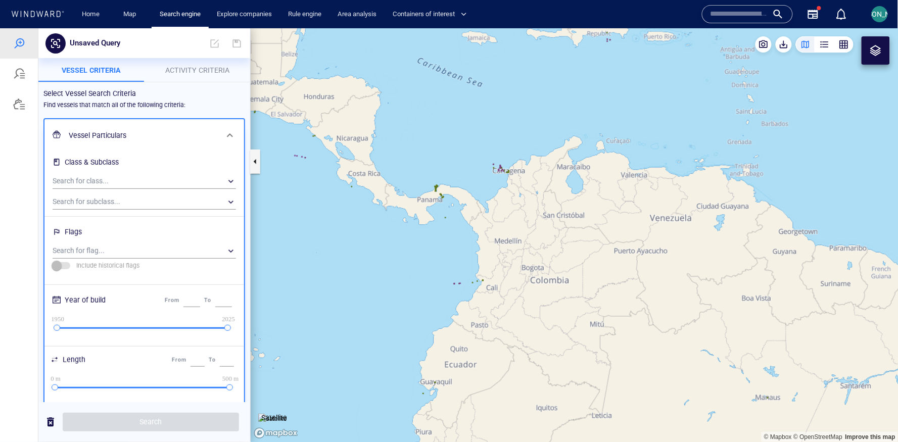
scroll to position [407, 0]
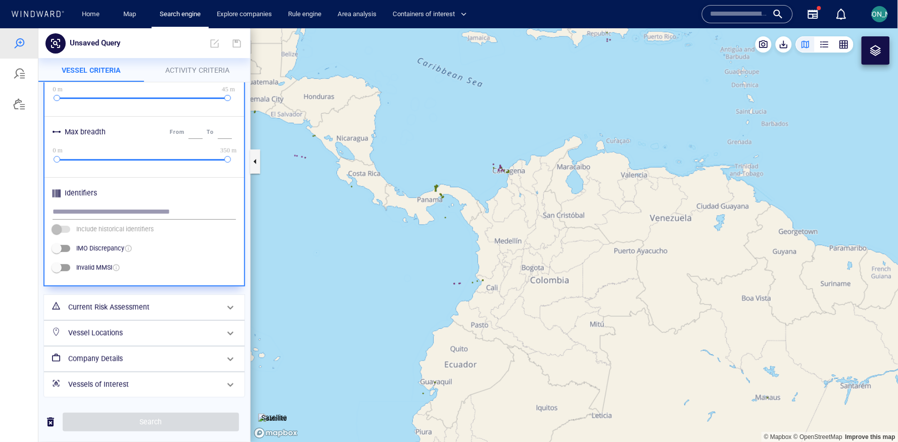
click at [115, 358] on h6 "Company Details" at bounding box center [143, 358] width 150 height 13
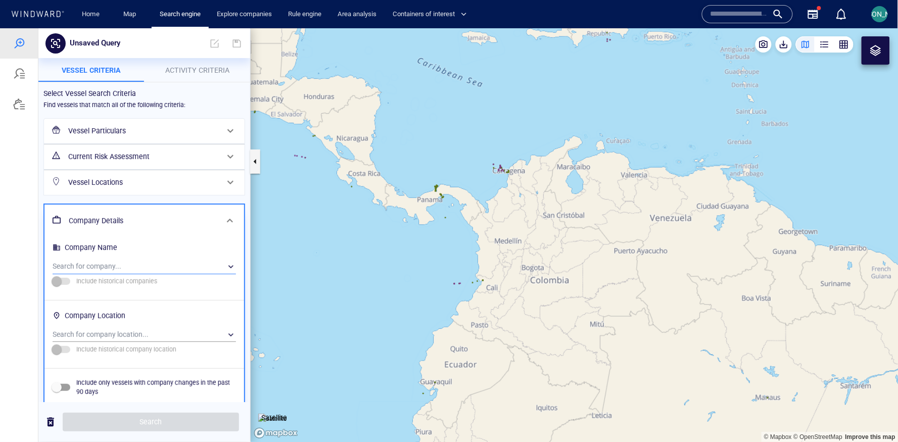
click at [133, 268] on div "​" at bounding box center [144, 266] width 183 height 15
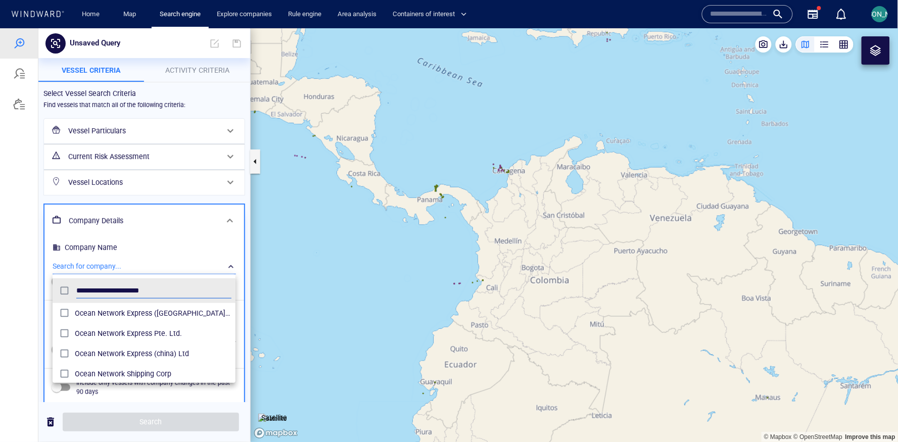
scroll to position [101, 183]
type input "**********"
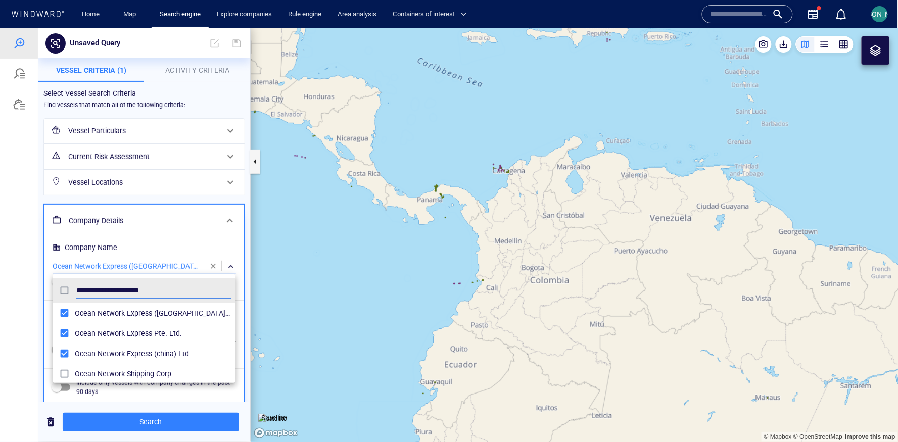
click at [77, 416] on div at bounding box center [449, 235] width 898 height 414
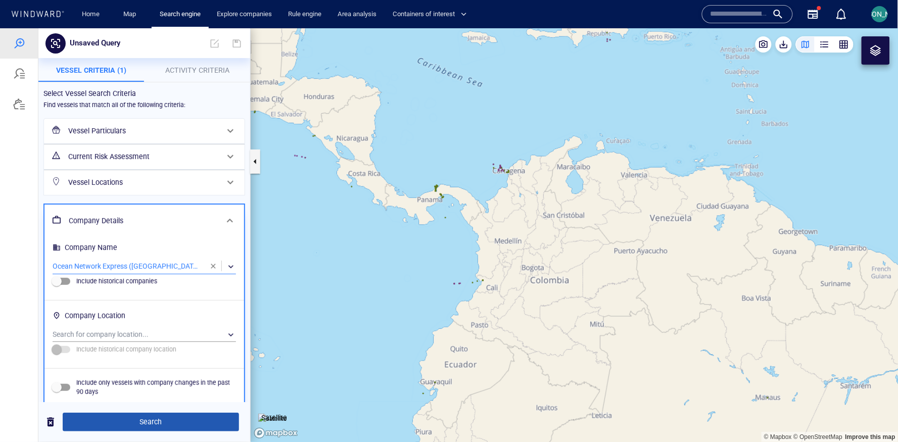
click at [79, 421] on span "Search" at bounding box center [151, 421] width 160 height 13
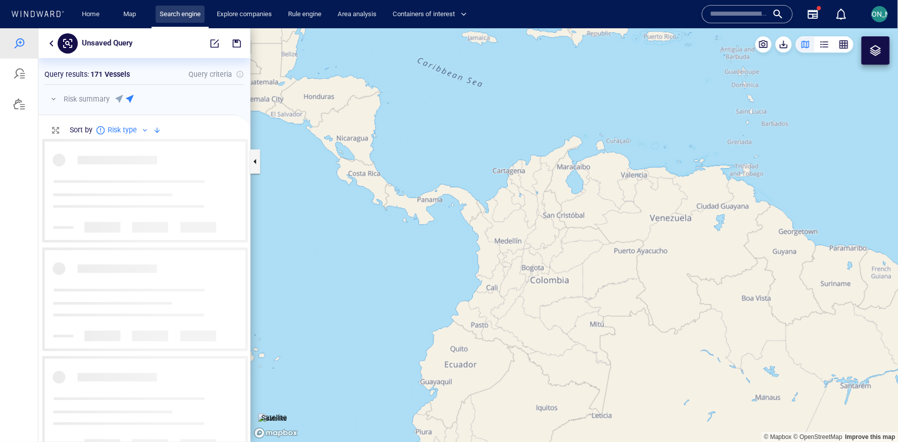
scroll to position [304, 211]
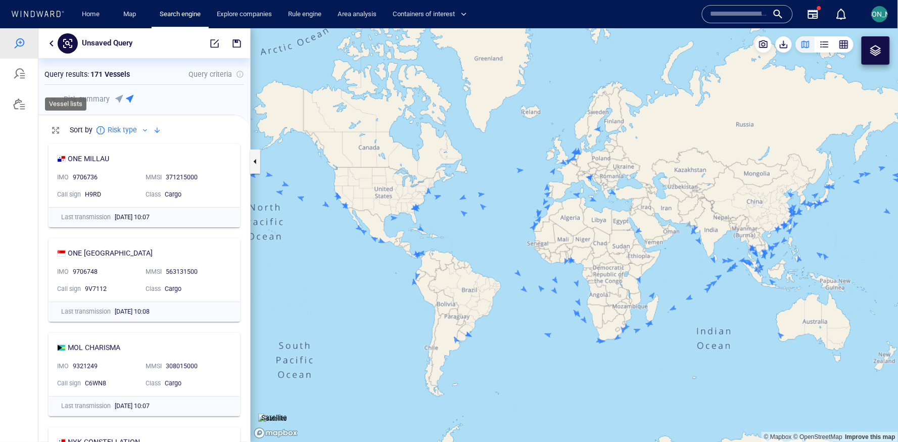
click at [14, 102] on div at bounding box center [19, 103] width 12 height 12
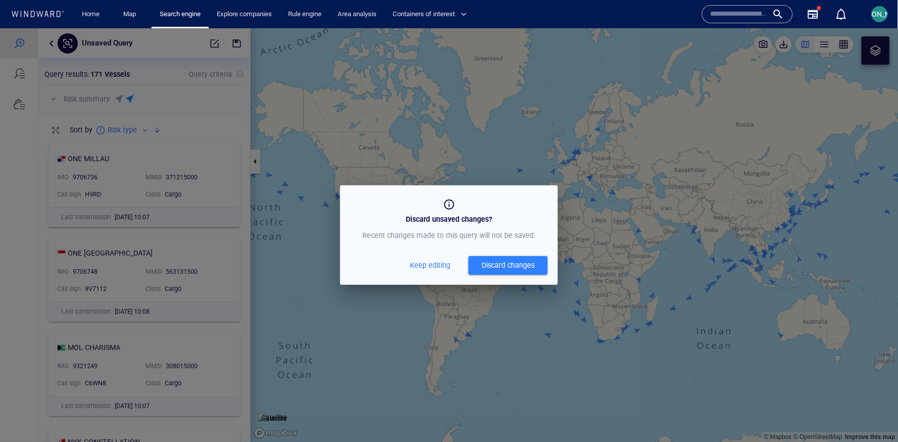
click at [444, 269] on span "Keep editing" at bounding box center [430, 265] width 40 height 13
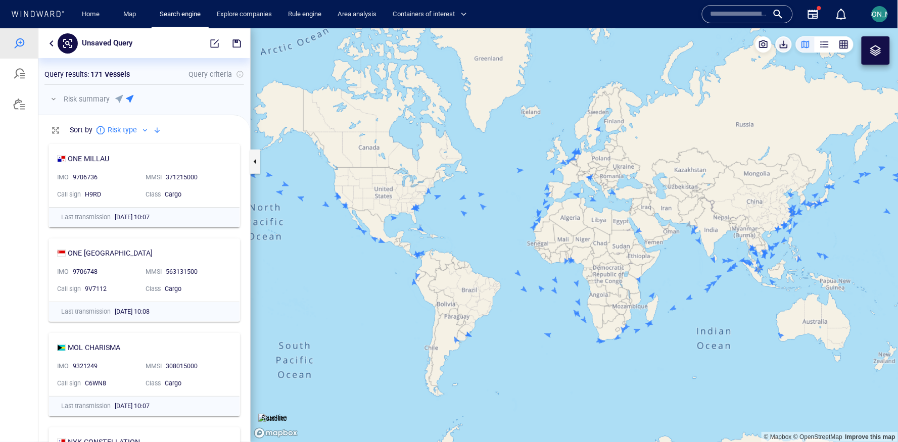
click at [783, 40] on span "button" at bounding box center [783, 44] width 10 height 10
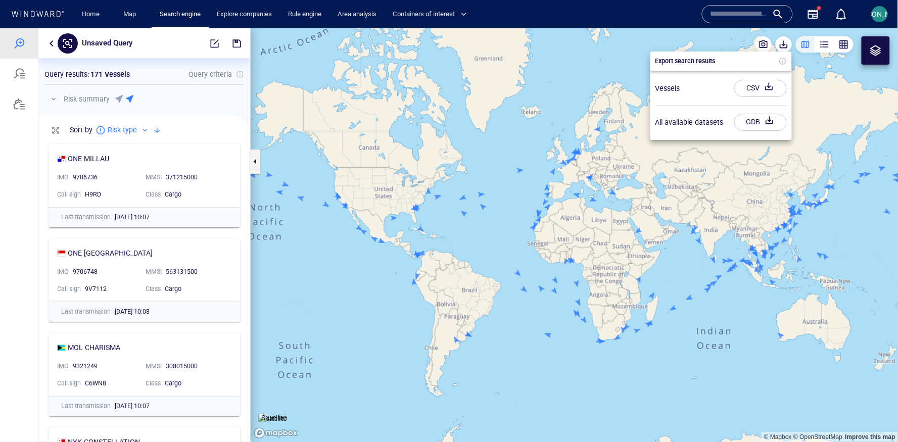
click at [749, 93] on div "CSV" at bounding box center [752, 87] width 17 height 17
click at [23, 182] on div at bounding box center [449, 235] width 898 height 414
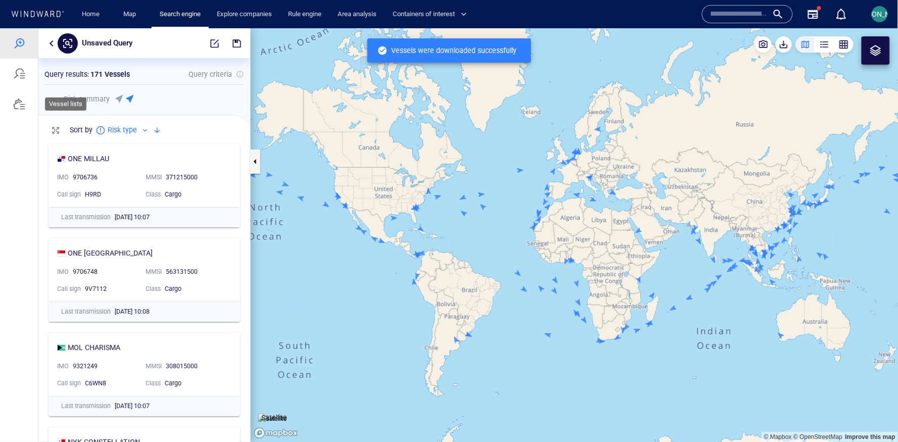
click at [23, 105] on div at bounding box center [19, 103] width 12 height 12
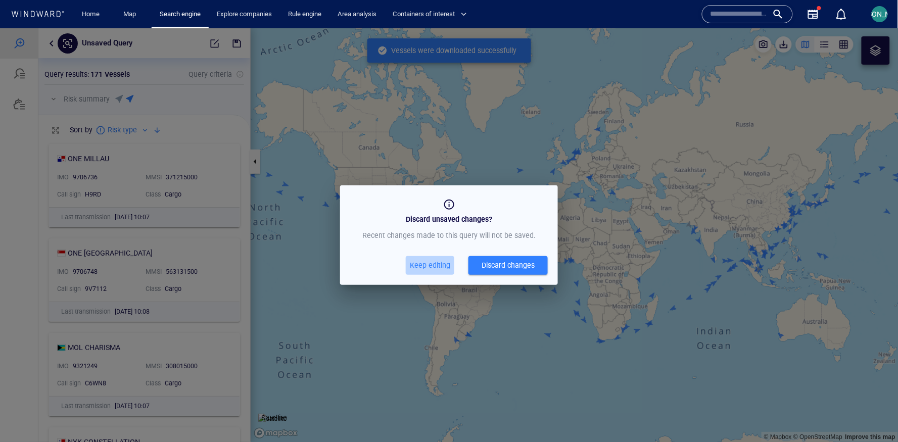
click at [445, 259] on span "Keep editing" at bounding box center [430, 265] width 40 height 13
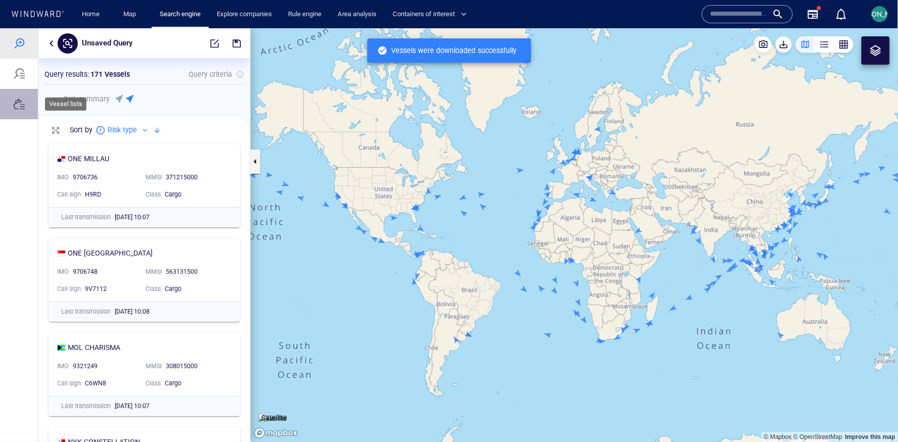
drag, startPoint x: 22, startPoint y: 98, endPoint x: 445, endPoint y: 293, distance: 465.8
click at [57, 105] on div "Unsaved Query Something went wrong An error occurred while searching for the en…" at bounding box center [449, 235] width 898 height 414
click at [19, 105] on div at bounding box center [19, 103] width 12 height 12
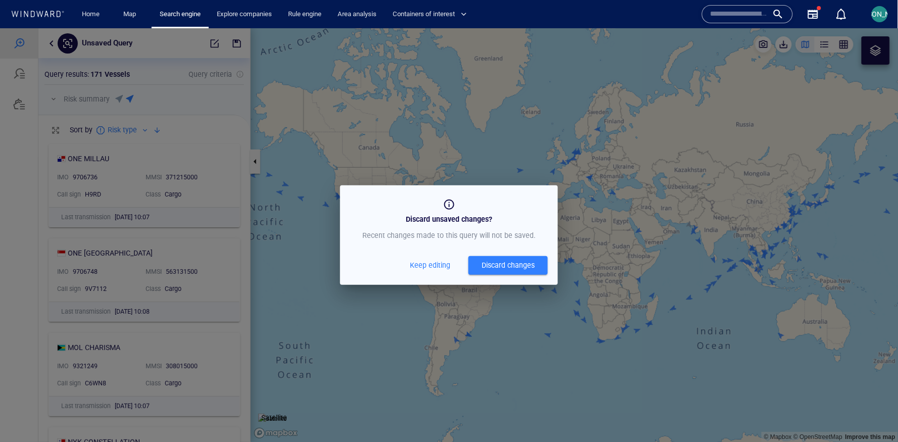
click at [496, 266] on div "Discard changes" at bounding box center [507, 265] width 53 height 13
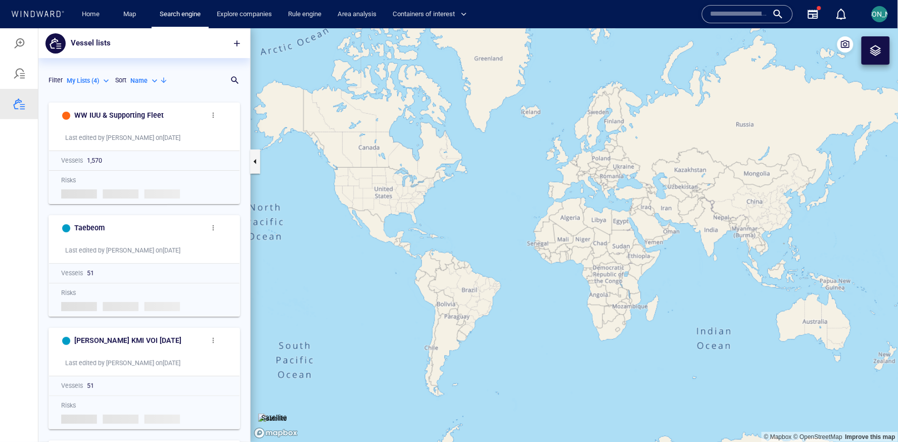
scroll to position [344, 211]
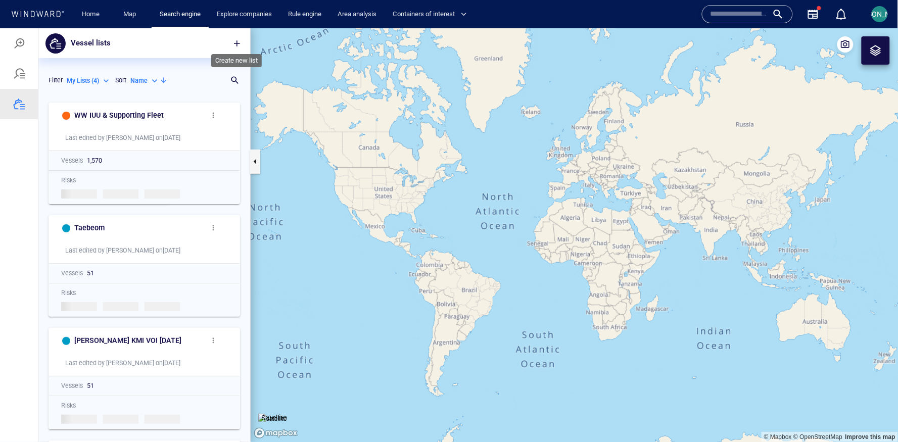
click at [236, 46] on span "button" at bounding box center [237, 43] width 10 height 10
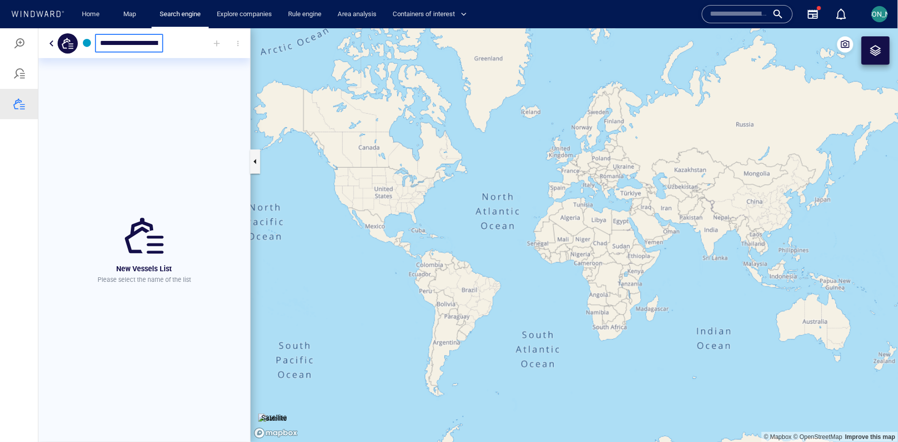
scroll to position [0, 17]
type input "**********"
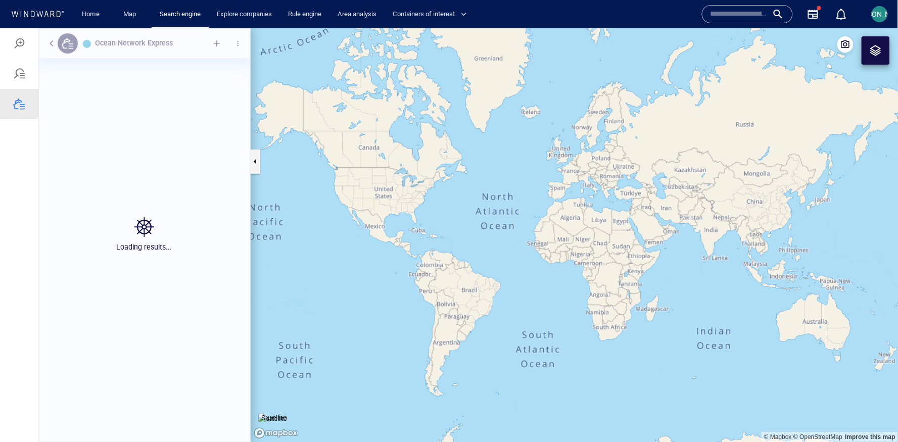
scroll to position [344, 211]
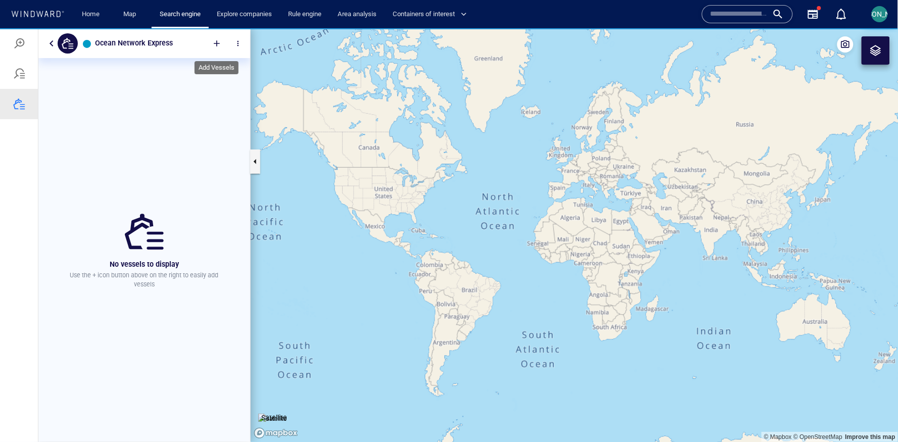
click at [219, 43] on div at bounding box center [217, 43] width 22 height 22
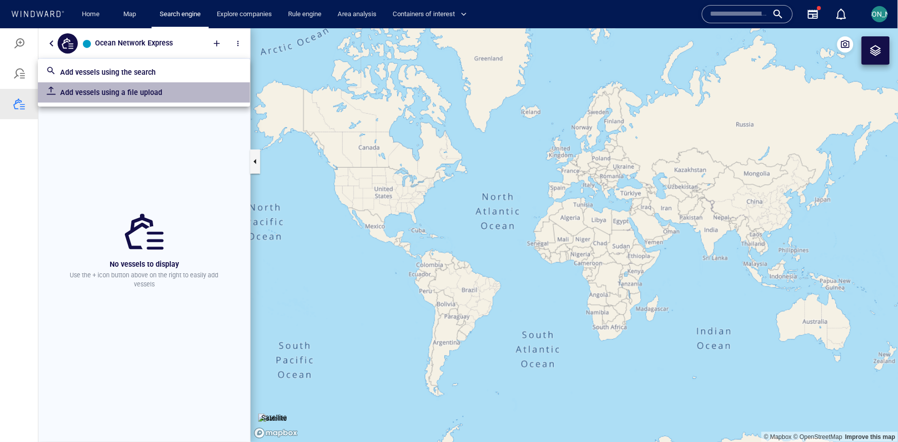
click at [168, 94] on p "Add vessels using a file upload" at bounding box center [151, 92] width 182 height 12
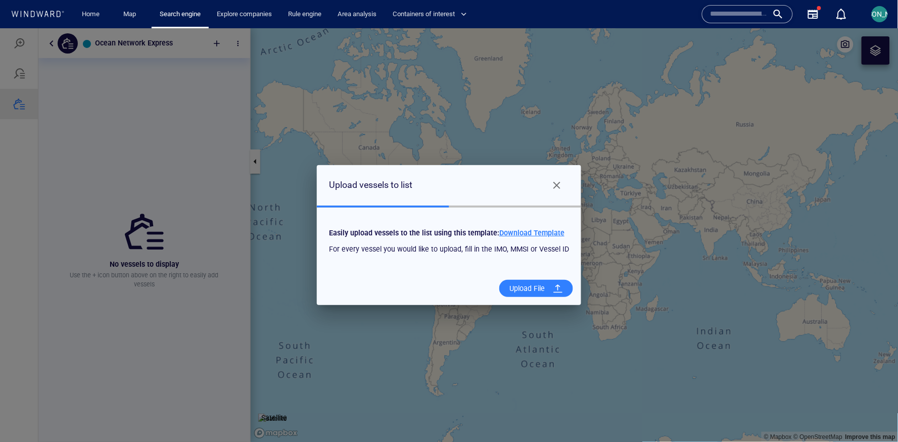
click at [514, 285] on div "Upload File" at bounding box center [526, 288] width 43 height 21
click at [0, 28] on input "Upload File" at bounding box center [0, 28] width 0 height 0
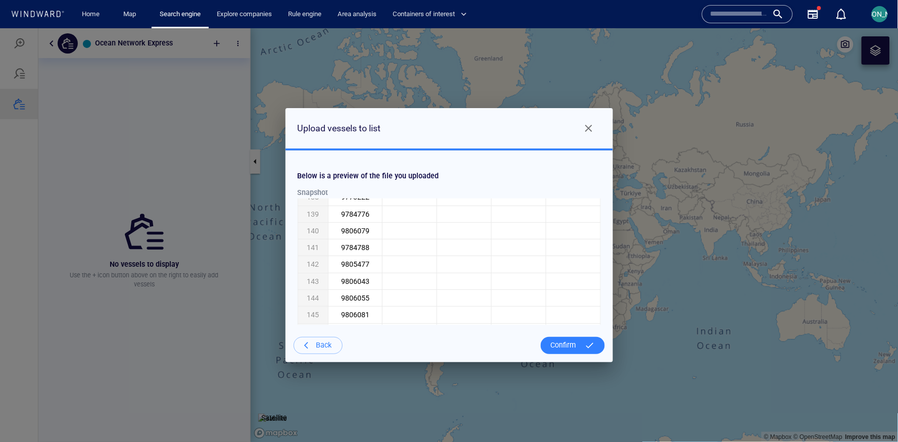
scroll to position [2778, 0]
click at [585, 345] on div at bounding box center [589, 345] width 18 height 18
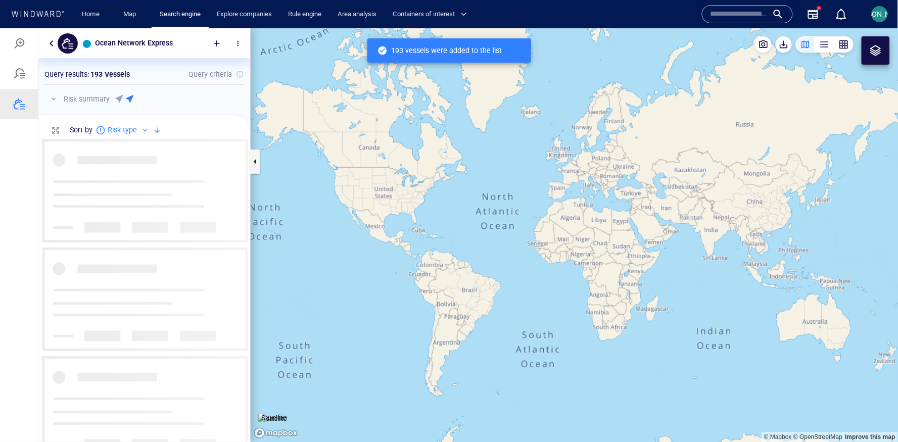
scroll to position [304, 211]
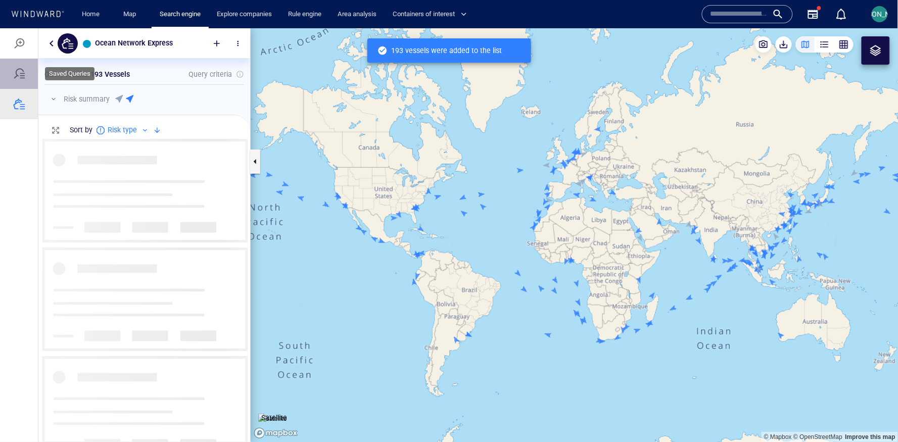
click at [22, 70] on div at bounding box center [19, 73] width 12 height 12
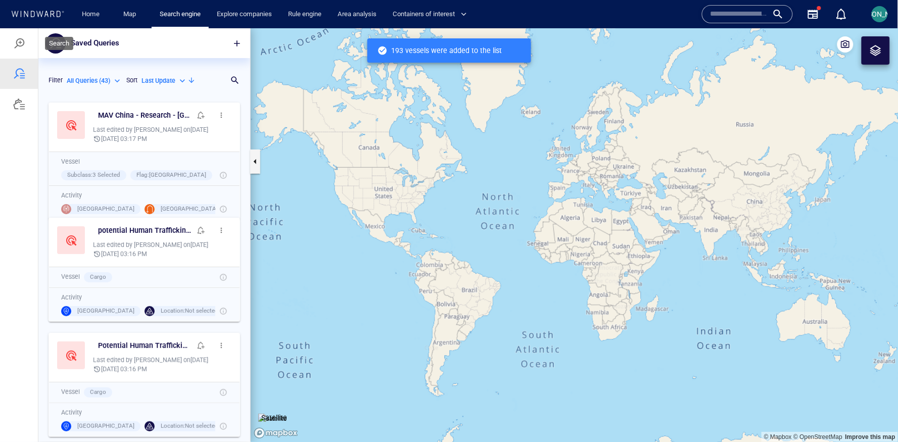
scroll to position [344, 211]
click at [27, 44] on div at bounding box center [19, 43] width 38 height 30
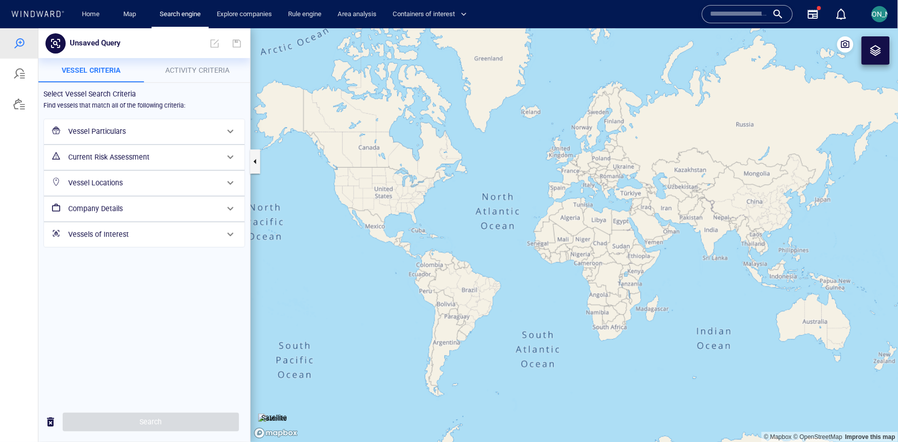
click at [141, 241] on div "Vessels of Interest" at bounding box center [143, 234] width 158 height 21
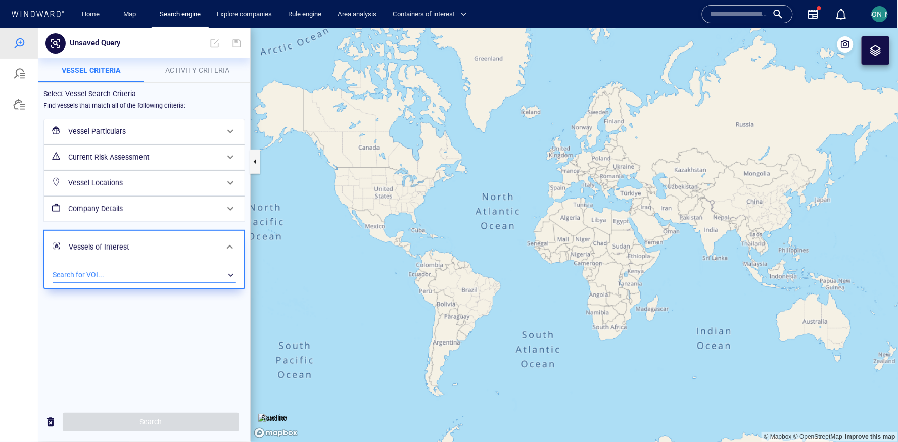
click at [130, 276] on div "​" at bounding box center [144, 274] width 183 height 15
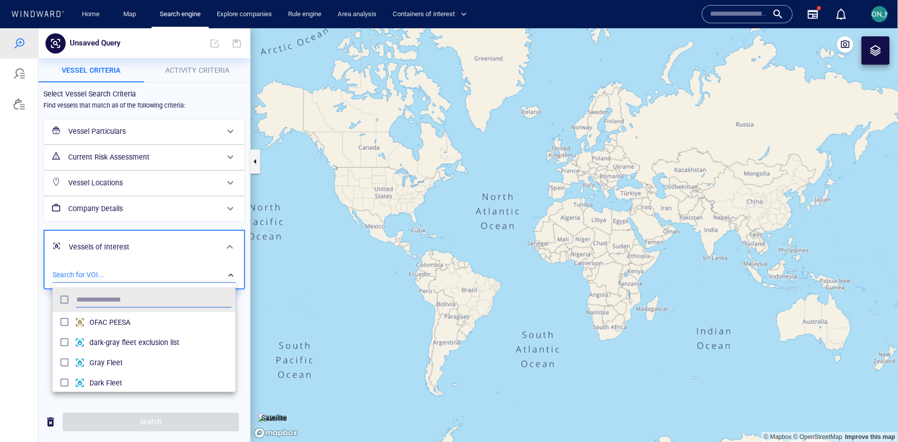
scroll to position [101, 183]
type input "**********"
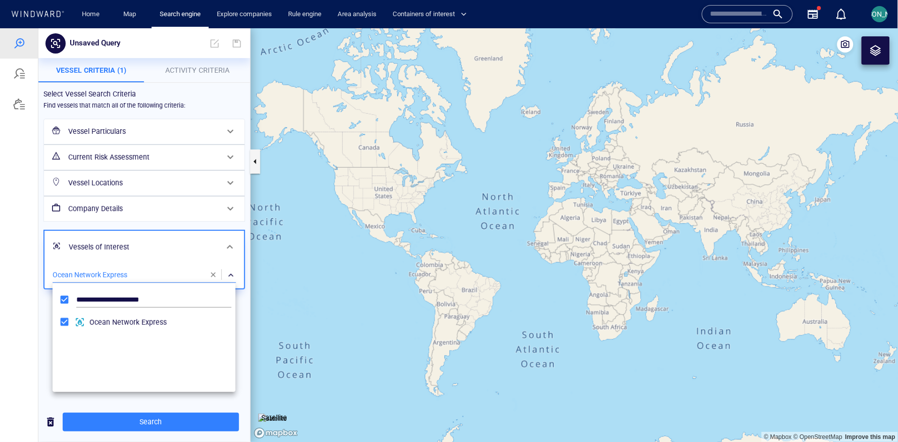
click at [35, 322] on div at bounding box center [449, 235] width 898 height 414
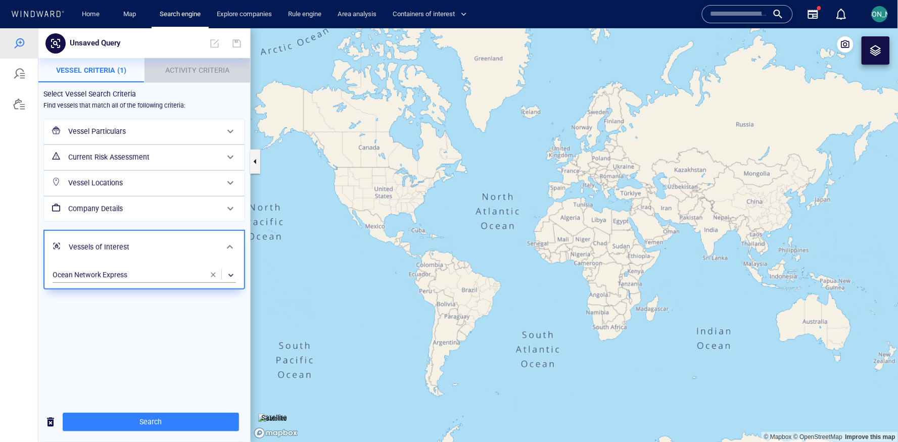
click at [183, 81] on button "Activity Criteria" at bounding box center [197, 70] width 106 height 24
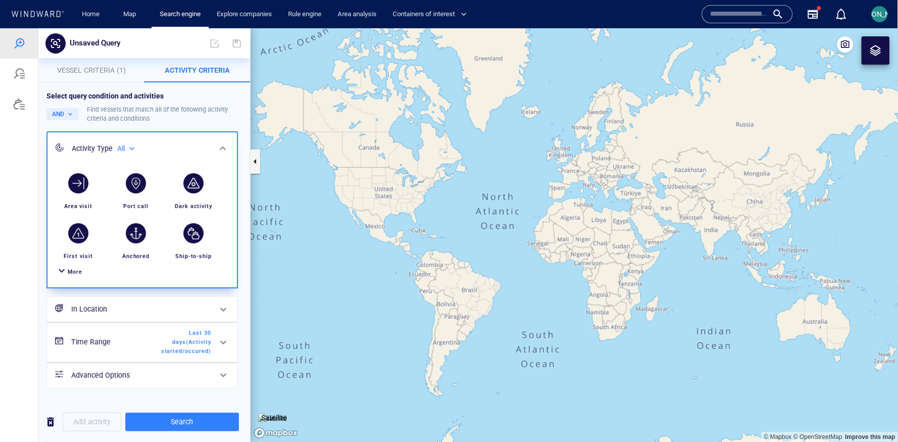
click at [60, 276] on div at bounding box center [62, 271] width 12 height 15
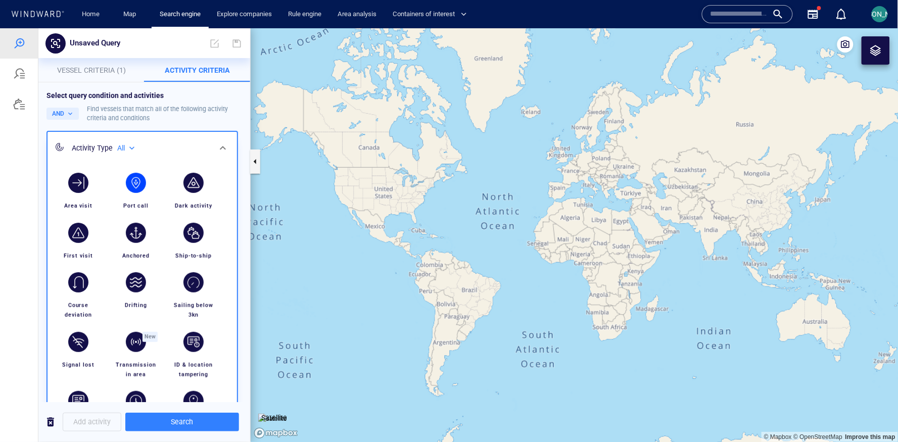
click at [141, 180] on div "button" at bounding box center [136, 182] width 20 height 20
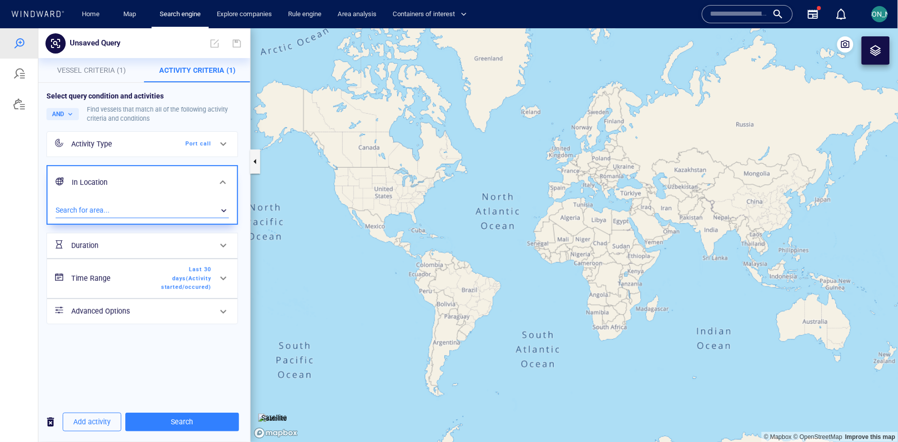
click at [134, 212] on div "​" at bounding box center [142, 210] width 173 height 15
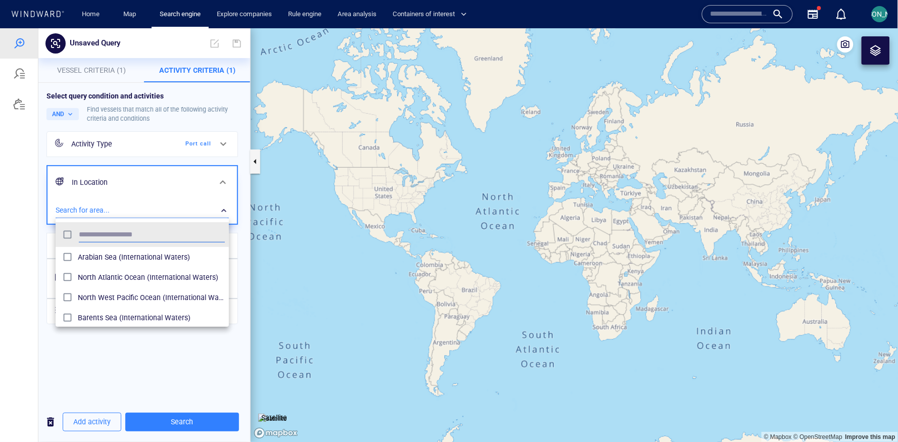
scroll to position [101, 173]
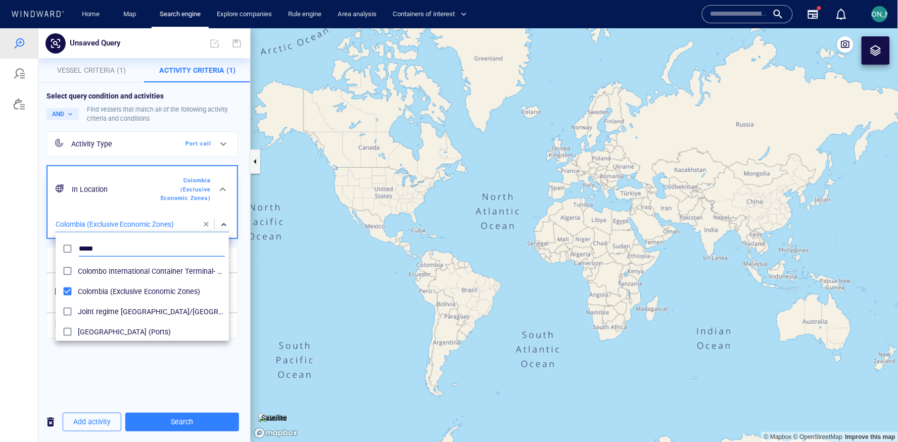
click at [106, 249] on input "*****" at bounding box center [152, 248] width 146 height 15
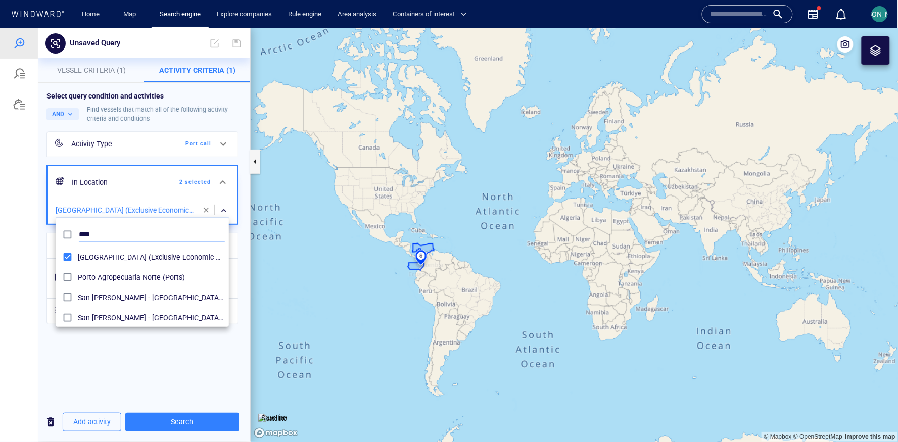
click at [88, 233] on input "****" at bounding box center [152, 234] width 146 height 15
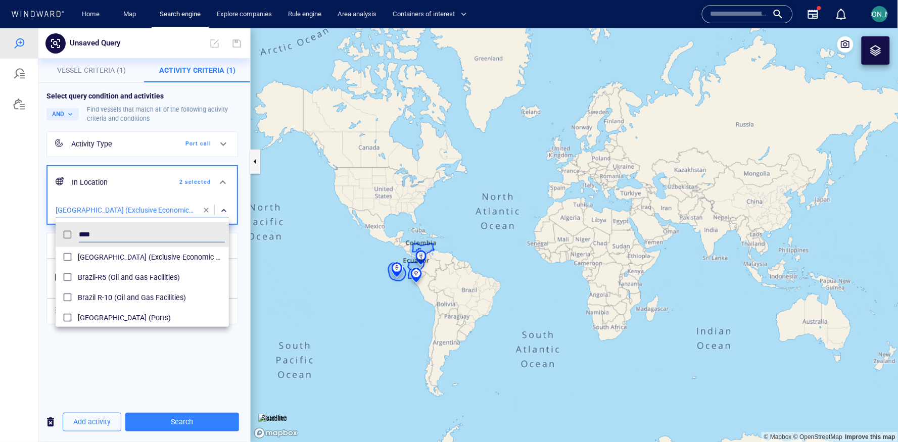
type input "****"
click at [88, 349] on div at bounding box center [449, 235] width 898 height 414
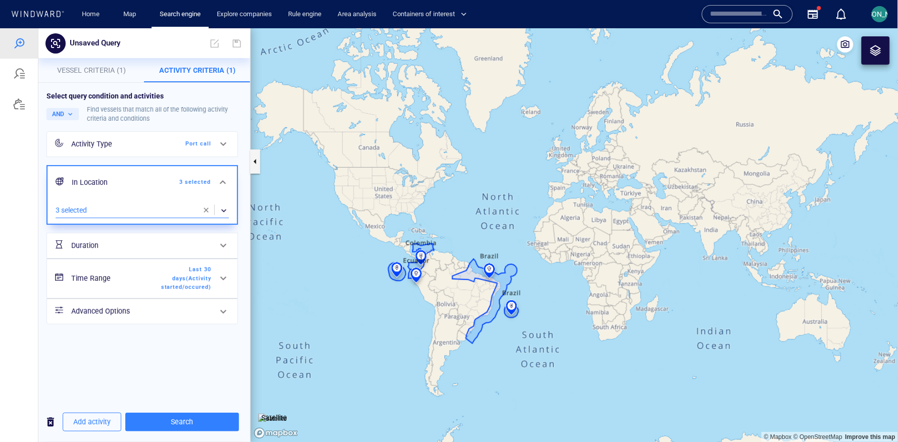
click at [160, 286] on span "Last 30 days ( Activity started/occured )" at bounding box center [182, 278] width 58 height 27
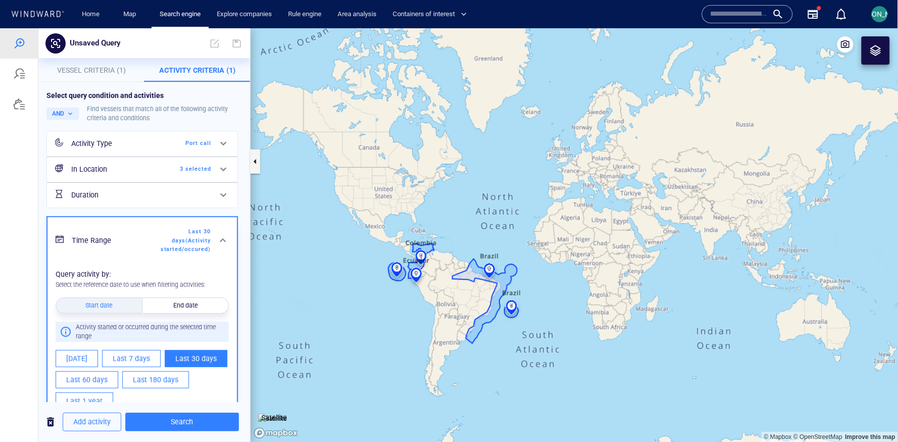
click at [135, 378] on span "Last 180 days" at bounding box center [155, 379] width 45 height 13
type input "**********"
click at [68, 119] on div "AND Find vessels that match all of the following activity criteria and conditio…" at bounding box center [143, 113] width 195 height 18
click at [69, 115] on button "AND" at bounding box center [62, 113] width 32 height 12
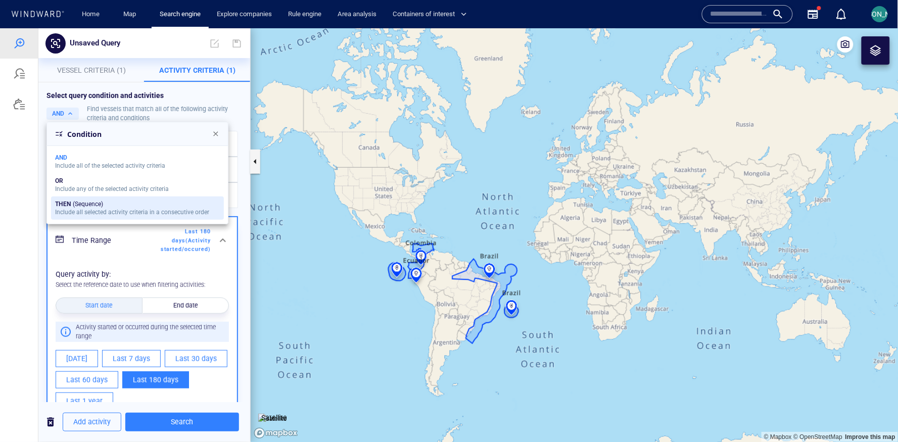
click at [70, 206] on div "THEN" at bounding box center [63, 203] width 16 height 7
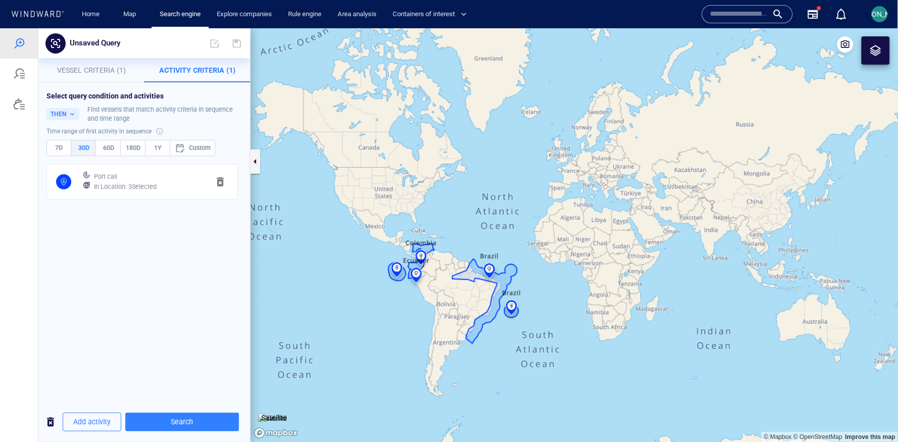
click at [35, 221] on div at bounding box center [19, 235] width 38 height 414
click at [96, 420] on span "Add activity" at bounding box center [91, 421] width 37 height 13
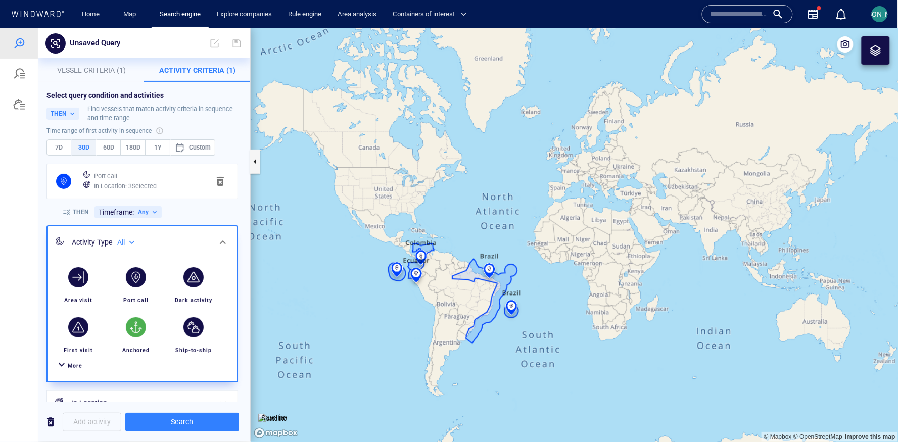
scroll to position [43, 0]
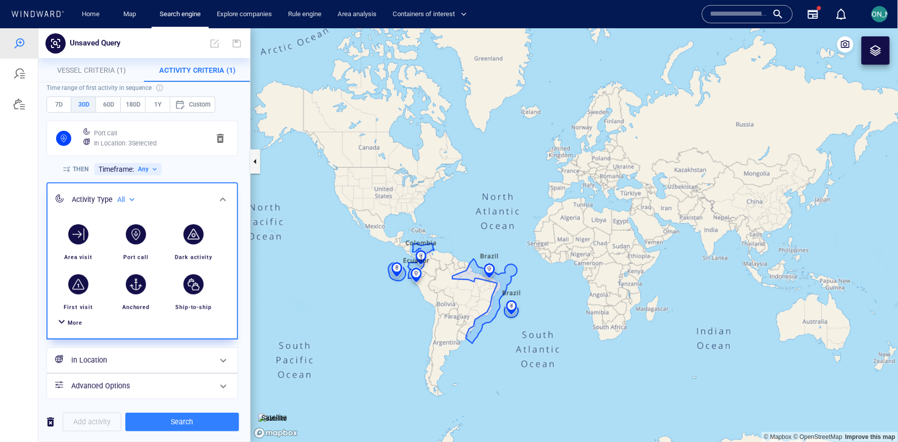
click at [69, 321] on span "More" at bounding box center [75, 322] width 15 height 7
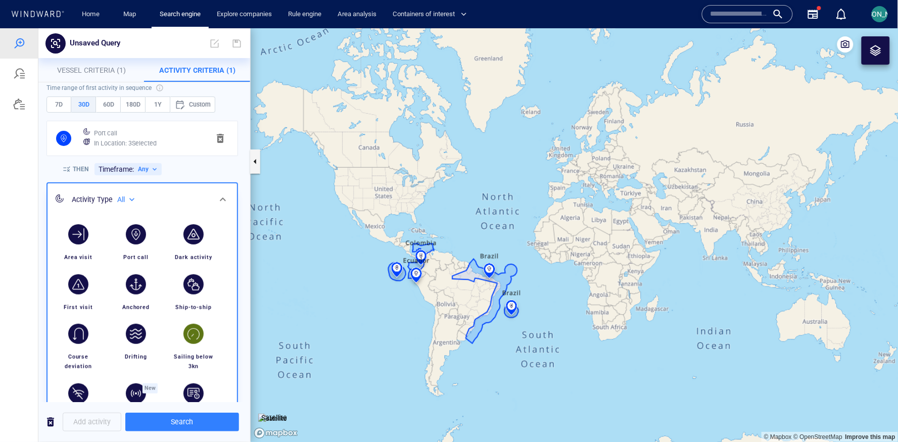
click at [187, 324] on div "button" at bounding box center [193, 333] width 20 height 20
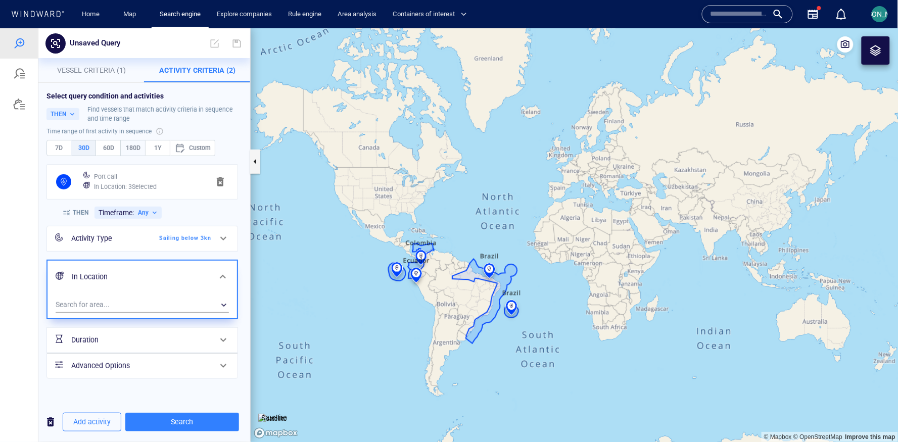
click at [132, 145] on span "180D" at bounding box center [133, 147] width 16 height 11
click at [169, 421] on span "Search" at bounding box center [181, 421] width 97 height 13
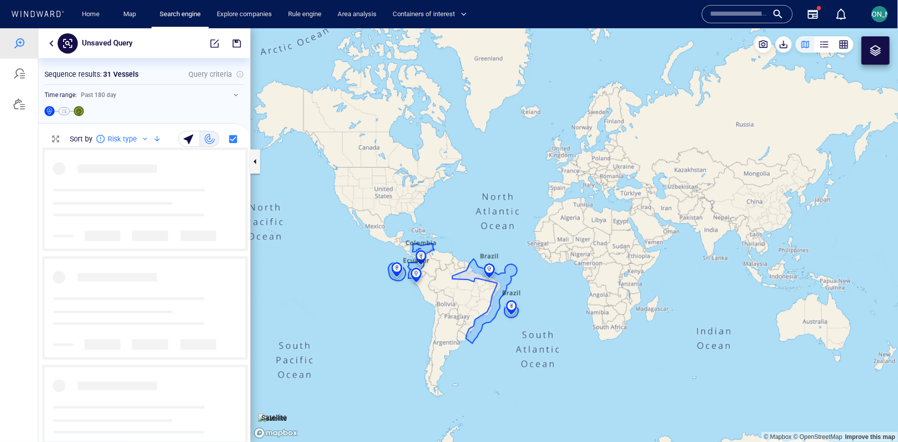
scroll to position [295, 211]
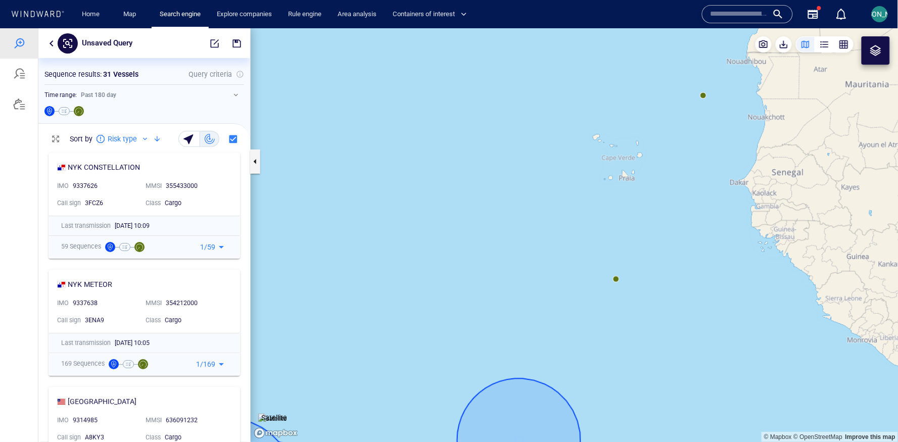
click at [617, 277] on canvas "Map" at bounding box center [575, 235] width 648 height 414
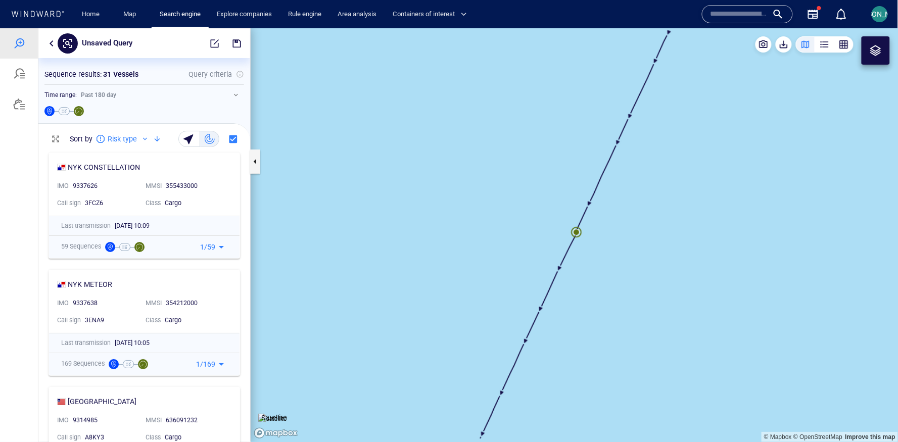
click at [575, 232] on canvas "Map" at bounding box center [575, 235] width 648 height 414
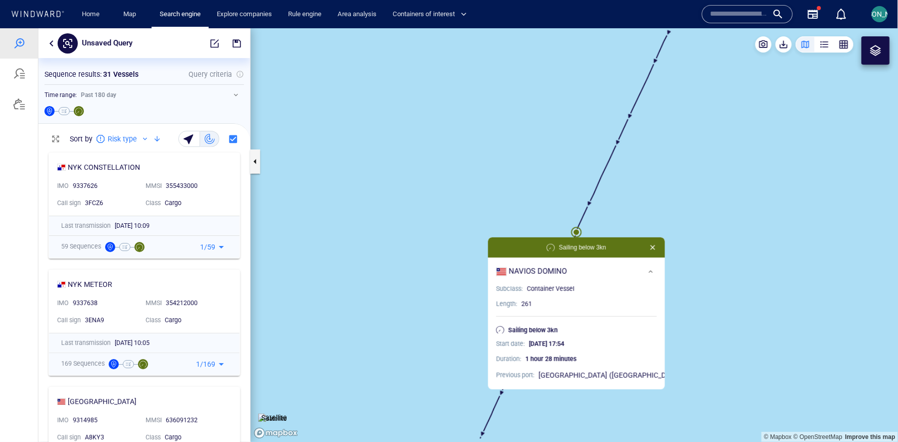
click at [676, 245] on canvas "Map" at bounding box center [575, 235] width 648 height 414
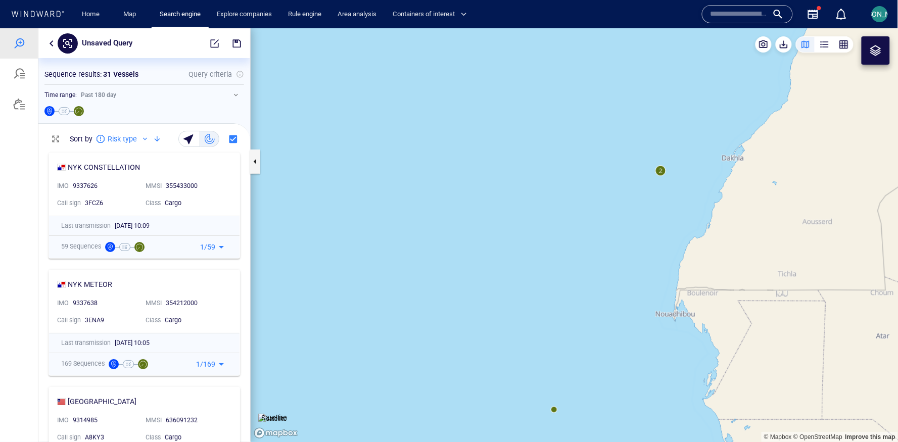
drag, startPoint x: 596, startPoint y: 380, endPoint x: 595, endPoint y: 279, distance: 100.5
click at [595, 278] on canvas "Map" at bounding box center [575, 235] width 648 height 414
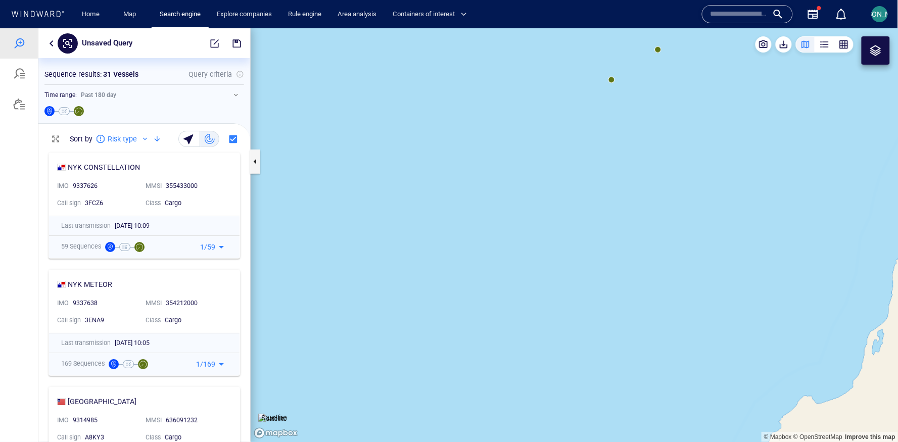
click at [613, 76] on canvas "Map" at bounding box center [575, 235] width 648 height 414
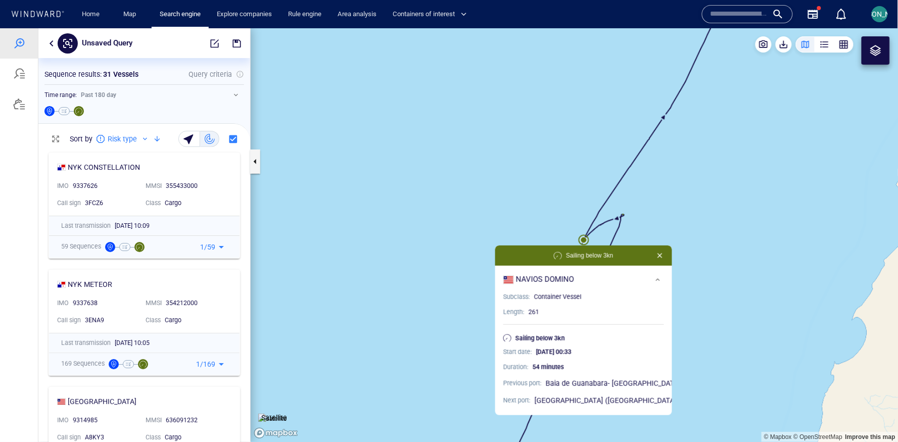
drag, startPoint x: 698, startPoint y: 76, endPoint x: 677, endPoint y: 208, distance: 133.4
click at [677, 208] on canvas "Map" at bounding box center [575, 235] width 648 height 414
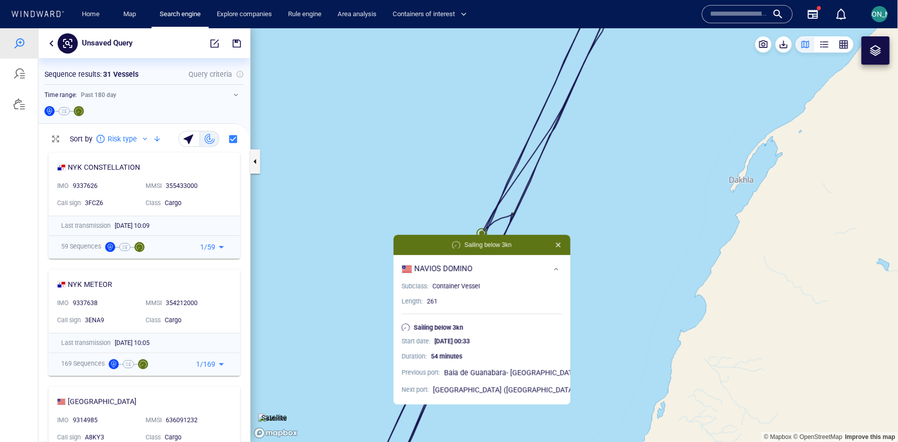
drag, startPoint x: 641, startPoint y: 203, endPoint x: 646, endPoint y: 193, distance: 10.8
click at [645, 194] on canvas "Map" at bounding box center [575, 235] width 648 height 414
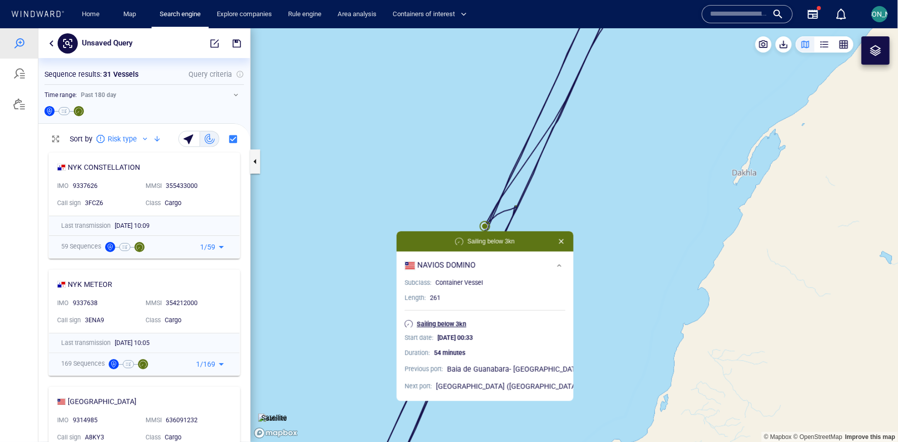
click at [456, 324] on p "Sailing below 3kn" at bounding box center [441, 323] width 49 height 9
click at [486, 224] on canvas "Map" at bounding box center [575, 235] width 648 height 414
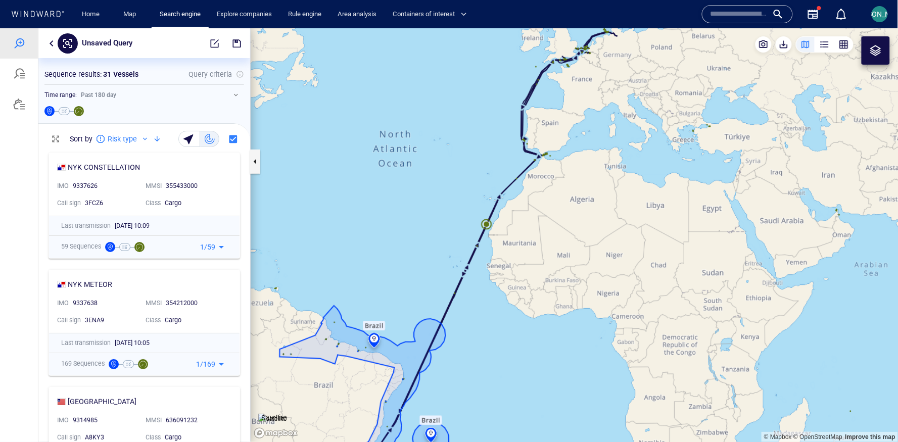
drag, startPoint x: 366, startPoint y: 371, endPoint x: 419, endPoint y: 174, distance: 203.5
click at [417, 174] on canvas "Map" at bounding box center [575, 235] width 648 height 414
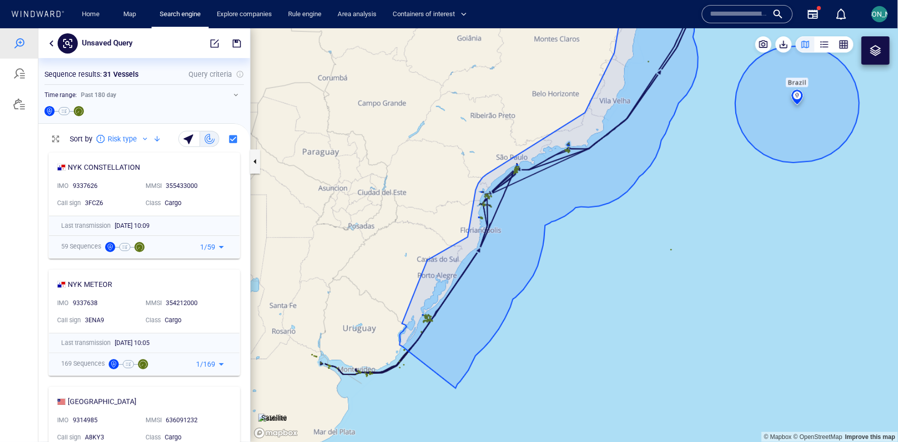
drag, startPoint x: 363, startPoint y: 282, endPoint x: 426, endPoint y: 203, distance: 100.7
click at [426, 203] on canvas "Map" at bounding box center [575, 235] width 648 height 414
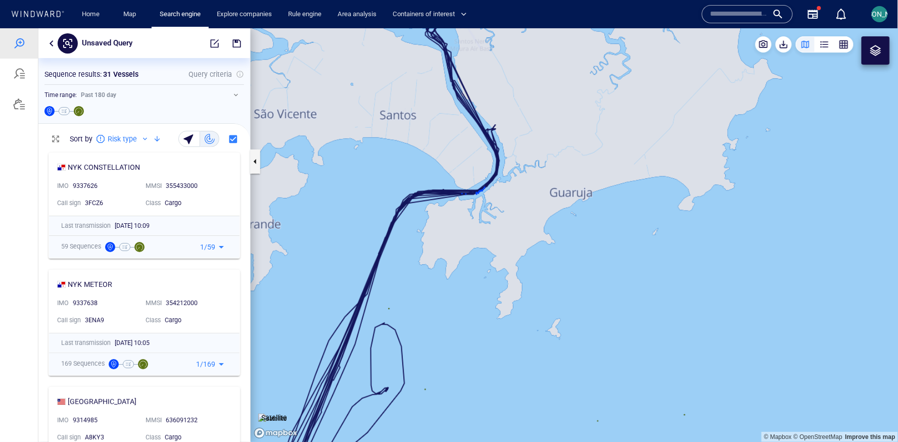
drag, startPoint x: 452, startPoint y: 136, endPoint x: 468, endPoint y: 245, distance: 110.4
click at [468, 245] on canvas "Map" at bounding box center [575, 235] width 648 height 414
click at [286, 414] on p "Satellite" at bounding box center [274, 417] width 26 height 12
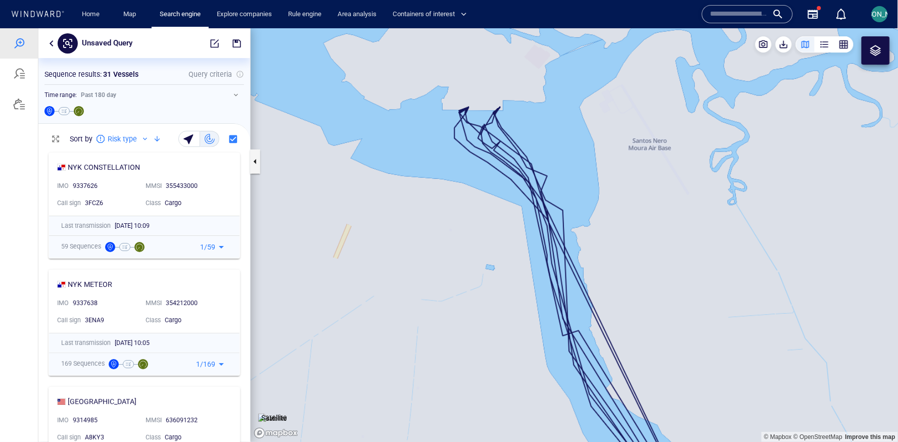
click at [278, 413] on img at bounding box center [272, 418] width 29 height 10
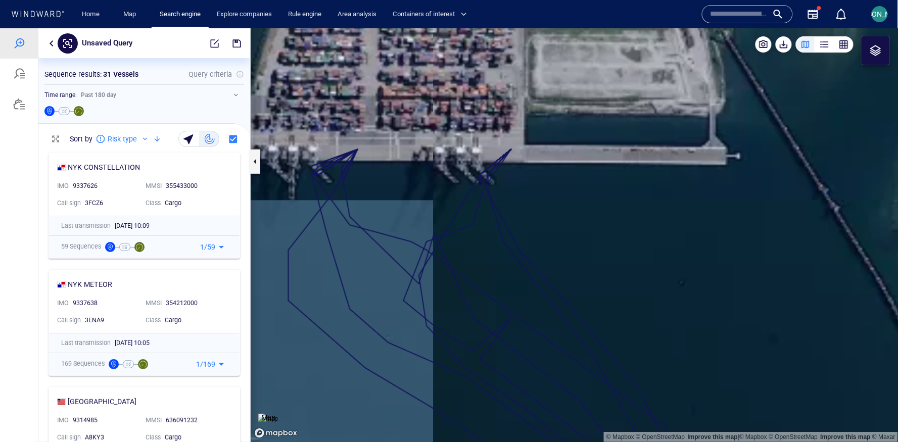
drag, startPoint x: 418, startPoint y: 146, endPoint x: 531, endPoint y: 201, distance: 125.6
click at [531, 201] on canvas "Map" at bounding box center [575, 235] width 648 height 414
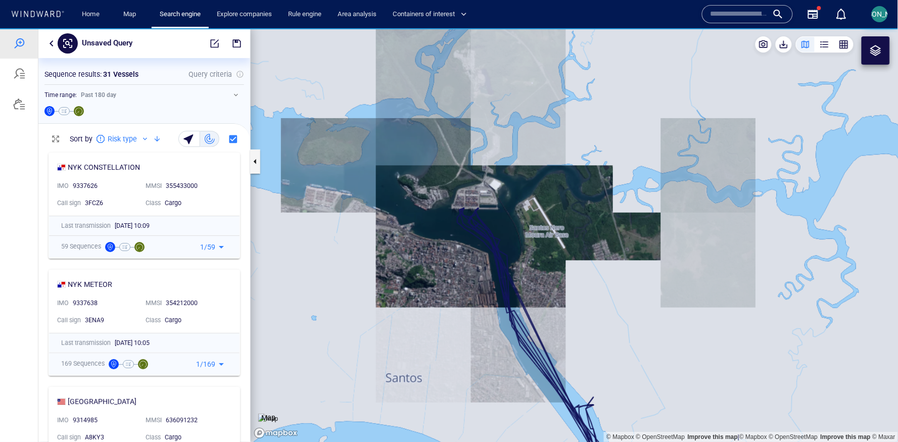
click at [278, 413] on img at bounding box center [268, 418] width 20 height 10
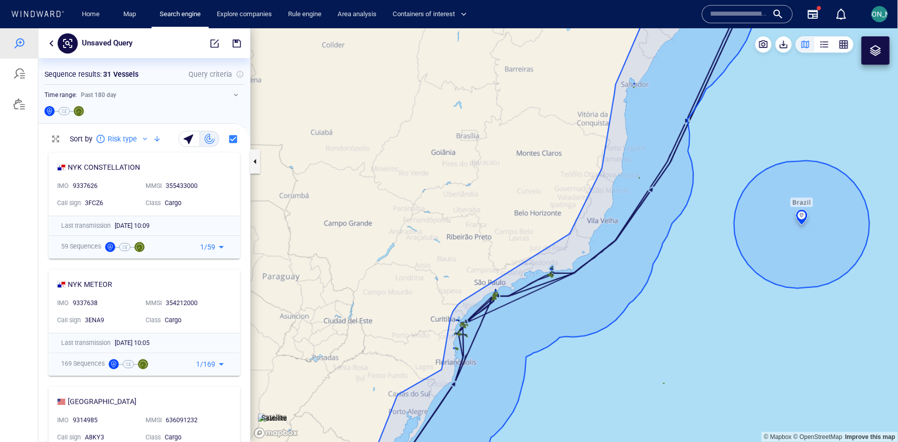
drag, startPoint x: 688, startPoint y: 142, endPoint x: 504, endPoint y: 404, distance: 320.1
click at [504, 404] on canvas "Map" at bounding box center [575, 235] width 648 height 414
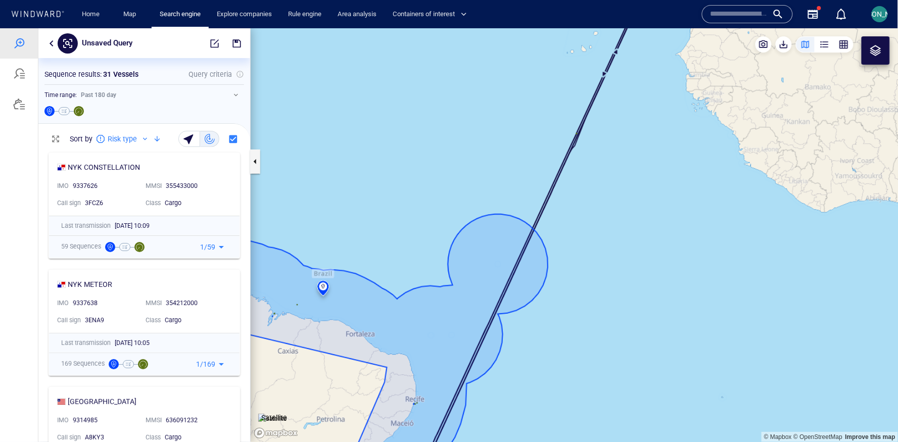
drag, startPoint x: 625, startPoint y: 130, endPoint x: 582, endPoint y: 375, distance: 248.7
click at [583, 375] on canvas "Map" at bounding box center [575, 235] width 648 height 414
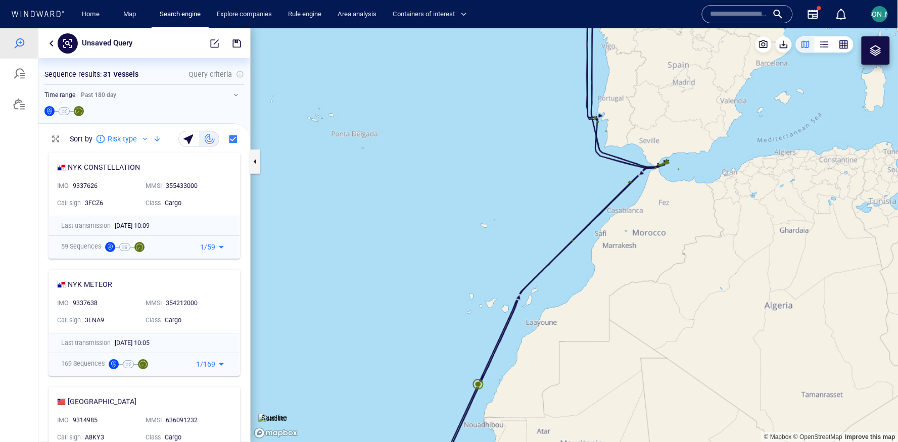
drag, startPoint x: 556, startPoint y: 379, endPoint x: 567, endPoint y: 324, distance: 56.2
click at [567, 324] on canvas "Map" at bounding box center [575, 235] width 648 height 414
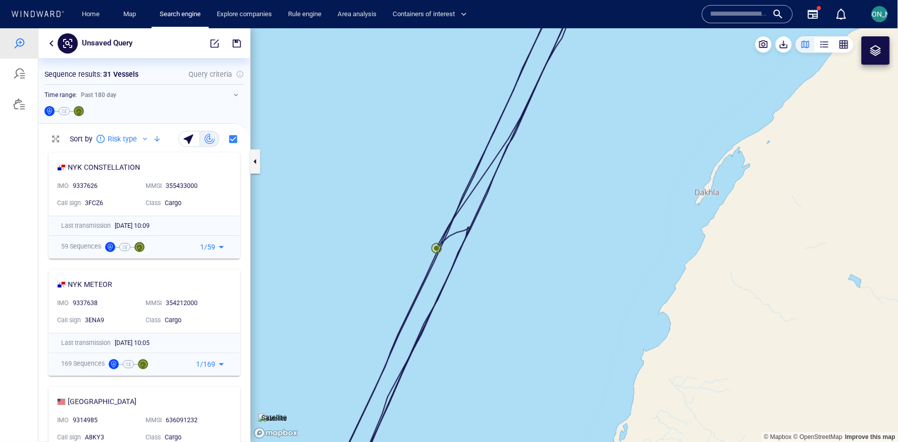
drag, startPoint x: 395, startPoint y: 258, endPoint x: 564, endPoint y: 226, distance: 172.2
click at [564, 226] on canvas "Map" at bounding box center [575, 235] width 648 height 414
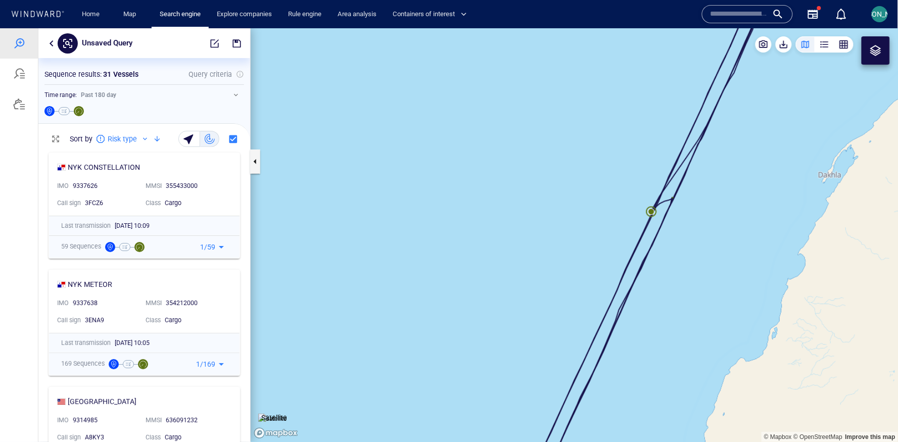
drag, startPoint x: 762, startPoint y: 201, endPoint x: 686, endPoint y: 208, distance: 76.1
click at [686, 208] on canvas "Map" at bounding box center [575, 235] width 648 height 414
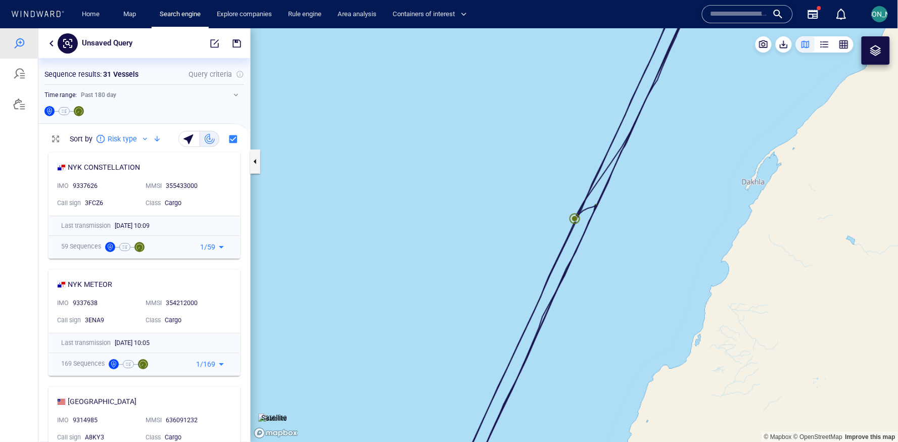
click at [572, 217] on canvas "Map" at bounding box center [575, 235] width 648 height 414
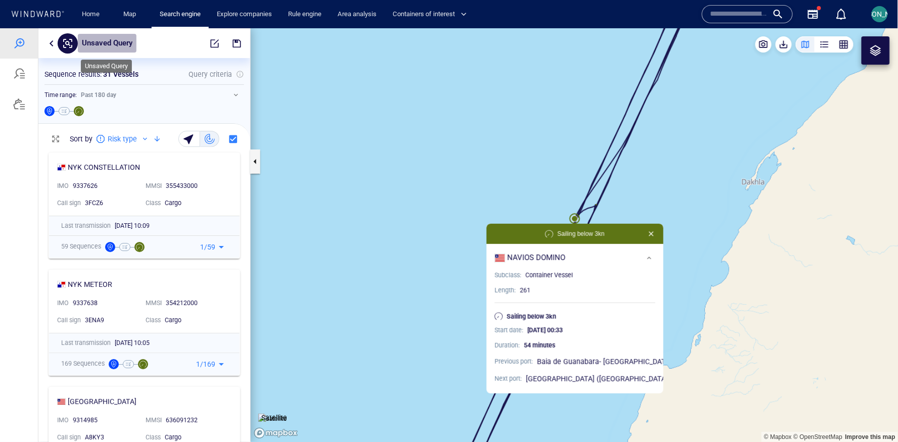
click at [101, 39] on p "Unsaved Query" at bounding box center [107, 42] width 51 height 13
type input "**********"
click at [136, 43] on p "Suspicious Drift after High Risk Port" at bounding box center [125, 42] width 86 height 13
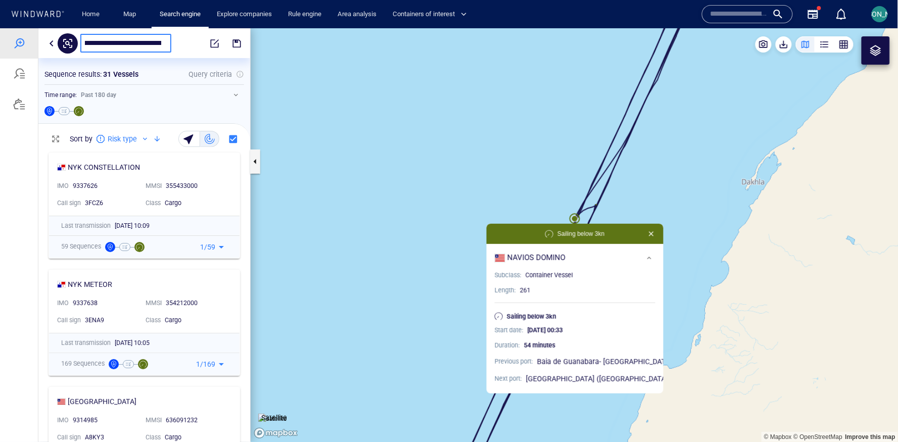
scroll to position [0, 0]
click at [85, 42] on input "**********" at bounding box center [123, 42] width 76 height 9
type input "**********"
click at [15, 71] on div at bounding box center [19, 73] width 12 height 12
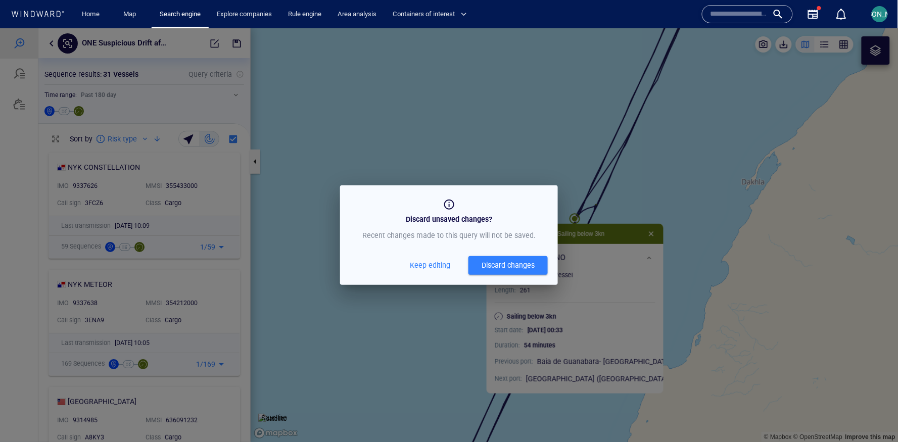
click at [334, 119] on div "Discard unsaved changes? Recent changes made to this query will not be saved. K…" at bounding box center [449, 235] width 898 height 414
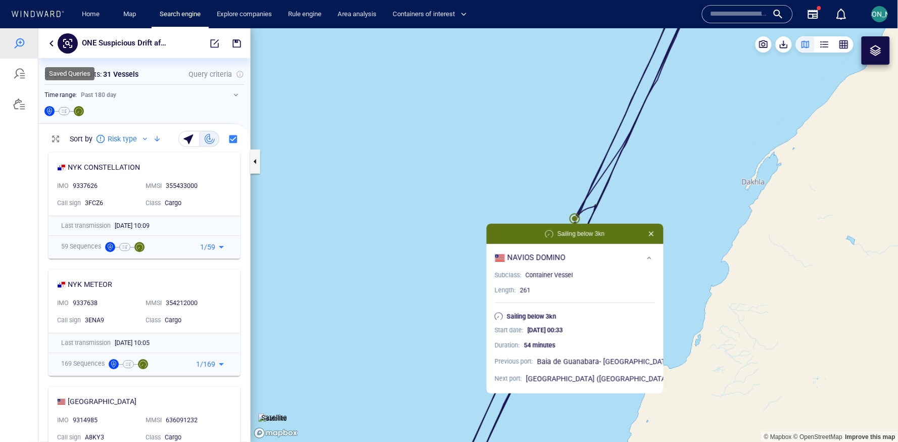
click at [22, 75] on div at bounding box center [19, 73] width 12 height 12
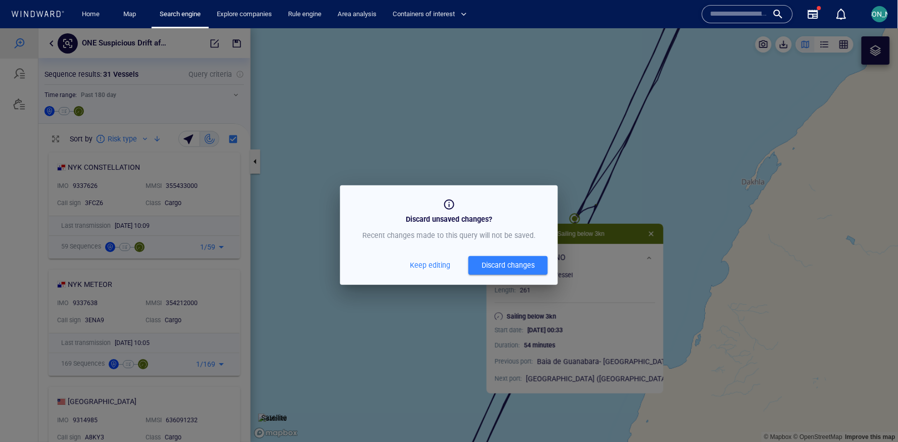
click at [383, 223] on h6 "Discard unsaved changes?" at bounding box center [448, 219] width 173 height 13
click at [291, 158] on div "Discard unsaved changes? Recent changes made to this query will not be saved. K…" at bounding box center [449, 235] width 898 height 414
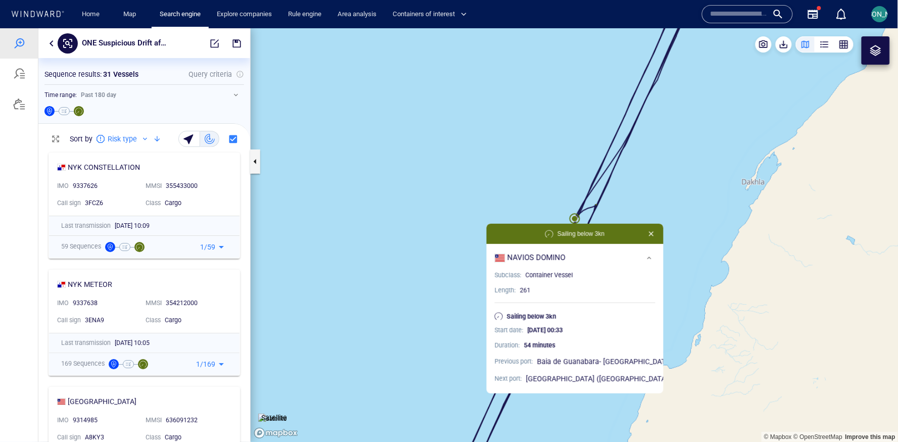
click at [232, 42] on span "button" at bounding box center [237, 43] width 10 height 10
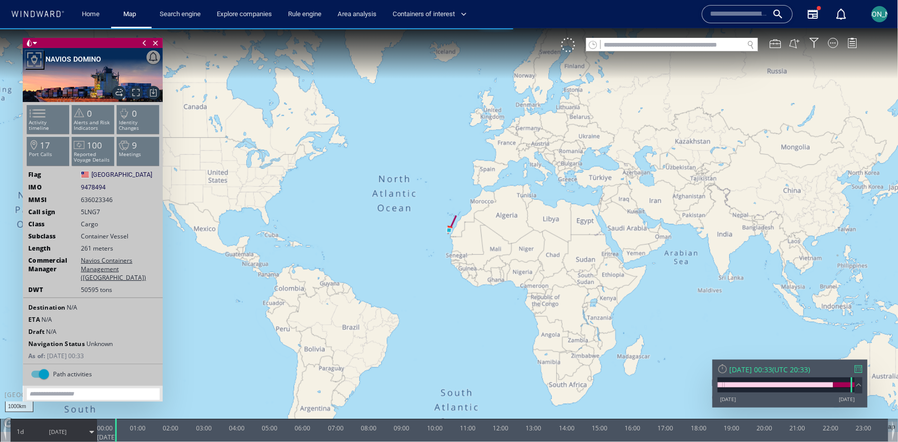
click at [40, 429] on span "17/06/25" at bounding box center [57, 431] width 51 height 25
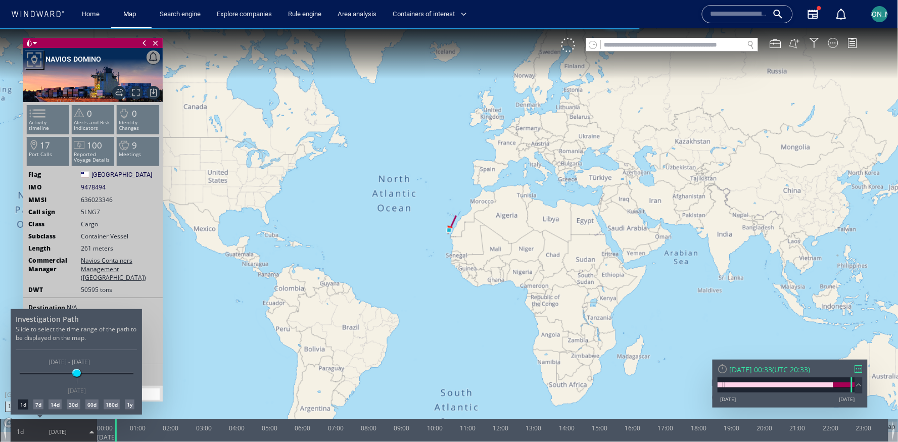
click at [421, 240] on div at bounding box center [449, 235] width 898 height 414
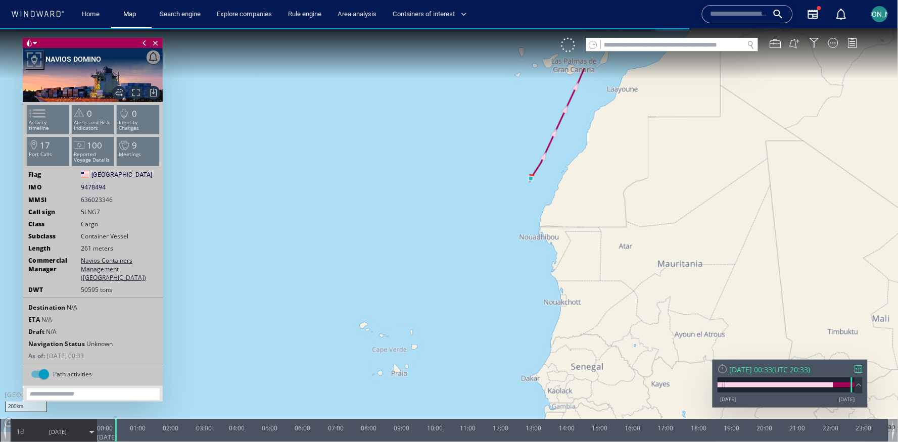
drag, startPoint x: 491, startPoint y: 180, endPoint x: 457, endPoint y: 200, distance: 39.8
click at [457, 200] on canvas "Map" at bounding box center [449, 230] width 898 height 404
click at [51, 429] on span "17/06/25" at bounding box center [58, 431] width 18 height 8
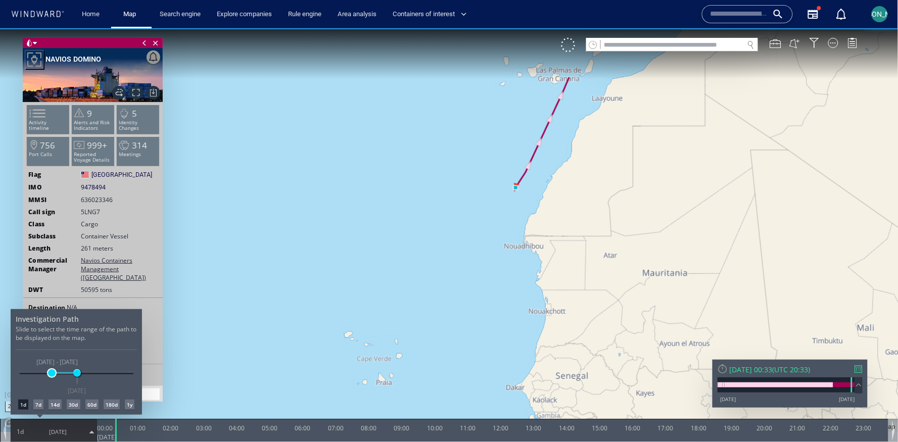
drag, startPoint x: 74, startPoint y: 372, endPoint x: 52, endPoint y: 372, distance: 21.7
click at [52, 372] on span at bounding box center [52, 373] width 8 height 8
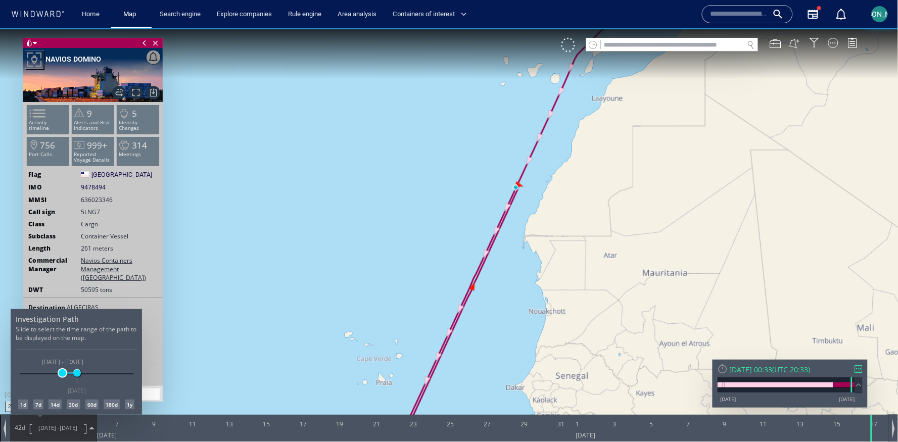
drag, startPoint x: 53, startPoint y: 372, endPoint x: 63, endPoint y: 372, distance: 10.1
click at [63, 372] on span at bounding box center [63, 373] width 8 height 8
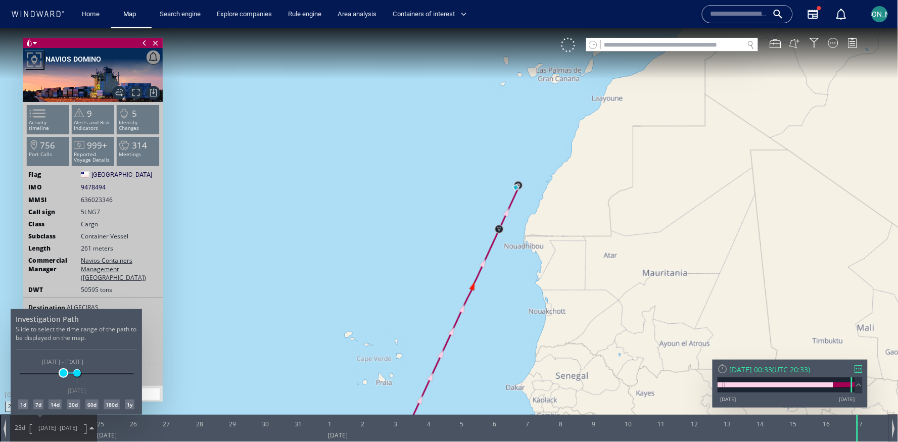
click at [64, 372] on span at bounding box center [64, 373] width 8 height 8
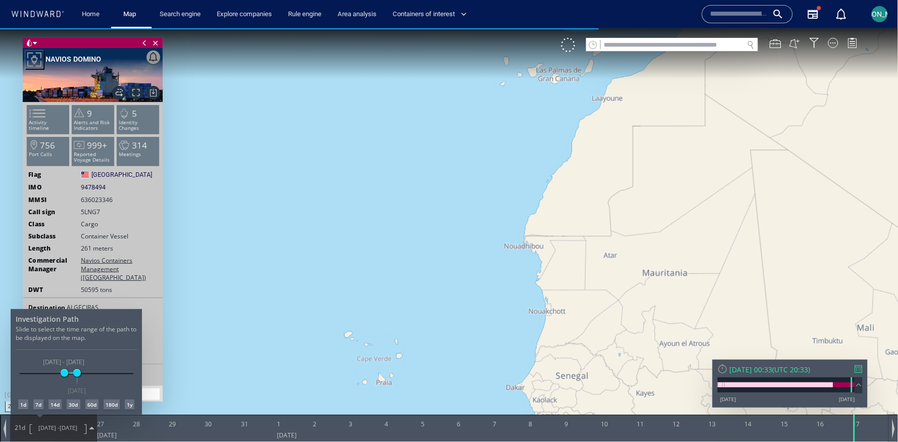
click at [285, 350] on div at bounding box center [449, 235] width 898 height 414
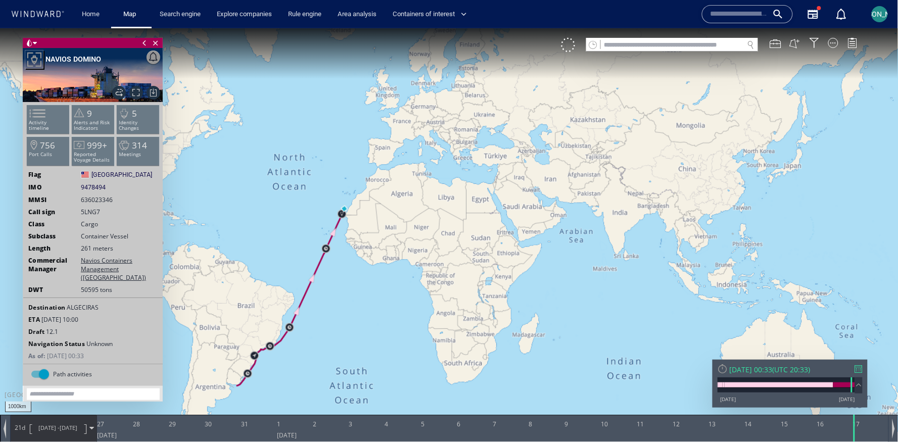
drag, startPoint x: 285, startPoint y: 350, endPoint x: 321, endPoint y: 208, distance: 146.8
click at [321, 208] on canvas "Map" at bounding box center [449, 230] width 898 height 404
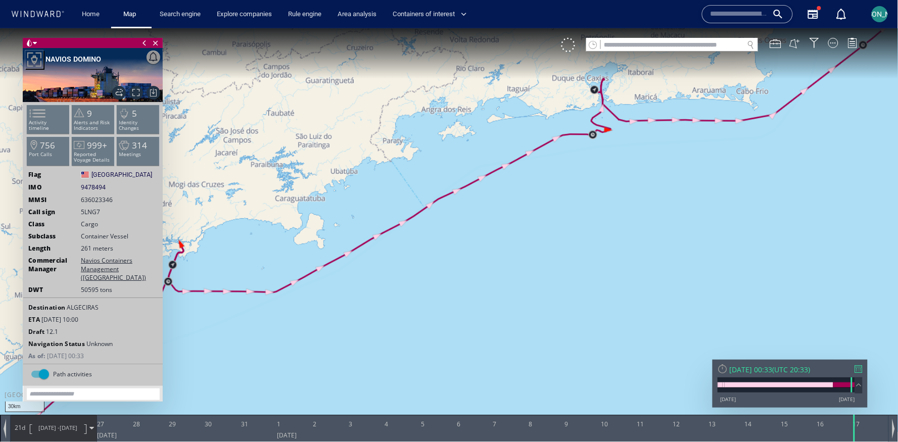
drag, startPoint x: 275, startPoint y: 328, endPoint x: 429, endPoint y: 335, distance: 154.2
click at [429, 335] on canvas "Map" at bounding box center [449, 230] width 898 height 404
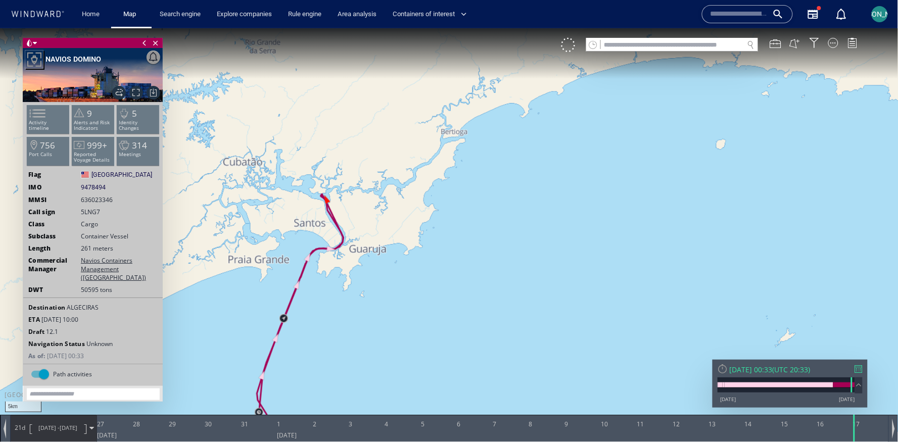
click at [52, 430] on span "27/05/25 -" at bounding box center [48, 427] width 21 height 8
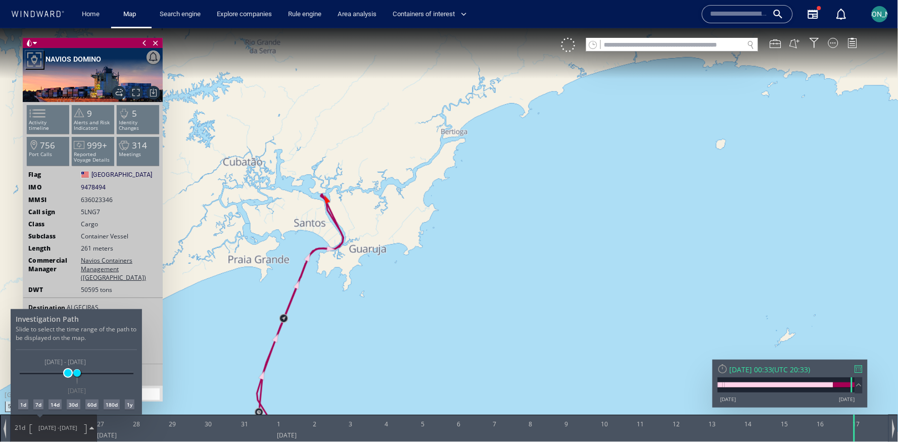
click at [68, 371] on span at bounding box center [68, 373] width 8 height 8
click at [318, 315] on div at bounding box center [449, 235] width 898 height 414
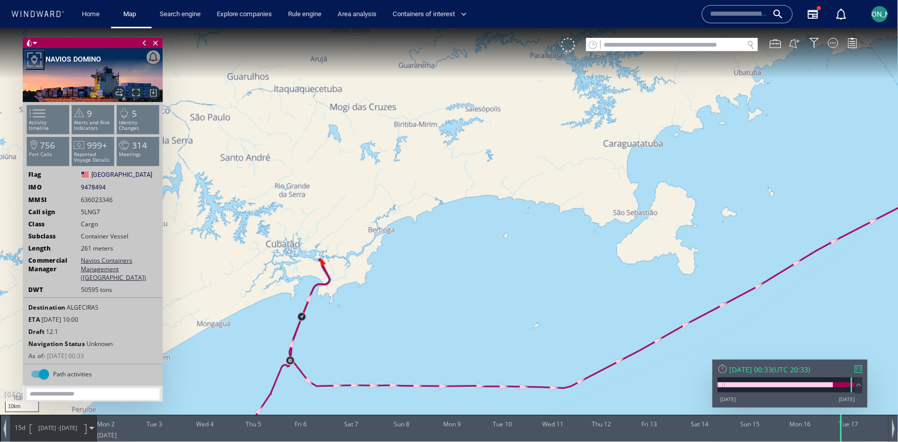
click at [54, 424] on span "02/06/25 -" at bounding box center [48, 427] width 21 height 8
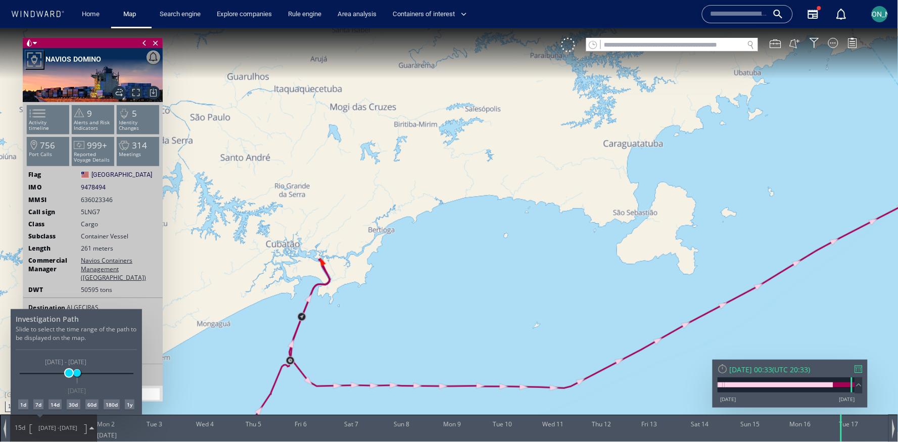
click at [69, 374] on div "19/03/25 14/09/25 04/06/25 17/06/25 04/06/25 - 17/06/25 17/06/25" at bounding box center [77, 373] width 114 height 2
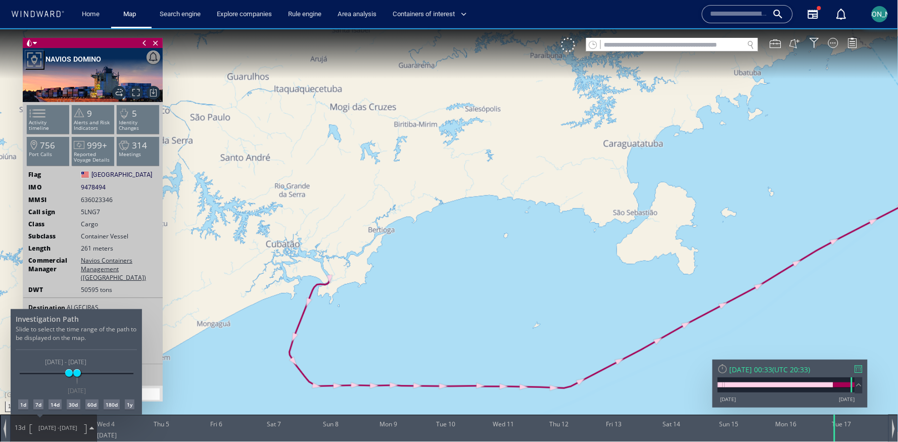
click at [353, 333] on div at bounding box center [449, 235] width 898 height 414
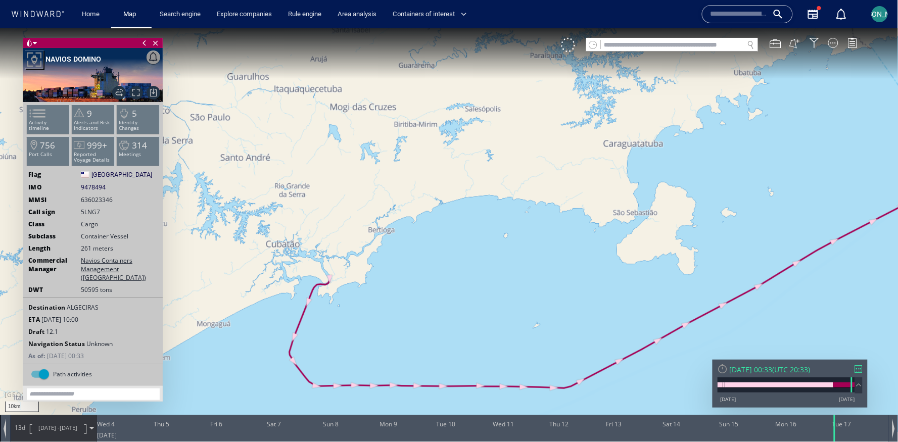
click at [68, 416] on span "04/06/25 - 17/06/25" at bounding box center [57, 427] width 51 height 25
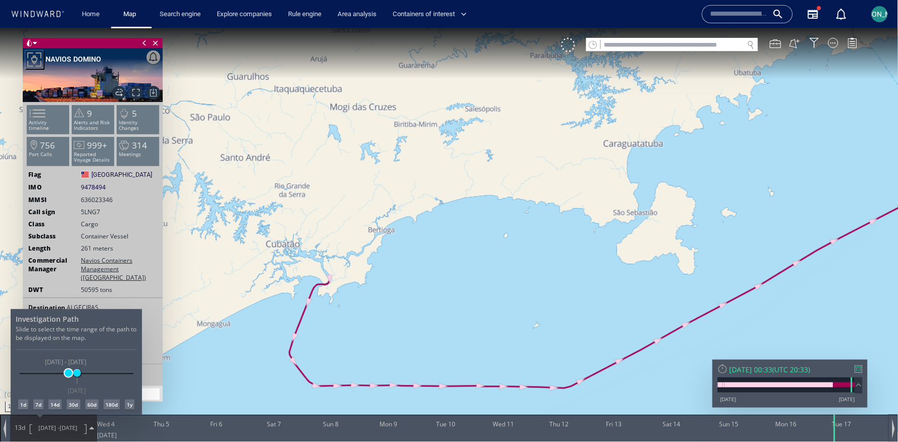
click at [68, 374] on span at bounding box center [69, 373] width 8 height 8
click at [380, 266] on div at bounding box center [449, 235] width 898 height 414
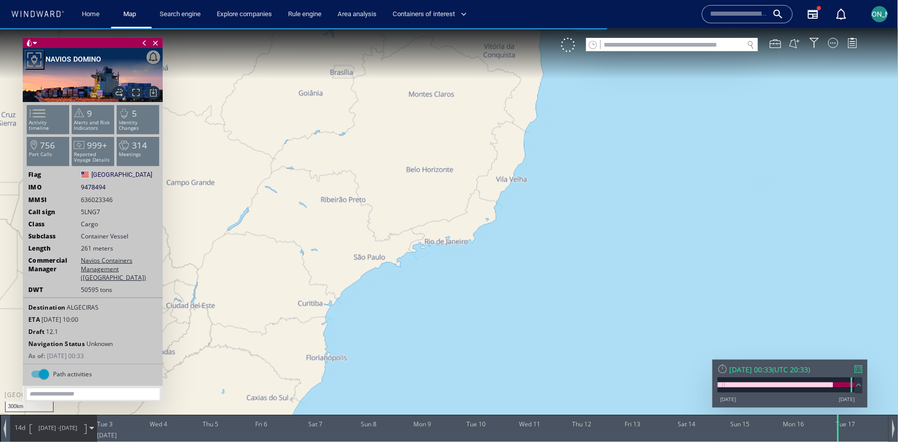
drag, startPoint x: 544, startPoint y: 133, endPoint x: 414, endPoint y: 325, distance: 232.0
click at [414, 325] on canvas "Map" at bounding box center [449, 230] width 898 height 404
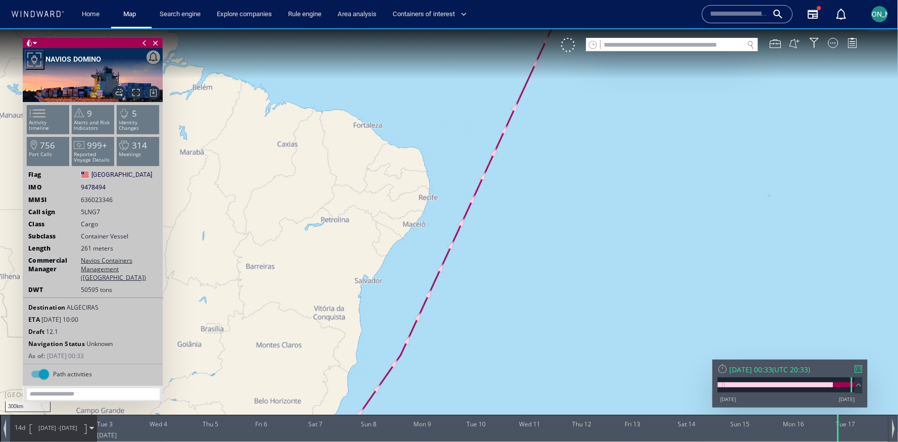
drag, startPoint x: 566, startPoint y: 74, endPoint x: 491, endPoint y: 291, distance: 230.2
click at [491, 292] on canvas "Map" at bounding box center [449, 230] width 898 height 404
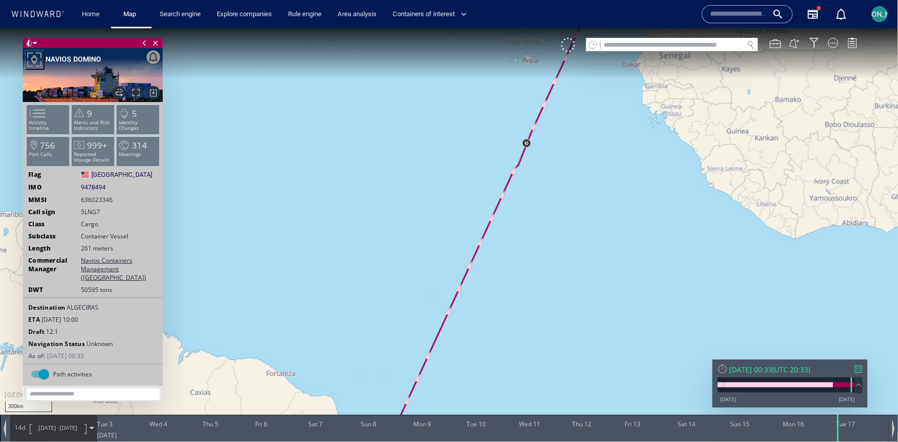
drag, startPoint x: 570, startPoint y: 146, endPoint x: 483, endPoint y: 368, distance: 237.7
click at [483, 368] on canvas "Map" at bounding box center [449, 230] width 898 height 404
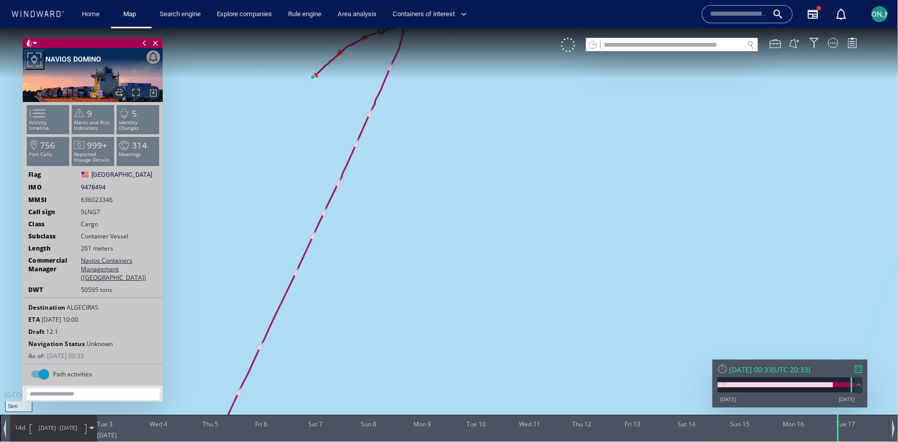
drag, startPoint x: 501, startPoint y: 96, endPoint x: 501, endPoint y: 233, distance: 137.4
click at [501, 235] on canvas "Map" at bounding box center [449, 230] width 898 height 404
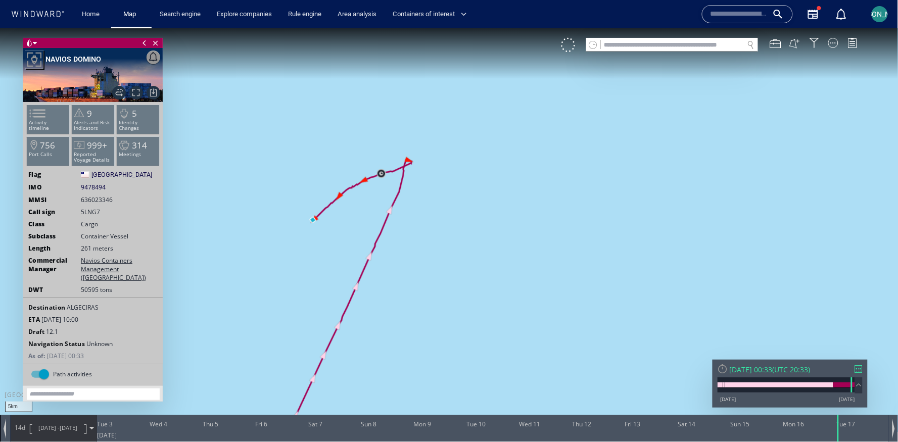
click at [67, 440] on span "03/06/25 - 17/06/25" at bounding box center [57, 427] width 51 height 25
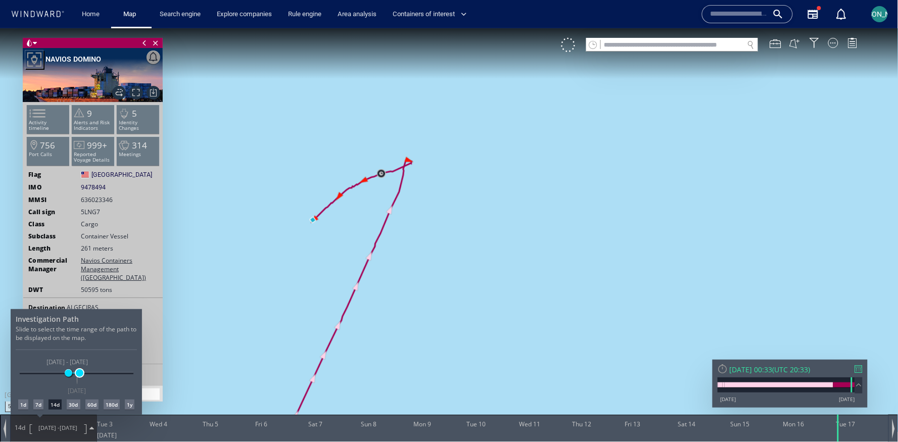
click at [80, 370] on span at bounding box center [80, 373] width 8 height 8
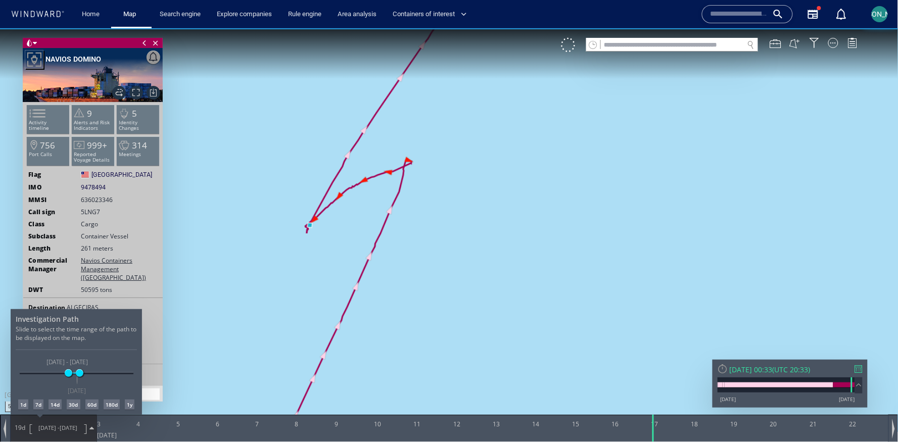
click at [568, 289] on div at bounding box center [449, 235] width 898 height 414
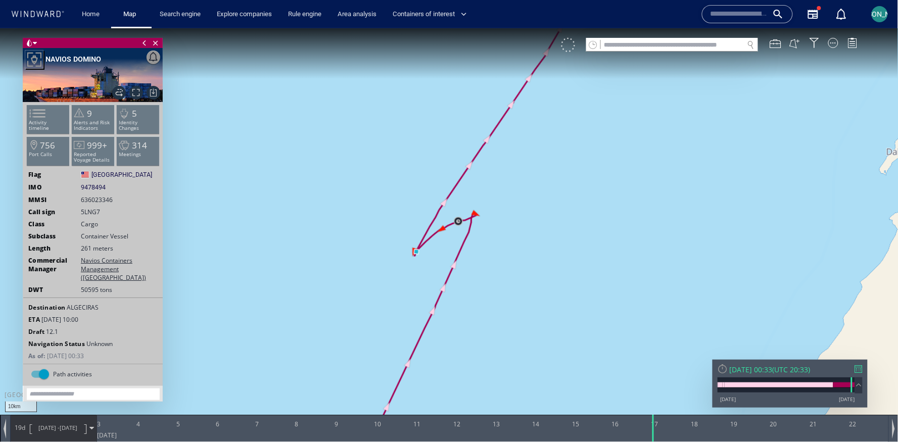
click at [569, 45] on div at bounding box center [568, 44] width 14 height 14
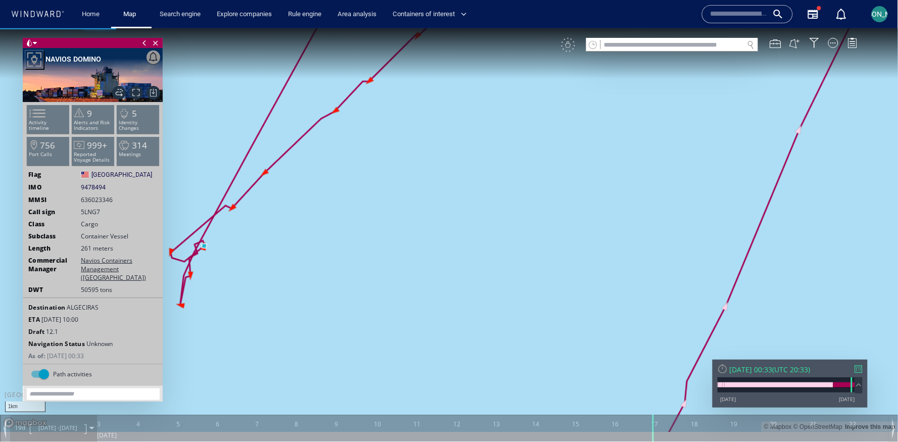
drag, startPoint x: 256, startPoint y: 228, endPoint x: 401, endPoint y: 228, distance: 144.5
click at [401, 228] on canvas "Map" at bounding box center [449, 230] width 898 height 404
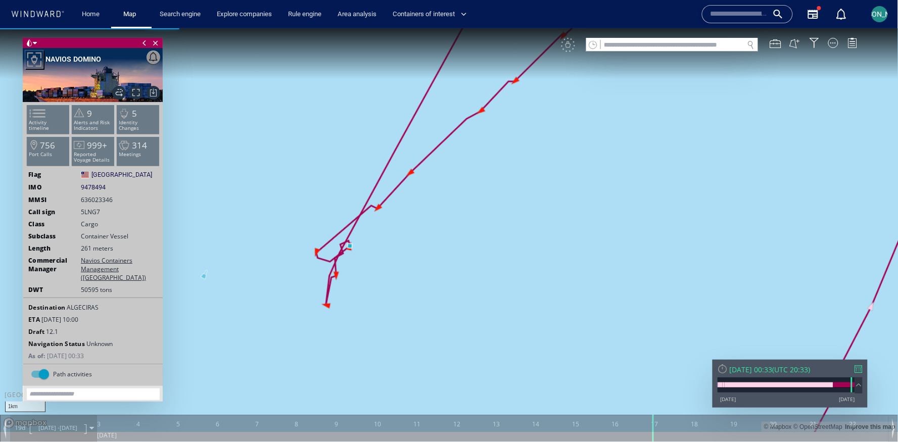
click at [380, 209] on canvas "Map" at bounding box center [449, 230] width 898 height 404
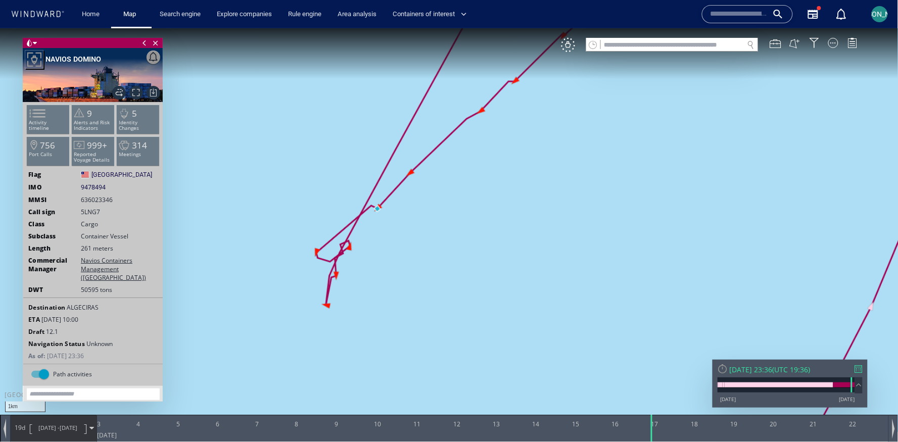
drag, startPoint x: 458, startPoint y: 173, endPoint x: 435, endPoint y: 258, distance: 87.7
click at [435, 258] on canvas "Map" at bounding box center [449, 230] width 898 height 404
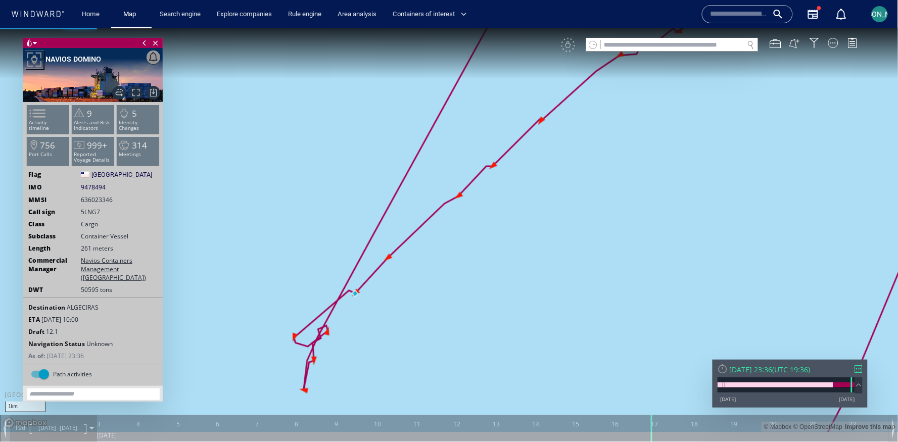
click at [460, 189] on canvas "Map" at bounding box center [449, 230] width 898 height 404
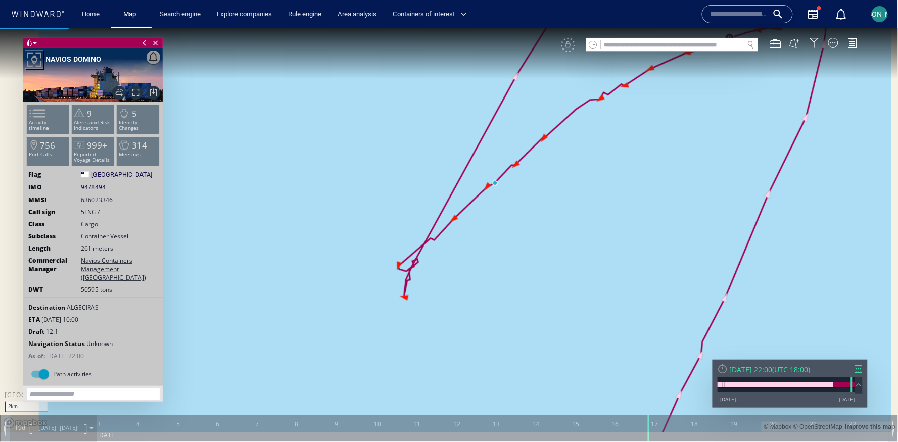
drag, startPoint x: 577, startPoint y: 160, endPoint x: 462, endPoint y: 248, distance: 145.5
click at [462, 248] on canvas "Map" at bounding box center [449, 230] width 898 height 404
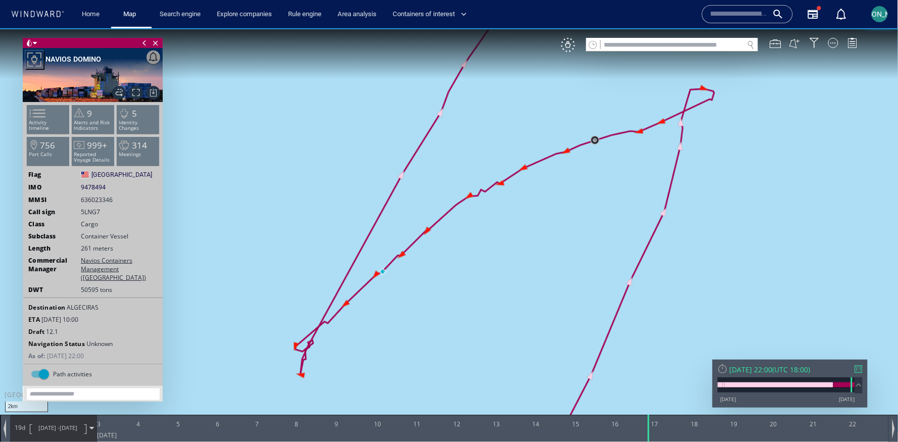
click at [644, 131] on canvas "Map" at bounding box center [449, 230] width 898 height 404
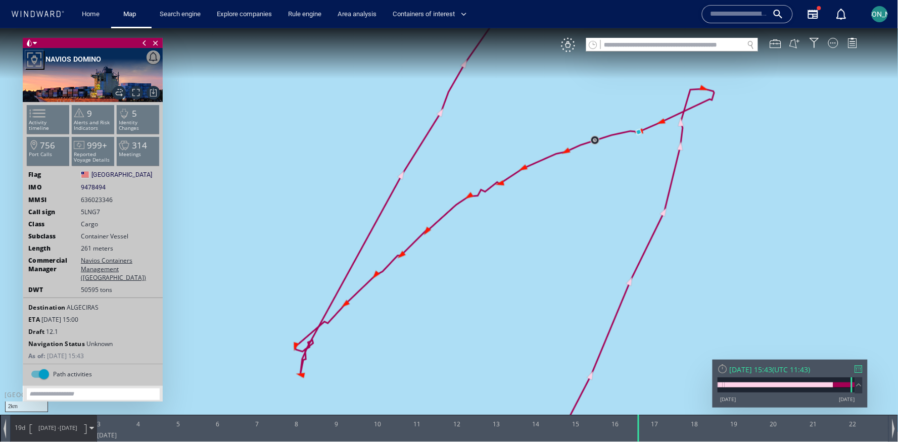
click at [704, 88] on canvas "Map" at bounding box center [449, 230] width 898 height 404
click at [39, 119] on span at bounding box center [31, 113] width 15 height 15
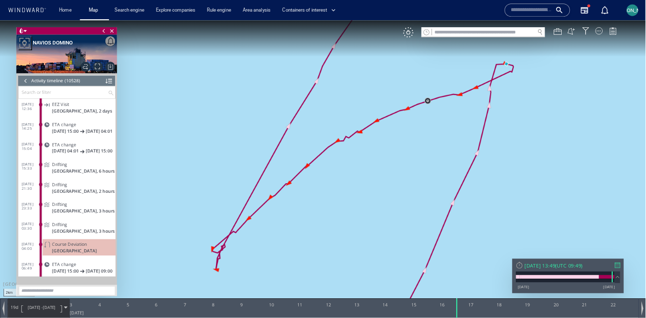
scroll to position [285594, 0]
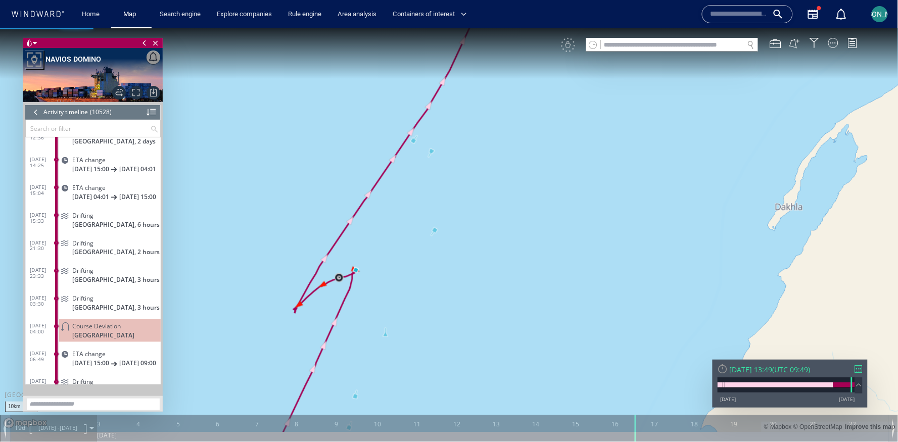
drag, startPoint x: 417, startPoint y: 290, endPoint x: 361, endPoint y: 279, distance: 56.6
click at [361, 279] on canvas "Map" at bounding box center [449, 230] width 898 height 404
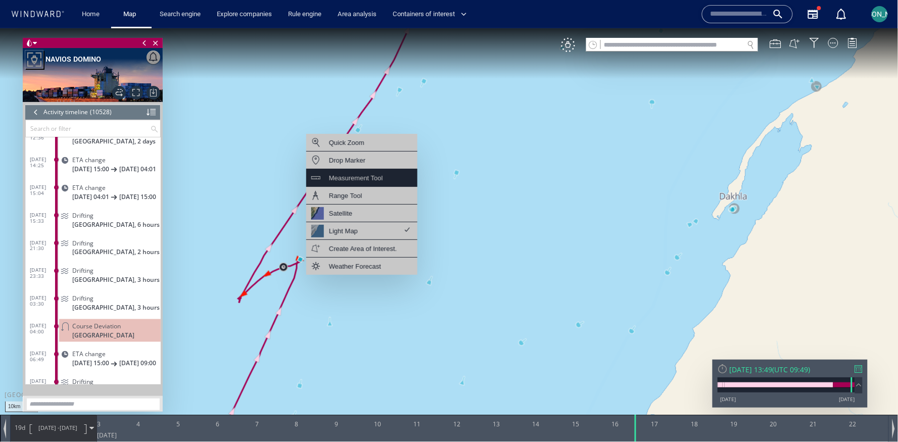
click at [361, 172] on div "Measurement Tool" at bounding box center [356, 177] width 54 height 13
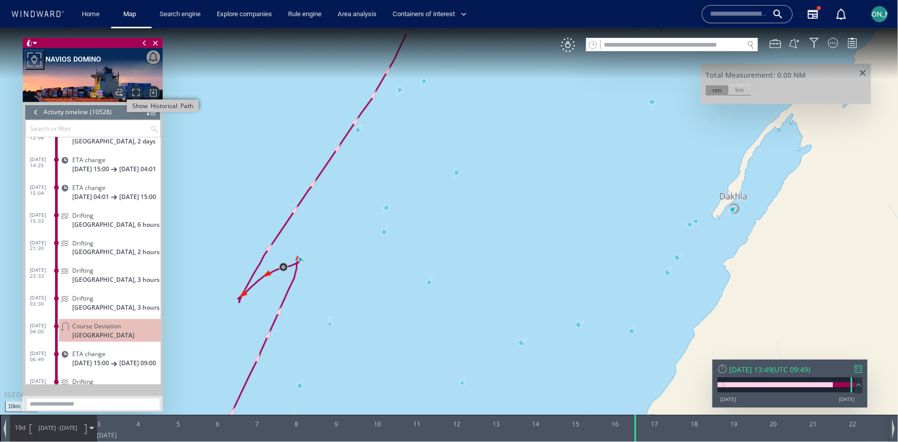
click at [118, 91] on span "Show Historical Path" at bounding box center [119, 92] width 14 height 14
drag, startPoint x: 205, startPoint y: 147, endPoint x: 276, endPoint y: 147, distance: 70.7
click at [276, 147] on canvas "Map" at bounding box center [449, 230] width 898 height 404
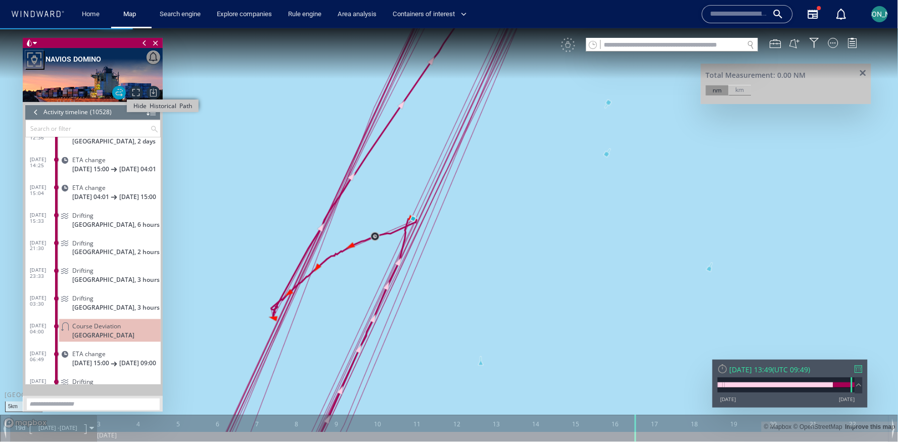
click at [118, 93] on span "Hide Historical Path" at bounding box center [119, 92] width 14 height 14
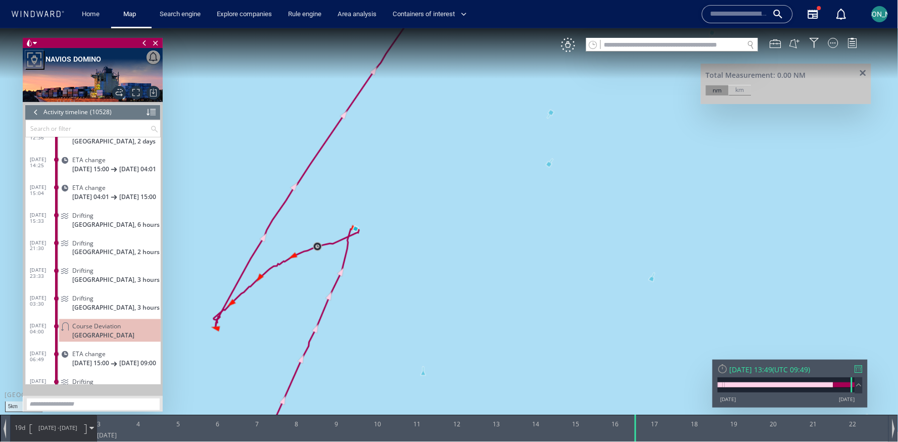
drag, startPoint x: 486, startPoint y: 275, endPoint x: 411, endPoint y: 289, distance: 76.5
click at [411, 289] on canvas "Map" at bounding box center [449, 230] width 898 height 404
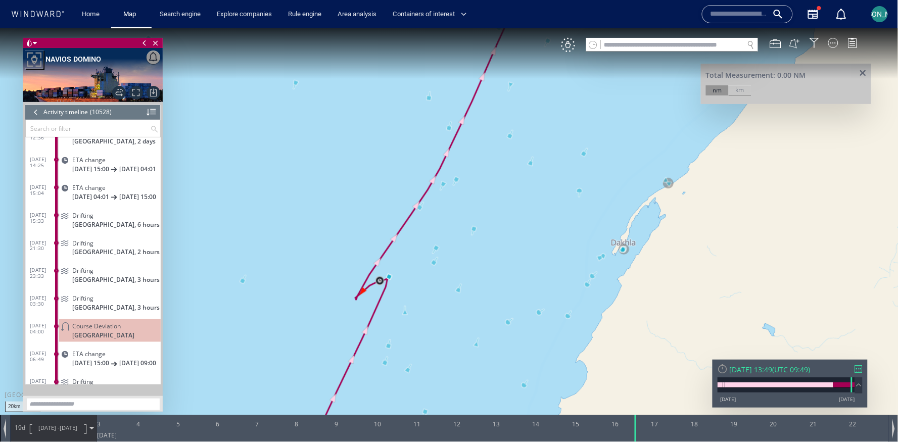
click at [614, 245] on canvas "Map" at bounding box center [449, 230] width 898 height 404
click at [393, 277] on canvas "Map" at bounding box center [449, 230] width 898 height 404
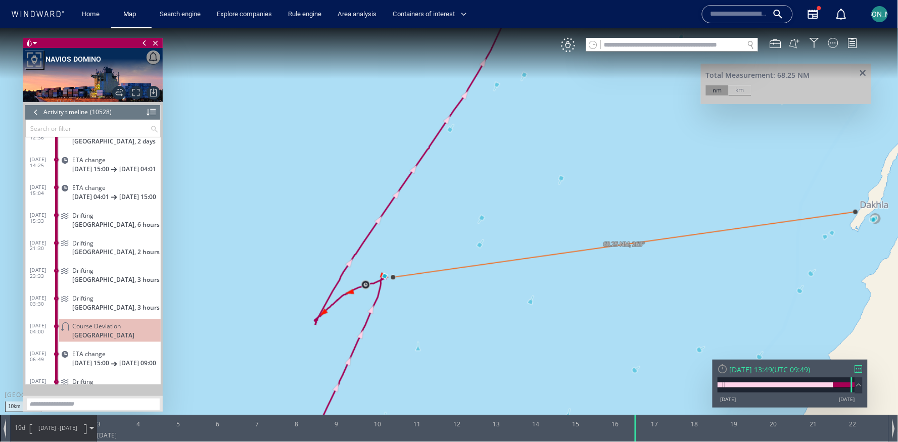
click at [865, 74] on span at bounding box center [863, 73] width 13 height 8
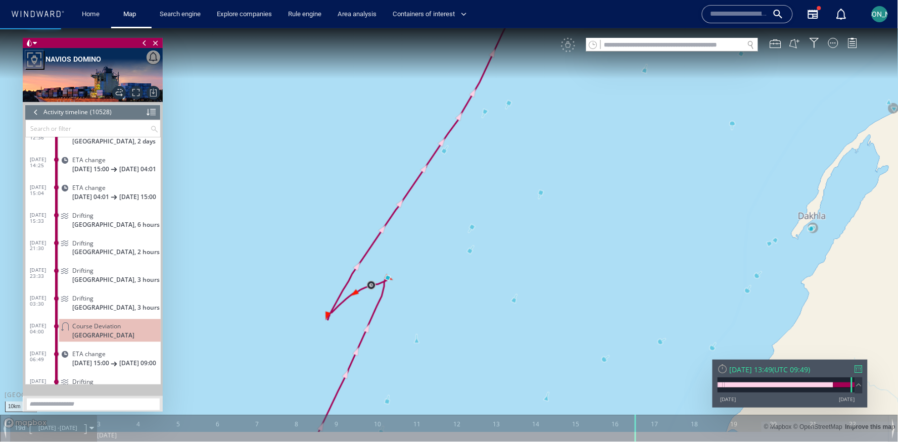
drag, startPoint x: 408, startPoint y: 288, endPoint x: 390, endPoint y: 288, distance: 17.7
click at [389, 288] on canvas "Map" at bounding box center [449, 230] width 898 height 404
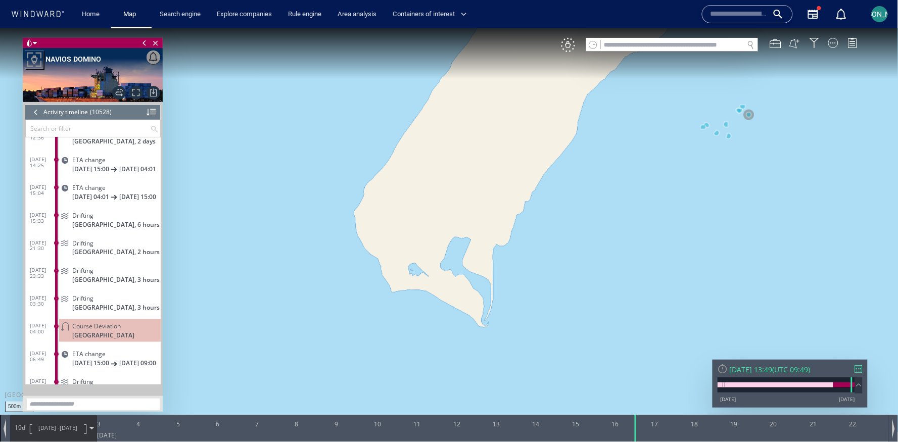
drag, startPoint x: 759, startPoint y: 161, endPoint x: 714, endPoint y: 206, distance: 63.9
click at [713, 206] on canvas "Map" at bounding box center [449, 230] width 898 height 404
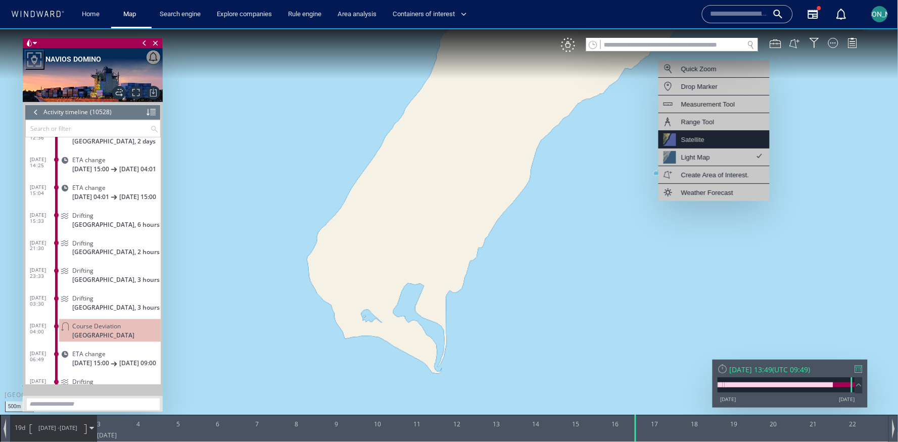
click at [698, 136] on div "Satellite" at bounding box center [692, 139] width 23 height 13
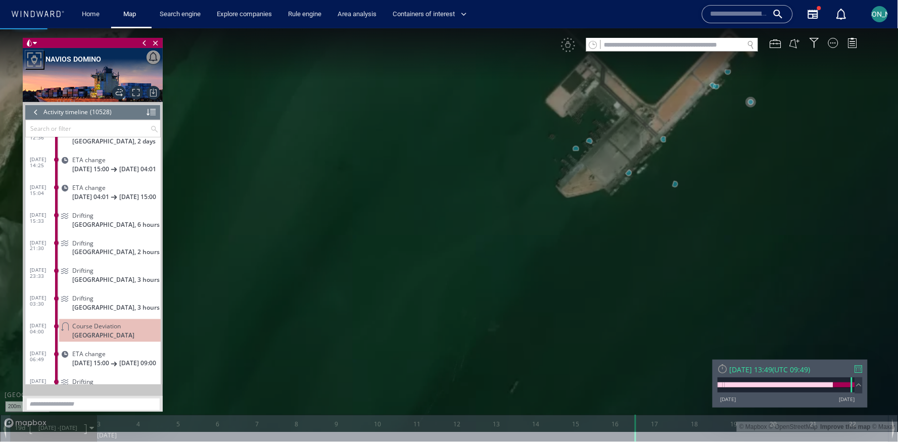
drag, startPoint x: 754, startPoint y: 142, endPoint x: 690, endPoint y: 243, distance: 119.6
click at [690, 243] on canvas "Map" at bounding box center [449, 230] width 898 height 404
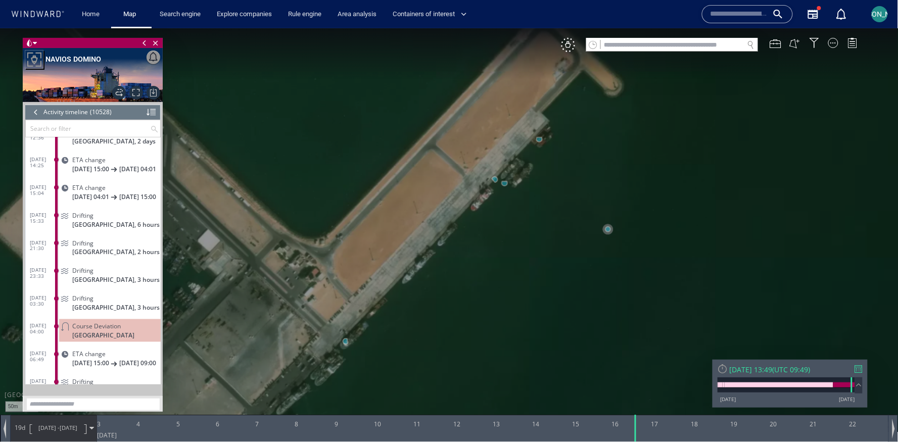
drag, startPoint x: 680, startPoint y: 169, endPoint x: 478, endPoint y: 308, distance: 245.6
click at [477, 308] on canvas "Map" at bounding box center [449, 230] width 898 height 404
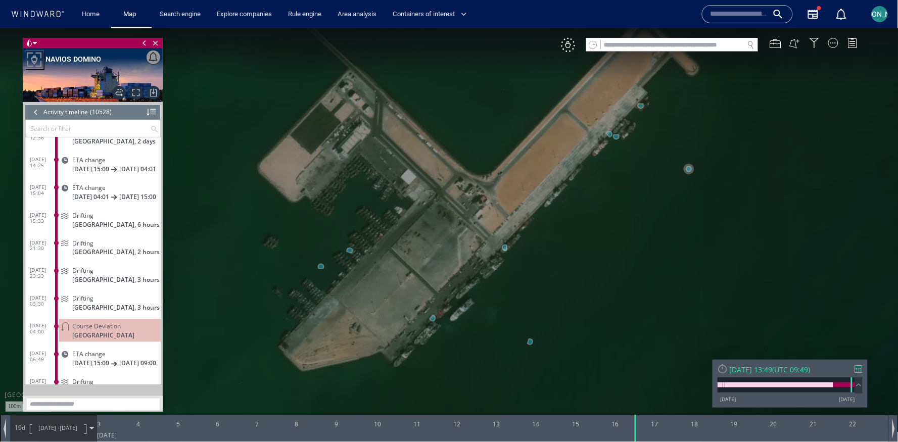
drag, startPoint x: 478, startPoint y: 308, endPoint x: 606, endPoint y: 220, distance: 155.1
click at [606, 220] on canvas "Map" at bounding box center [449, 230] width 898 height 404
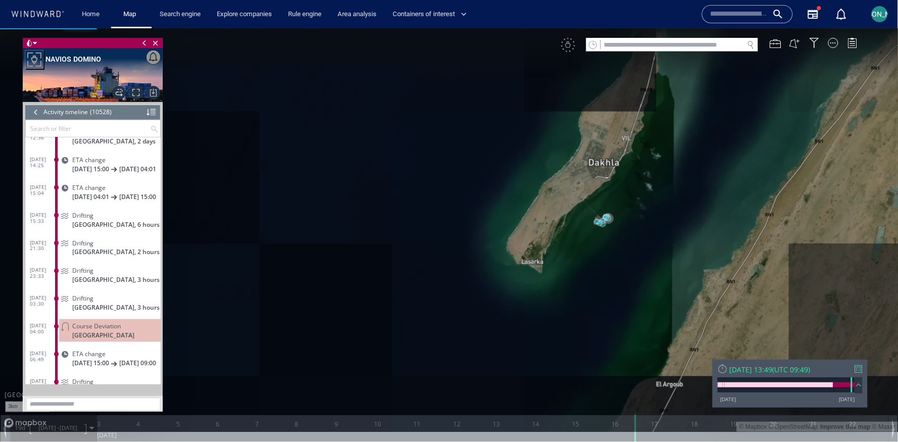
drag, startPoint x: 553, startPoint y: 299, endPoint x: 445, endPoint y: 281, distance: 109.0
click at [444, 281] on canvas "Map" at bounding box center [449, 230] width 898 height 404
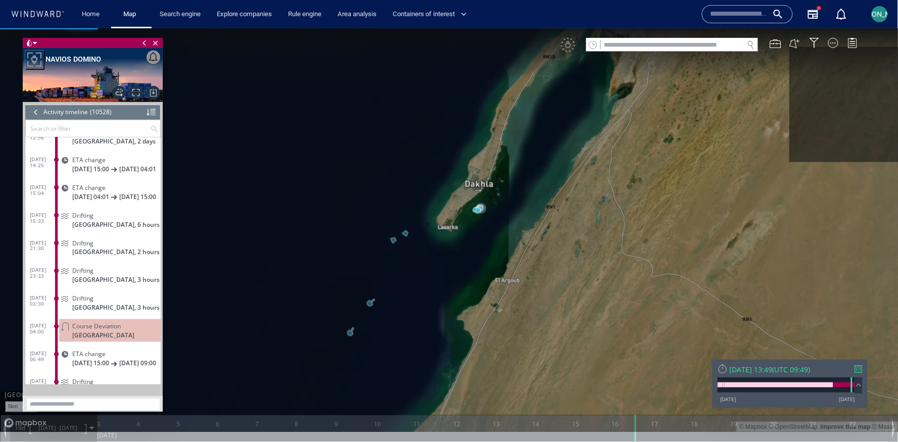
drag, startPoint x: 411, startPoint y: 341, endPoint x: 432, endPoint y: 305, distance: 41.8
click at [432, 305] on canvas "Map" at bounding box center [449, 230] width 898 height 404
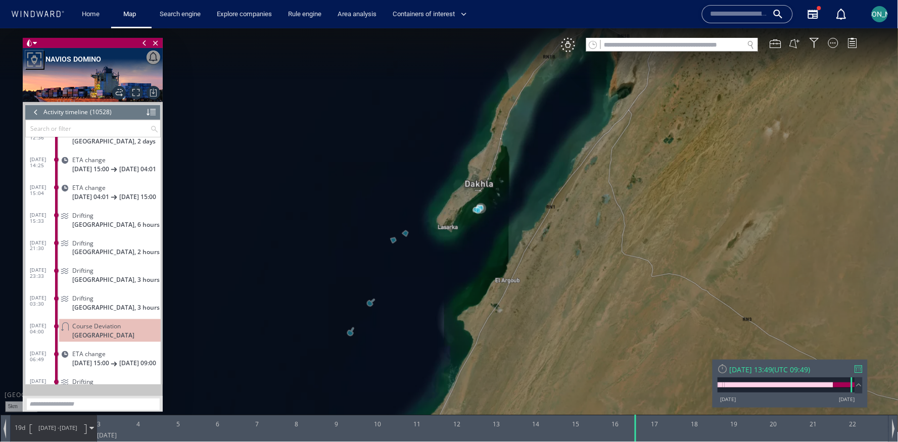
click at [37, 109] on div at bounding box center [35, 111] width 11 height 15
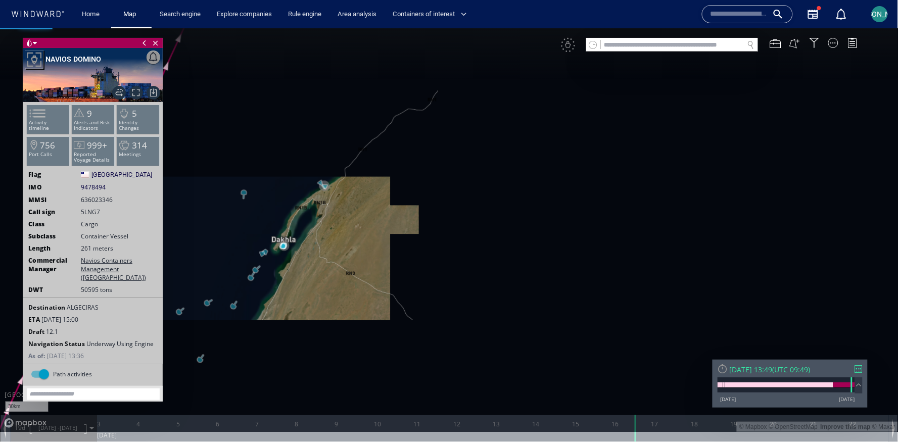
drag, startPoint x: 219, startPoint y: 258, endPoint x: 381, endPoint y: 206, distance: 170.1
click at [381, 206] on canvas "Map" at bounding box center [449, 230] width 898 height 404
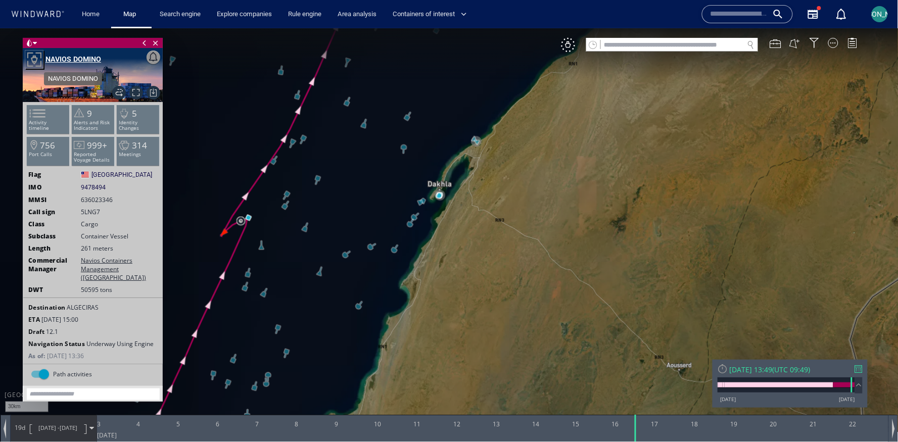
click at [68, 61] on div "NAVIOS DOMINO" at bounding box center [73, 59] width 56 height 12
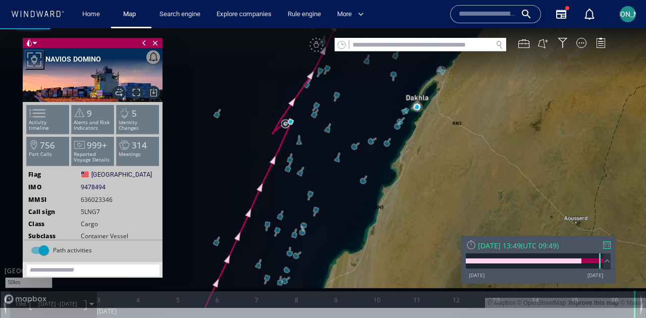
drag, startPoint x: 247, startPoint y: 124, endPoint x: 374, endPoint y: 101, distance: 129.5
click at [374, 101] on canvas "Map" at bounding box center [323, 168] width 646 height 280
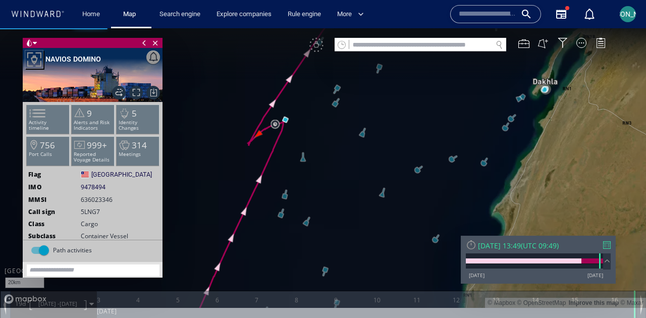
drag, startPoint x: 286, startPoint y: 130, endPoint x: 330, endPoint y: 130, distance: 43.9
click at [330, 130] on canvas "Map" at bounding box center [323, 168] width 646 height 280
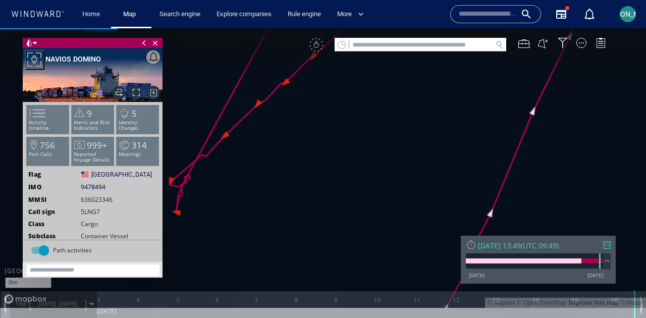
drag, startPoint x: 276, startPoint y: 161, endPoint x: 343, endPoint y: 149, distance: 67.7
click at [343, 148] on canvas "Map" at bounding box center [323, 168] width 646 height 280
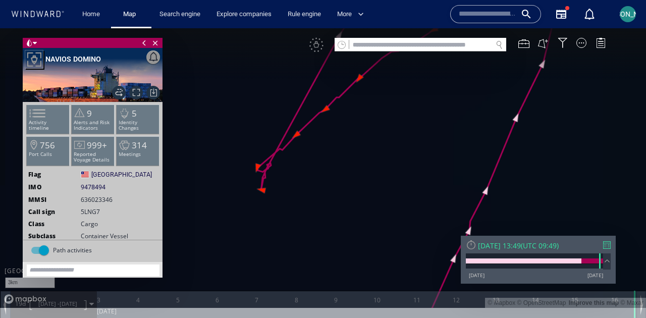
drag, startPoint x: 349, startPoint y: 139, endPoint x: 325, endPoint y: 181, distance: 47.9
click at [325, 181] on canvas "Map" at bounding box center [323, 168] width 646 height 280
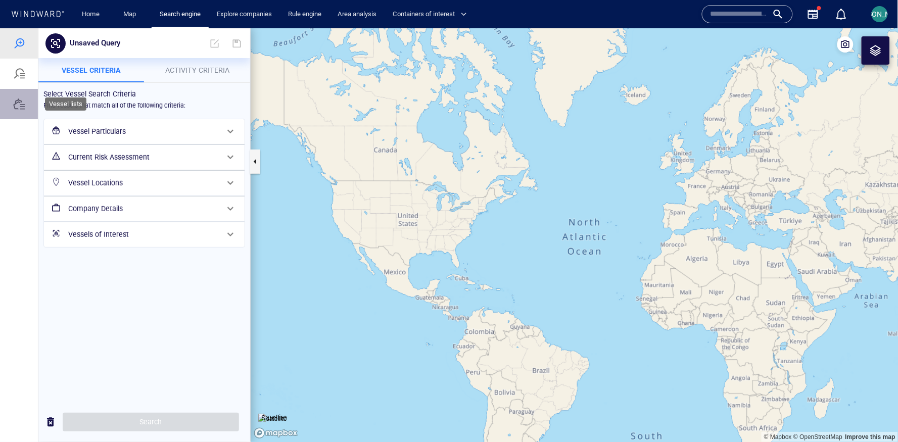
click at [31, 93] on div at bounding box center [19, 103] width 38 height 30
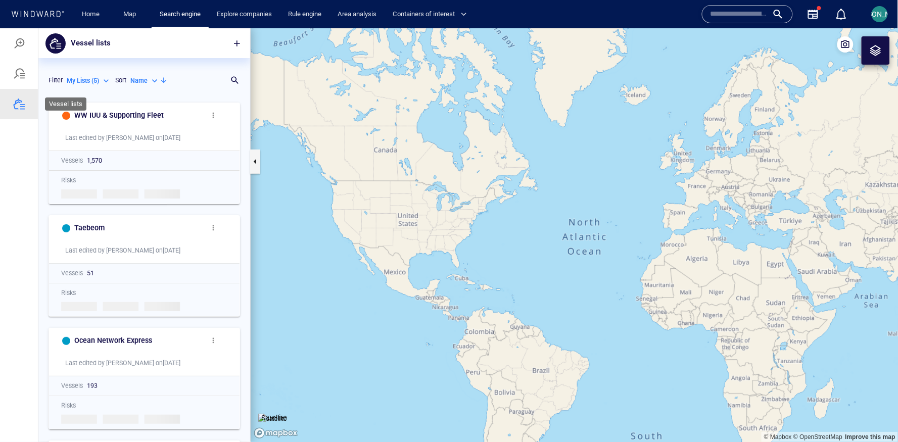
scroll to position [344, 211]
click at [22, 80] on div at bounding box center [19, 73] width 38 height 30
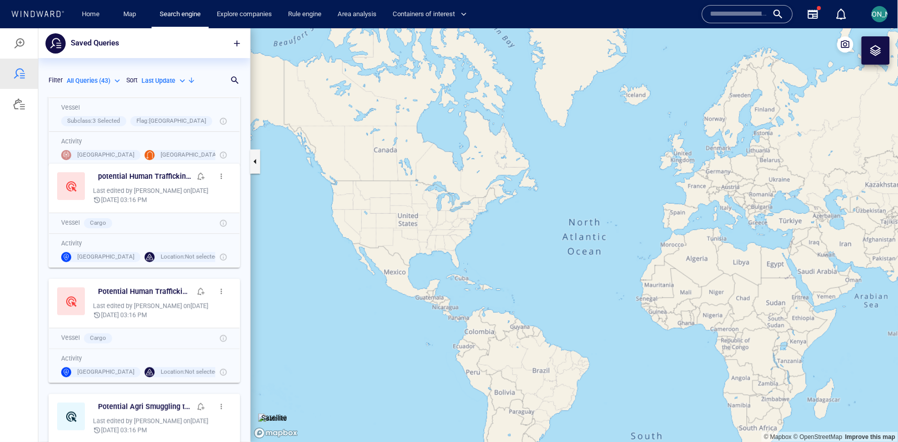
scroll to position [0, 0]
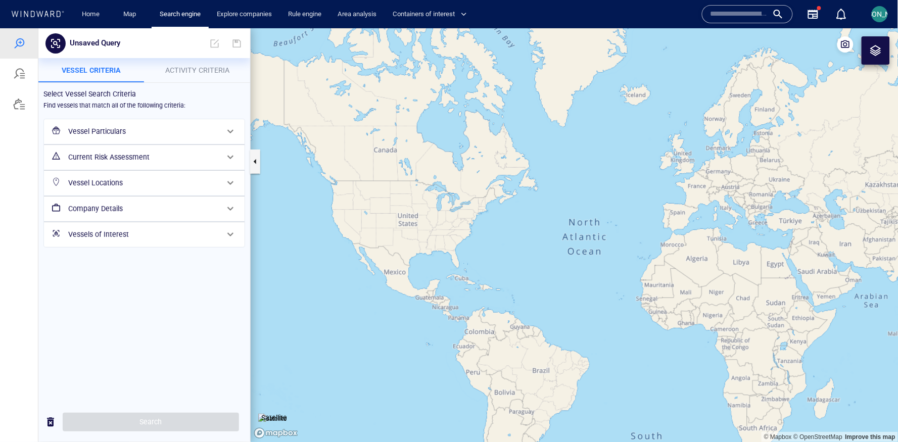
click at [24, 77] on div at bounding box center [19, 73] width 12 height 12
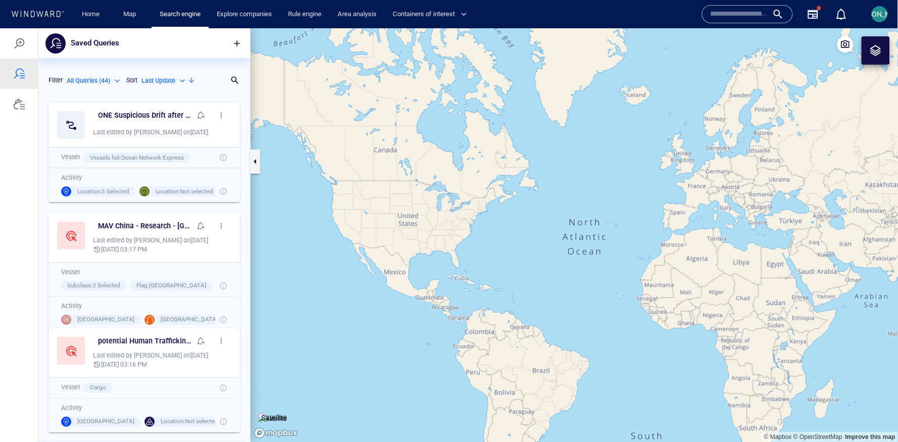
scroll to position [344, 211]
click at [218, 114] on span "button" at bounding box center [221, 115] width 8 height 8
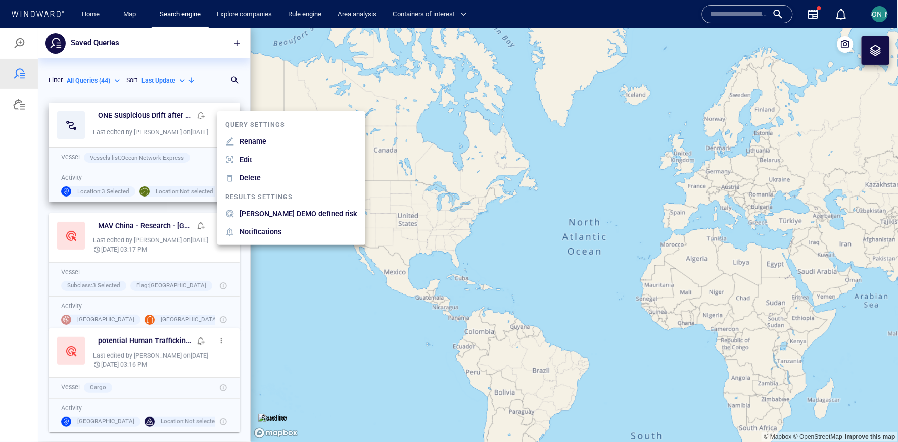
click at [261, 207] on p "[PERSON_NAME] DEMO defined risk" at bounding box center [298, 213] width 118 height 12
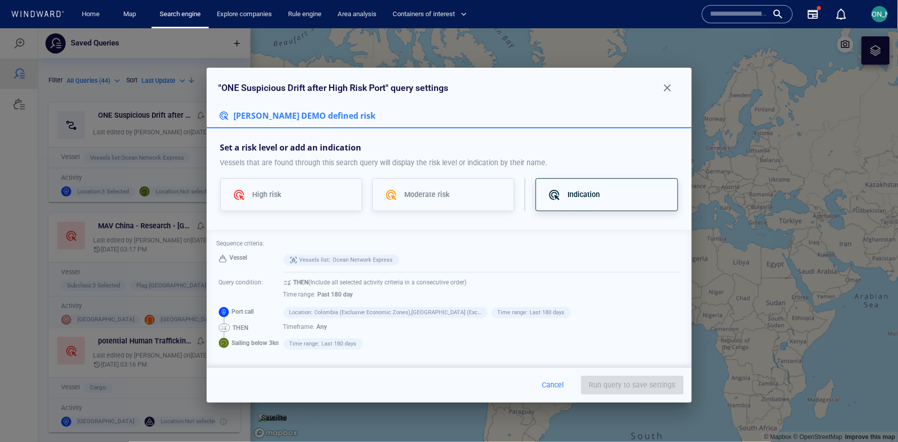
click at [559, 194] on div at bounding box center [558, 194] width 20 height 12
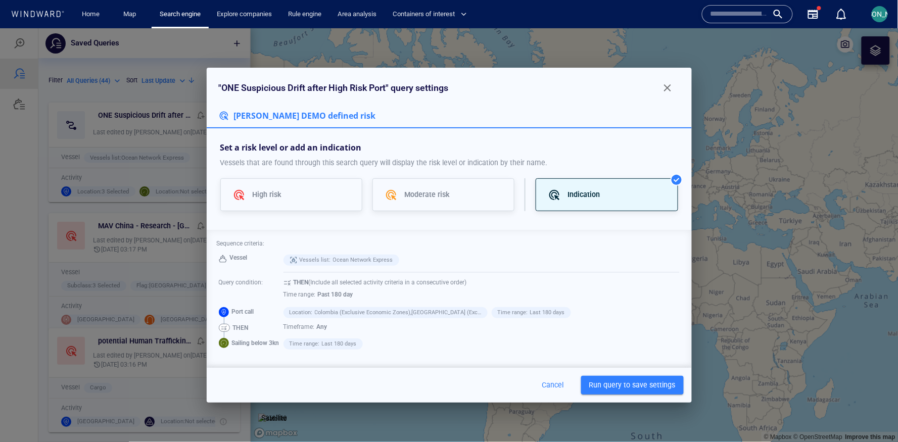
click at [625, 389] on span "Run query to save settings" at bounding box center [632, 384] width 86 height 13
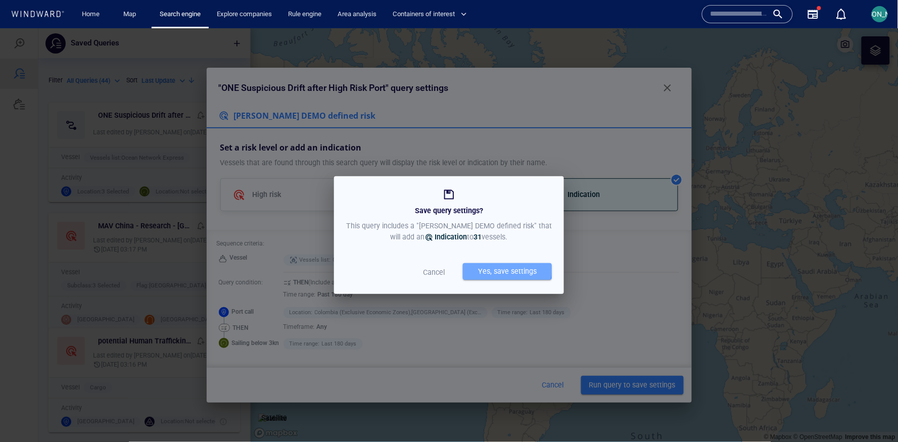
click at [485, 270] on div "Yes, save settings" at bounding box center [507, 271] width 63 height 17
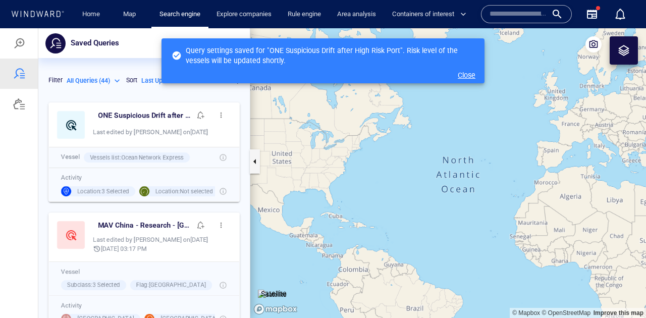
scroll to position [221, 212]
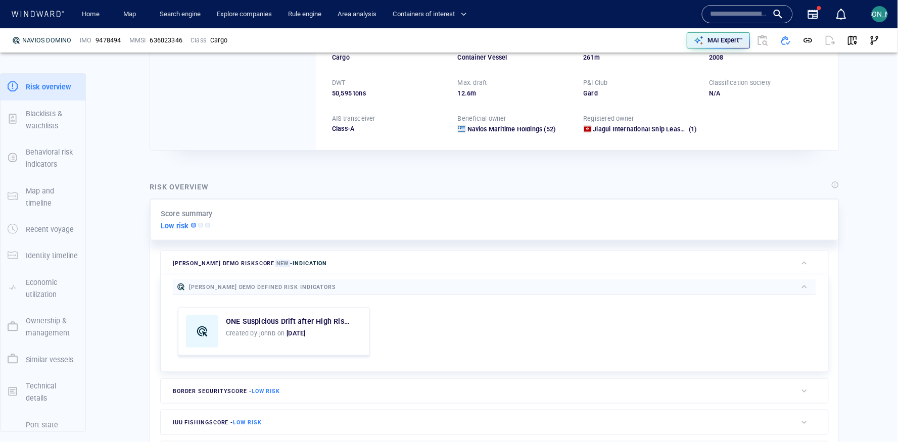
scroll to position [167, 0]
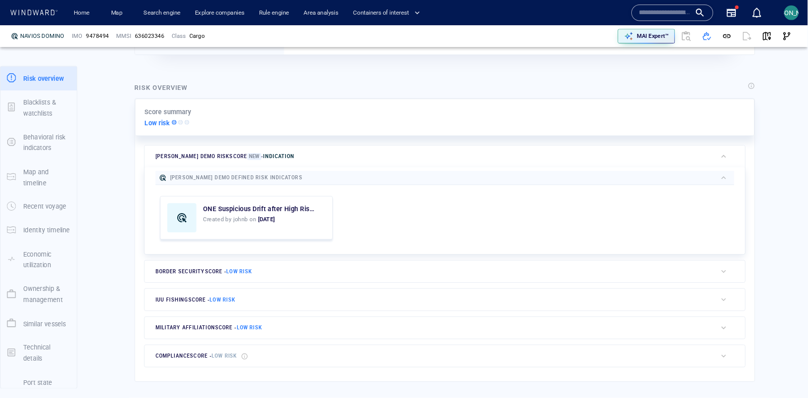
scroll to position [266, 0]
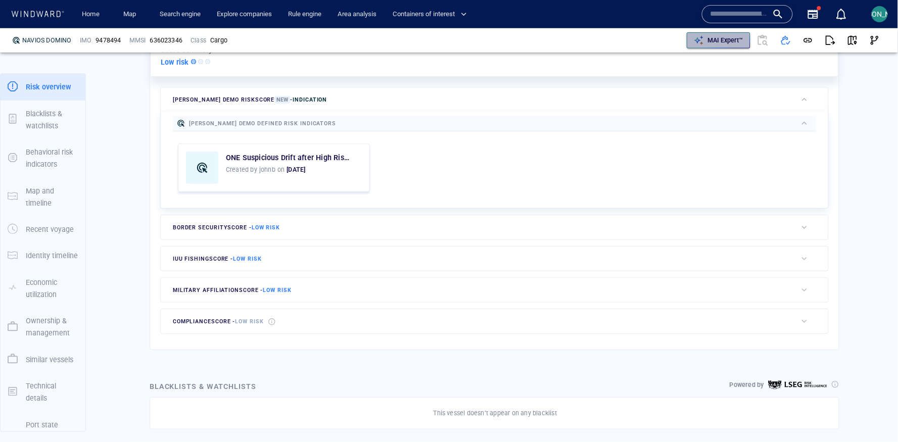
click at [732, 39] on p "MAI Expert™" at bounding box center [725, 40] width 35 height 9
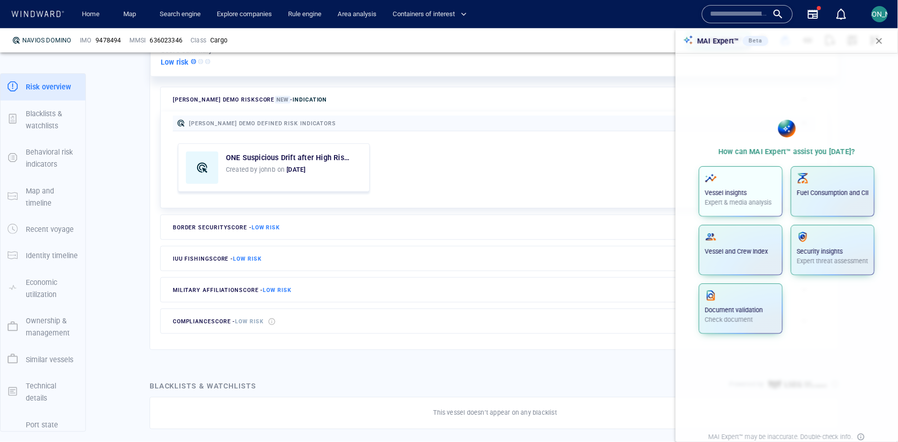
click at [749, 177] on span "button" at bounding box center [741, 178] width 72 height 12
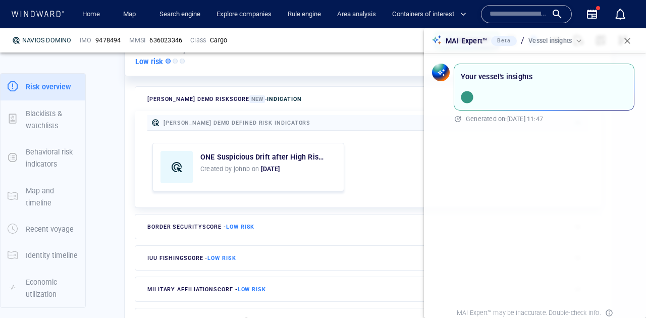
scroll to position [26, 0]
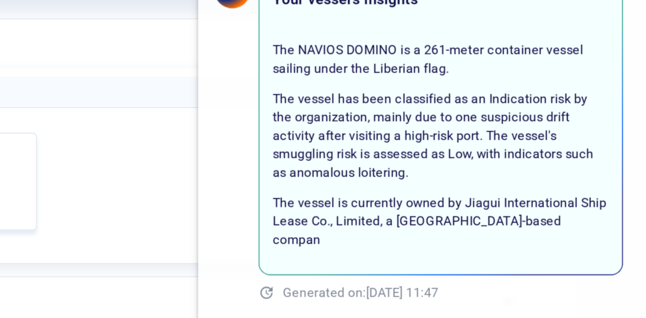
click at [507, 130] on p "The vessel has been classified as an Indication risk by the organization, mainl…" at bounding box center [544, 144] width 167 height 45
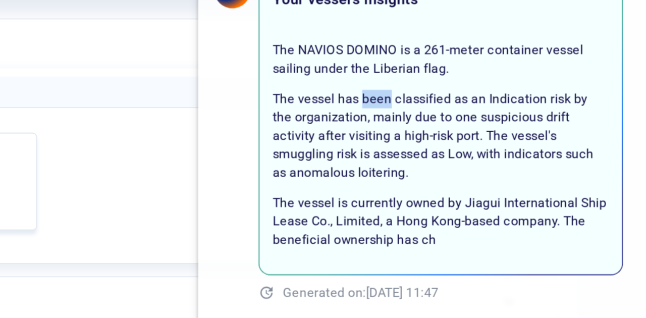
click at [507, 130] on p "The vessel has been classified as an Indication risk by the organization, mainl…" at bounding box center [544, 144] width 167 height 45
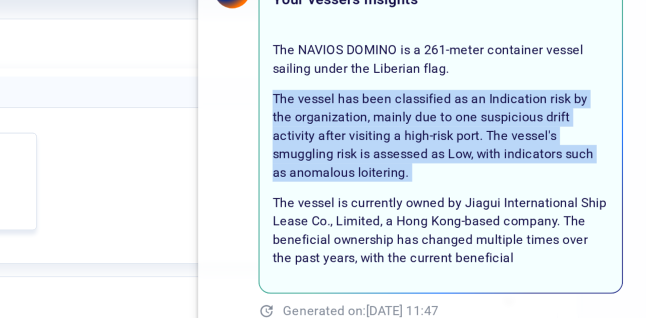
click at [507, 130] on p "The vessel has been classified as an Indication risk by the organization, mainl…" at bounding box center [544, 144] width 167 height 45
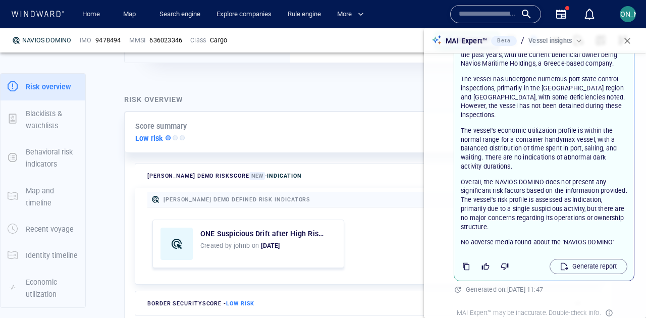
scroll to position [34, 0]
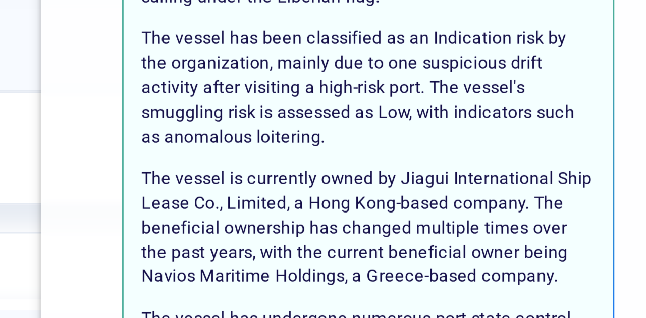
click at [554, 101] on p "The vessel has been classified as an Indication risk by the organization, mainl…" at bounding box center [544, 109] width 167 height 45
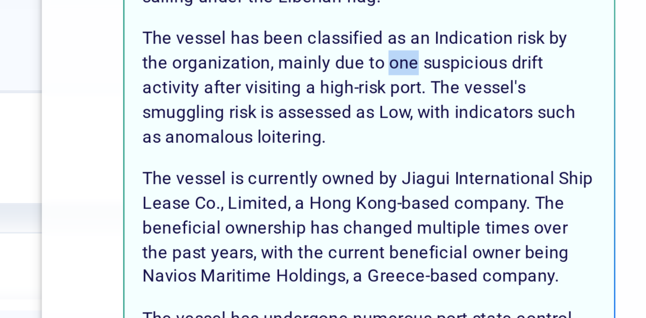
click at [554, 101] on p "The vessel has been classified as an Indication risk by the organization, mainl…" at bounding box center [544, 109] width 167 height 45
click at [544, 119] on p "The vessel has been classified as an Indication risk by the organization, mainl…" at bounding box center [544, 109] width 167 height 45
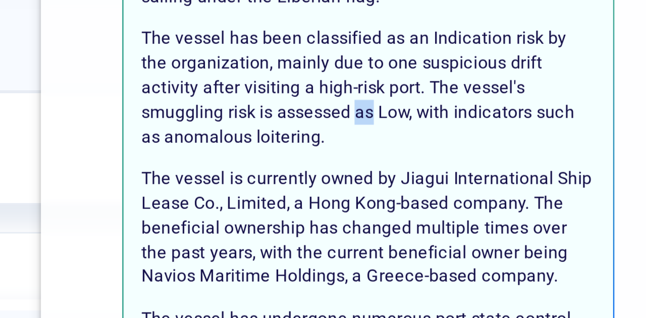
click at [544, 119] on p "The vessel has been classified as an Indication risk by the organization, mainl…" at bounding box center [544, 109] width 167 height 45
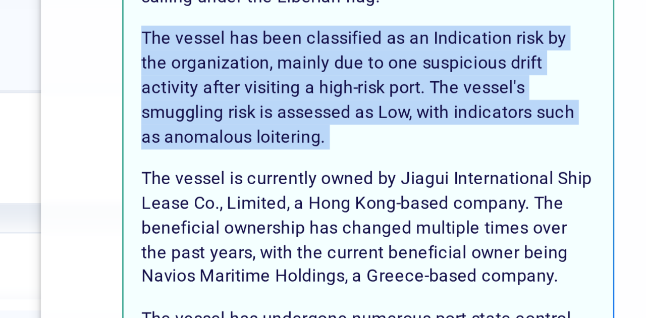
click at [544, 119] on p "The vessel has been classified as an Indication risk by the organization, mainl…" at bounding box center [544, 109] width 167 height 45
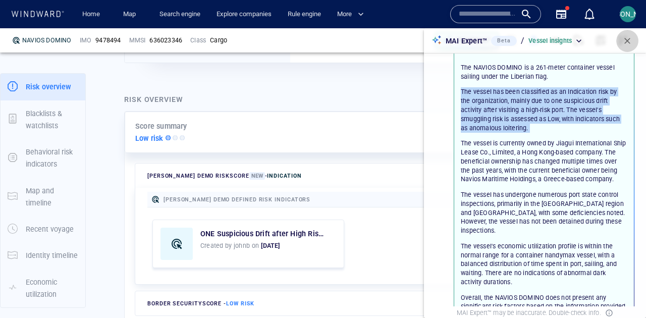
click at [624, 46] on button "button" at bounding box center [628, 41] width 22 height 22
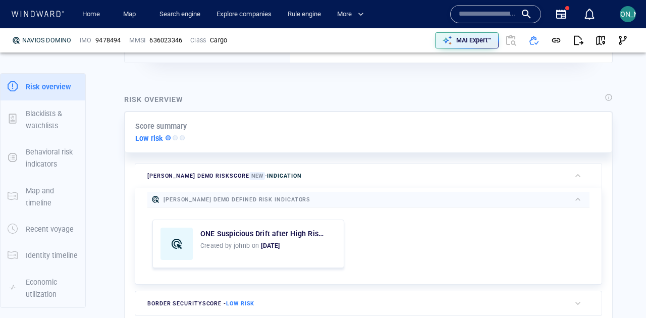
click at [465, 48] on div "MAI Expert™" at bounding box center [477, 40] width 313 height 24
click at [469, 42] on p "MAI Expert™" at bounding box center [474, 40] width 35 height 9
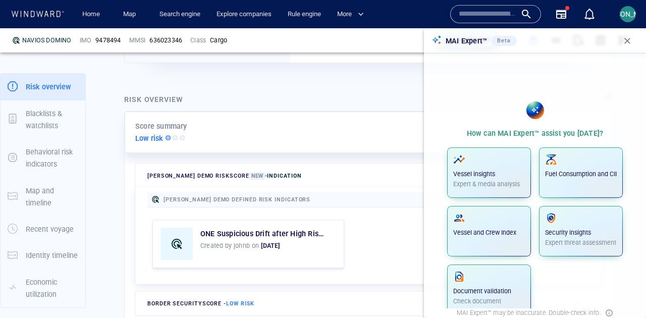
scroll to position [10, 0]
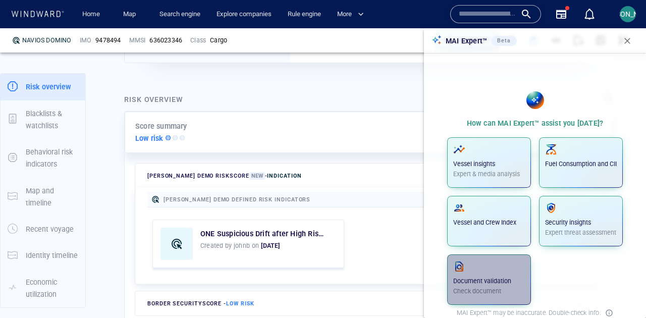
click at [510, 279] on p "Document validation" at bounding box center [490, 281] width 72 height 9
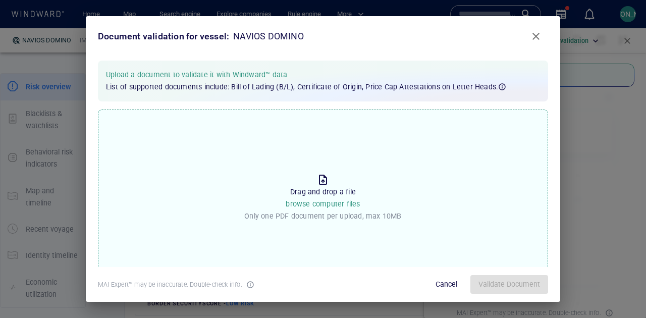
click at [537, 38] on span "Close" at bounding box center [536, 36] width 12 height 12
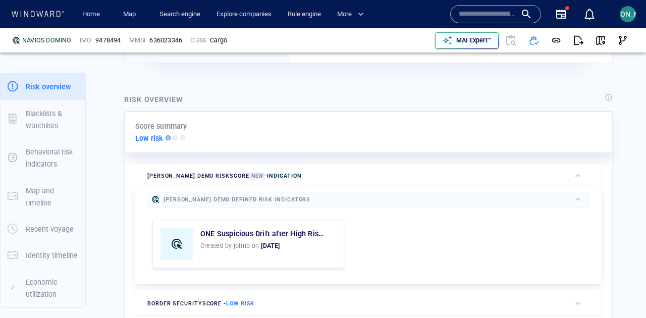
click at [480, 43] on p "MAI Expert™" at bounding box center [474, 40] width 35 height 9
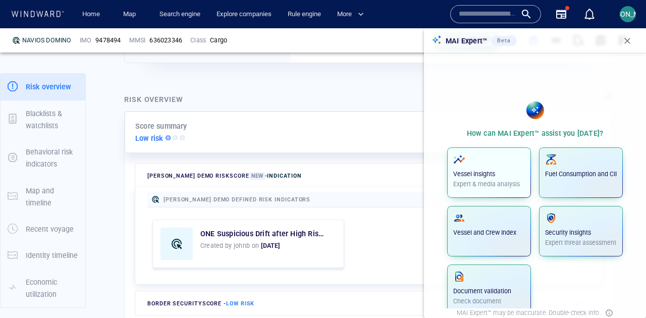
scroll to position [10, 0]
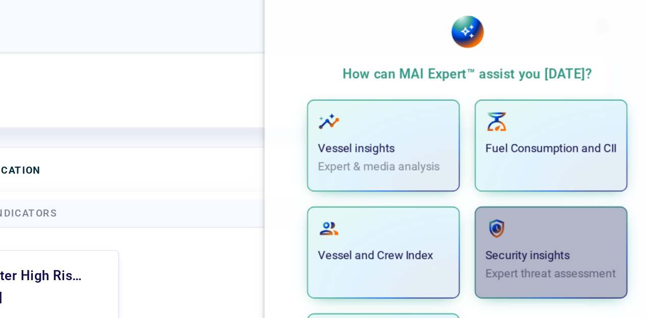
click at [568, 219] on p "Security insights" at bounding box center [581, 222] width 72 height 9
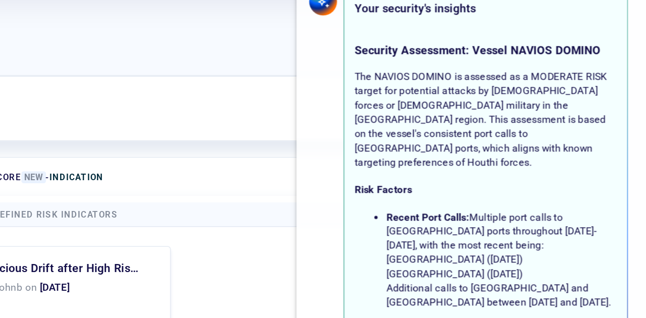
scroll to position [0, 0]
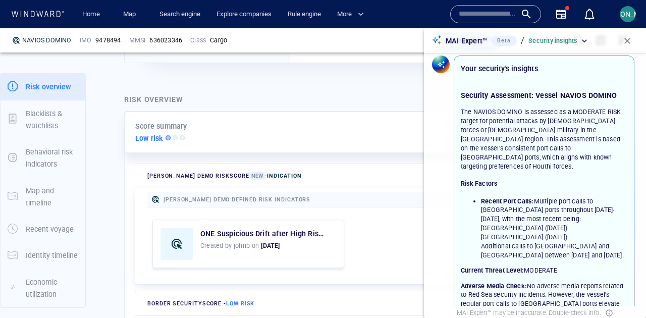
click at [591, 12] on div "button" at bounding box center [590, 14] width 12 height 12
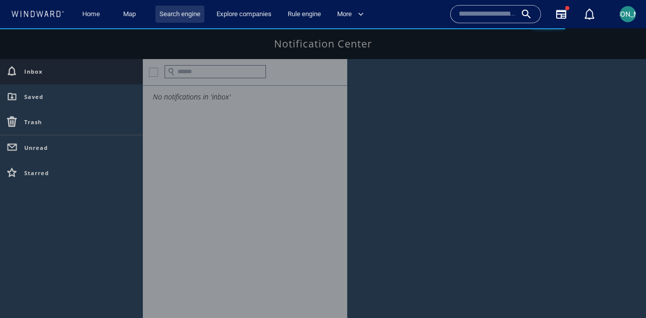
click at [169, 16] on link "Search engine" at bounding box center [180, 15] width 49 height 18
